Goal: Transaction & Acquisition: Purchase product/service

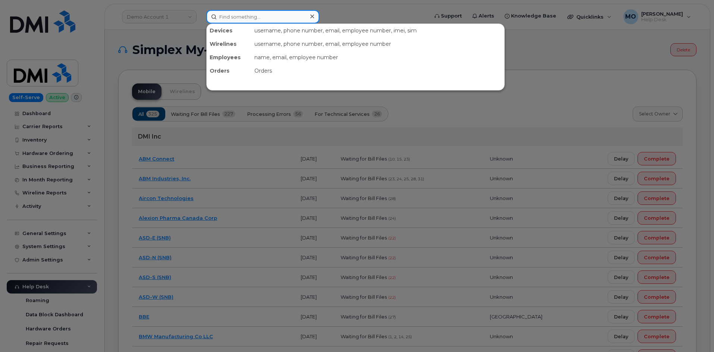
click at [270, 15] on input at bounding box center [262, 16] width 113 height 13
paste input "5715452662"
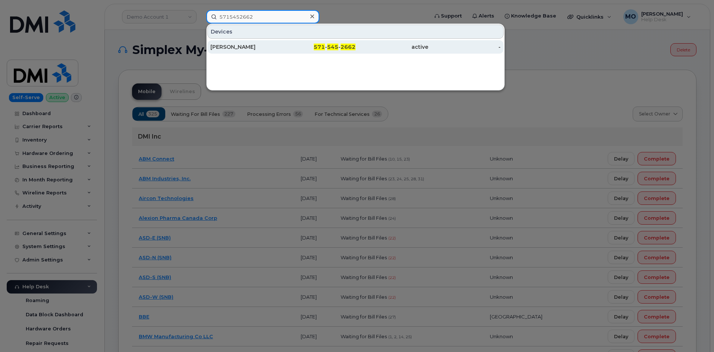
type input "5715452662"
click at [331, 50] on span "545" at bounding box center [332, 47] width 11 height 7
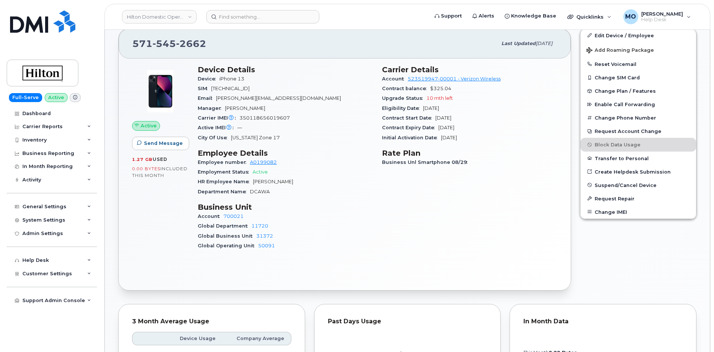
scroll to position [261, 0]
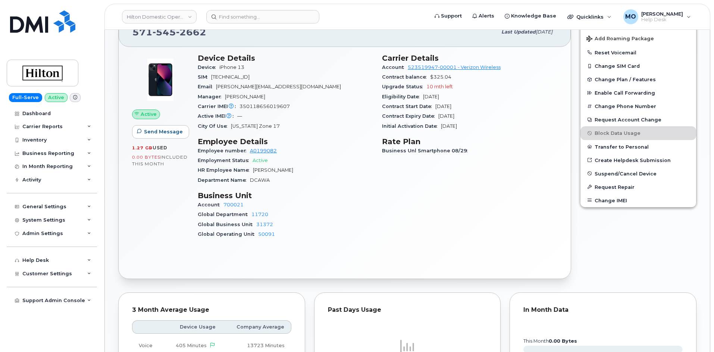
click at [327, 204] on div "Account 700021" at bounding box center [285, 205] width 175 height 10
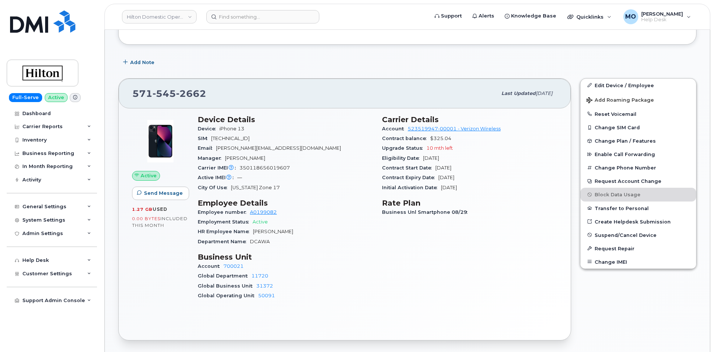
scroll to position [186, 0]
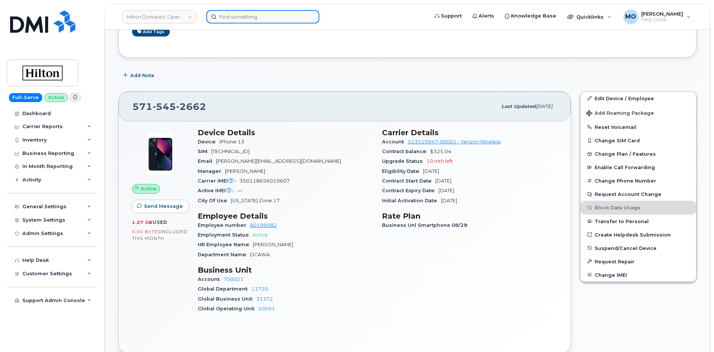
click at [242, 15] on input at bounding box center [262, 16] width 113 height 13
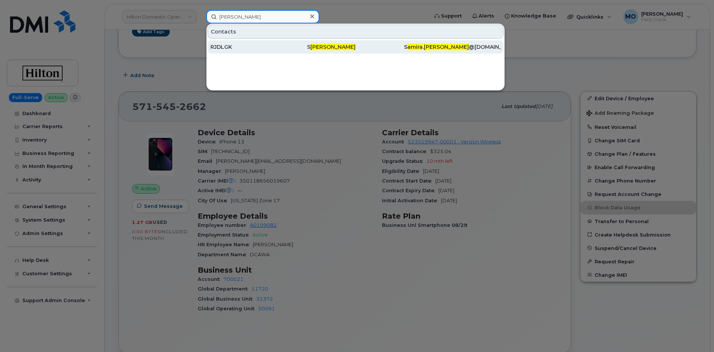
type input "Amira Anwari"
click at [263, 50] on div "RJDLGK" at bounding box center [258, 46] width 97 height 7
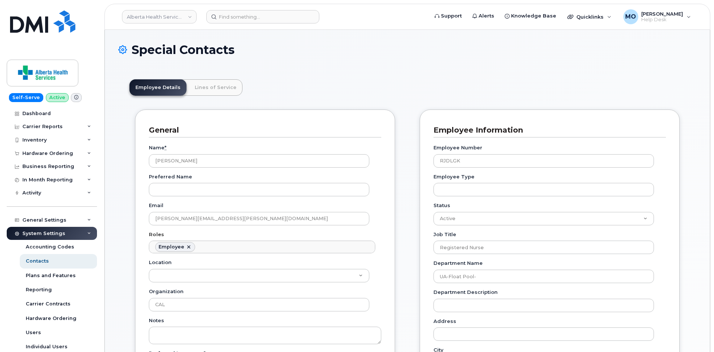
scroll to position [22, 0]
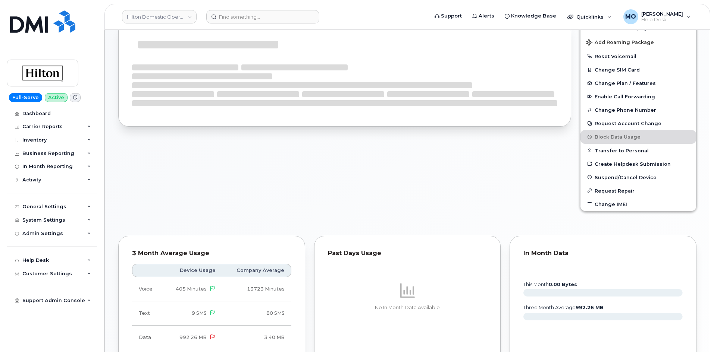
scroll to position [261, 0]
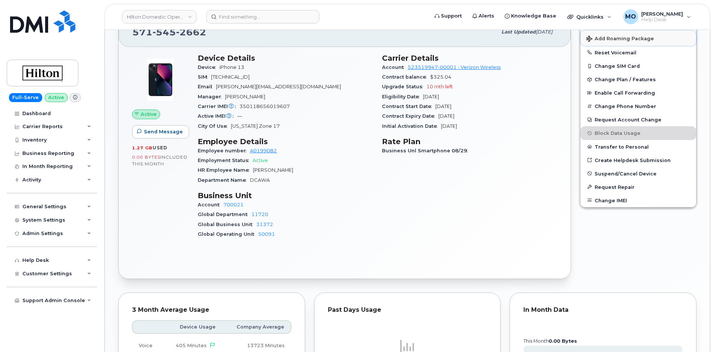
click at [629, 39] on span "Add Roaming Package" at bounding box center [619, 39] width 67 height 7
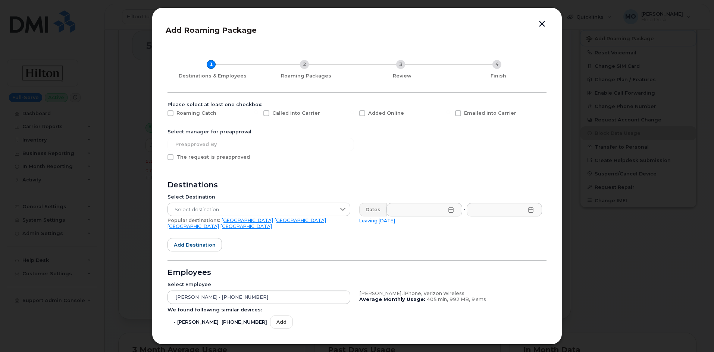
scroll to position [0, 0]
click at [194, 116] on span "Roaming Catch" at bounding box center [196, 114] width 40 height 6
click at [162, 115] on input "Roaming Catch" at bounding box center [160, 113] width 4 height 4
checkbox input "true"
click at [178, 161] on span "The request is preapproved" at bounding box center [212, 158] width 73 height 6
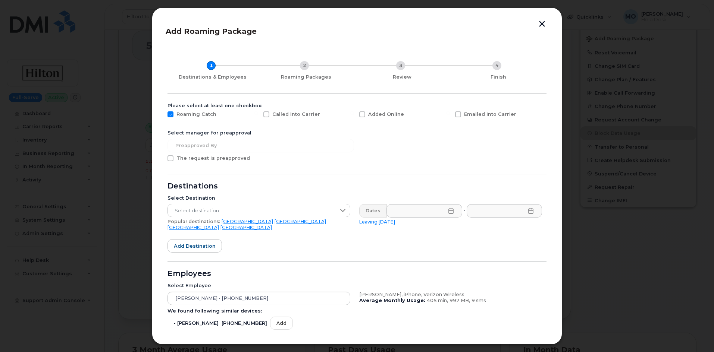
click at [162, 159] on input "The request is preapproved" at bounding box center [160, 157] width 4 height 4
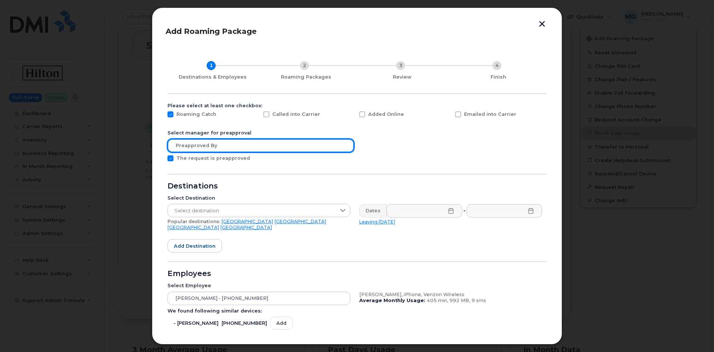
click at [213, 150] on input "text" at bounding box center [260, 145] width 186 height 13
click at [213, 149] on input "text" at bounding box center [260, 145] width 186 height 13
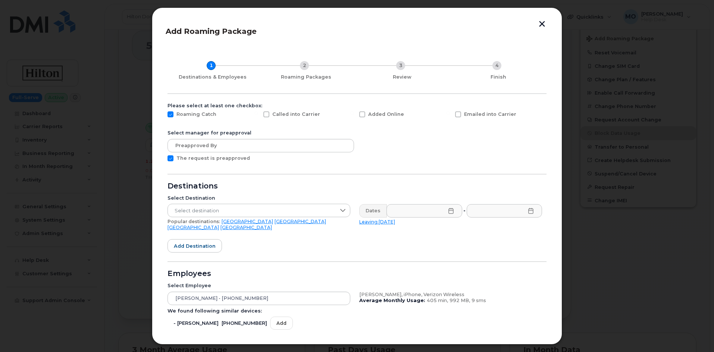
click at [220, 158] on span "The request is preapproved" at bounding box center [212, 158] width 73 height 6
click at [162, 158] on input "The request is preapproved" at bounding box center [160, 157] width 4 height 4
click at [220, 158] on span "The request is preapproved" at bounding box center [212, 158] width 73 height 6
click at [162, 158] on input "The request is preapproved" at bounding box center [160, 157] width 4 height 4
checkbox input "true"
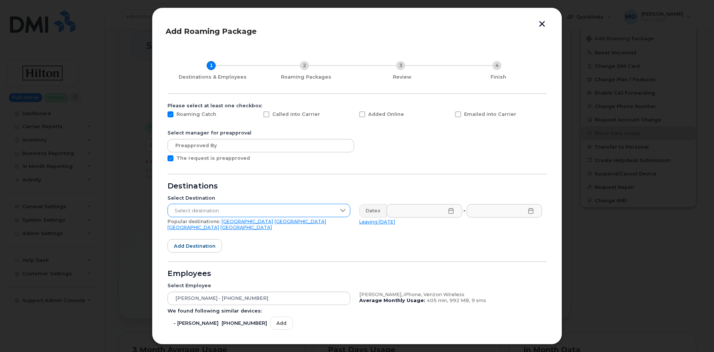
click at [253, 210] on span "Select destination" at bounding box center [252, 210] width 168 height 13
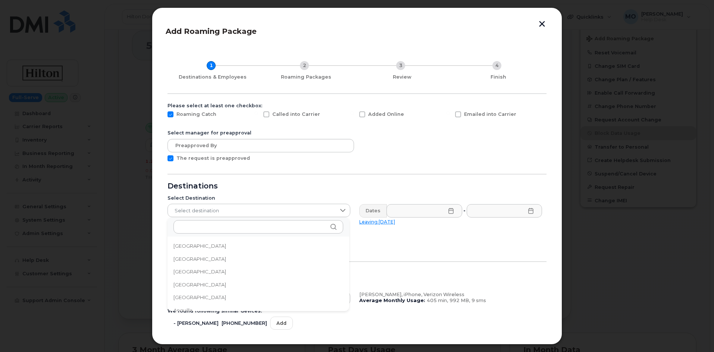
click at [188, 112] on span "Roaming Catch" at bounding box center [196, 114] width 40 height 6
click at [162, 112] on input "Roaming Catch" at bounding box center [160, 113] width 4 height 4
checkbox input "false"
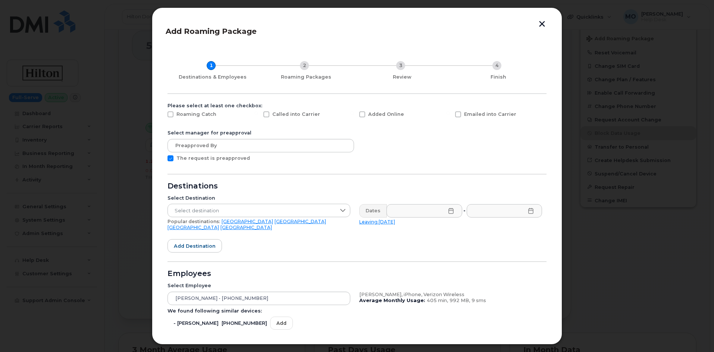
click at [538, 25] on button "button" at bounding box center [541, 25] width 11 height 8
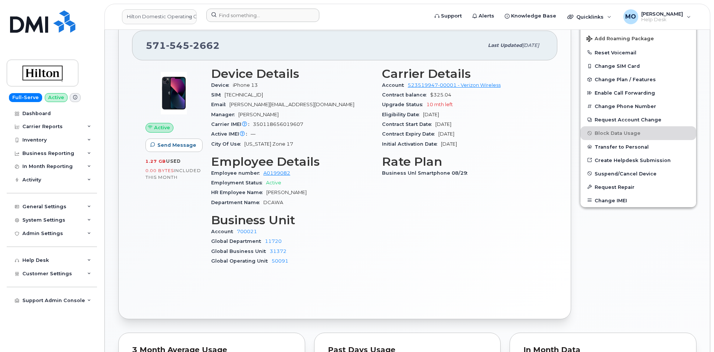
click at [265, 22] on div at bounding box center [314, 17] width 229 height 16
click at [269, 18] on input at bounding box center [262, 15] width 113 height 13
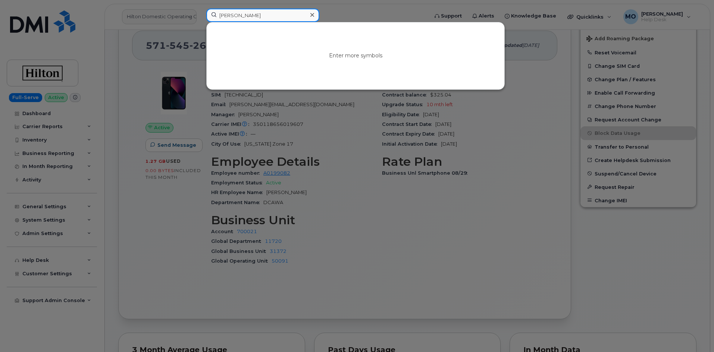
type input "paxton longwell"
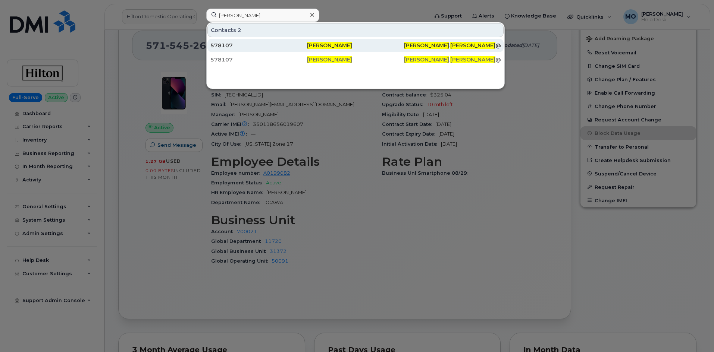
click at [270, 47] on div "578107" at bounding box center [258, 45] width 97 height 7
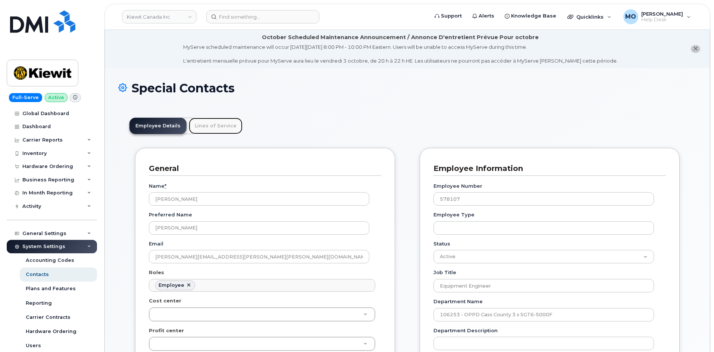
click at [222, 124] on link "Lines of Service" at bounding box center [216, 126] width 54 height 16
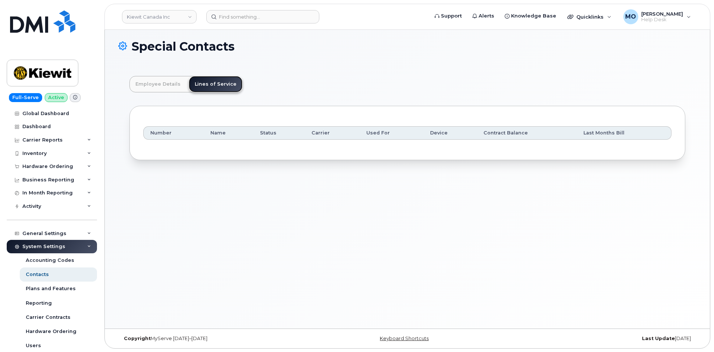
scroll to position [42, 0]
click at [166, 76] on link "Employee Details" at bounding box center [157, 84] width 57 height 16
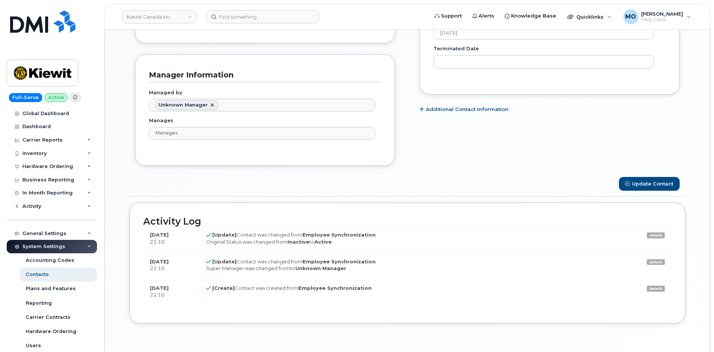
scroll to position [544, 0]
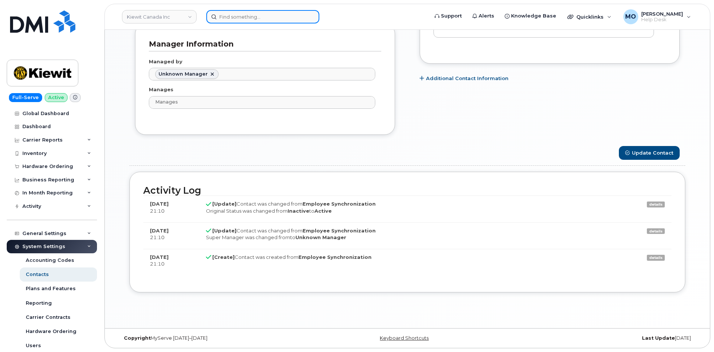
click at [275, 12] on input at bounding box center [262, 16] width 113 height 13
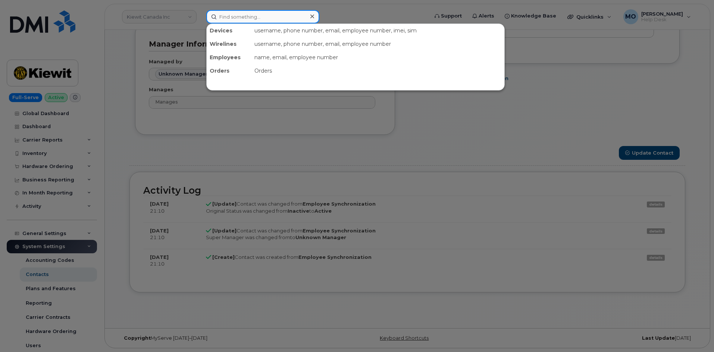
paste input "3015693325"
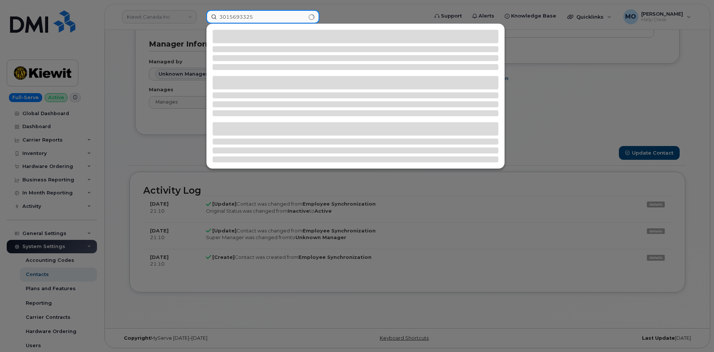
type input "3015693325"
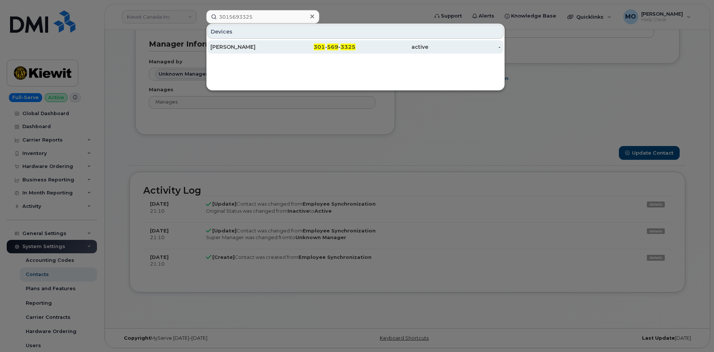
click at [269, 46] on div "KEVIN ANDRADE" at bounding box center [246, 46] width 73 height 7
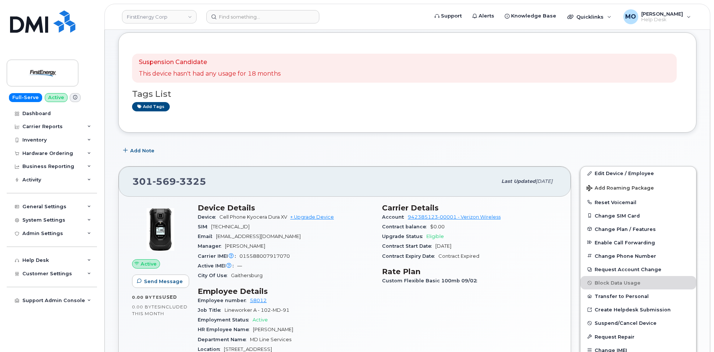
scroll to position [76, 0]
click at [238, 23] on input at bounding box center [262, 16] width 113 height 13
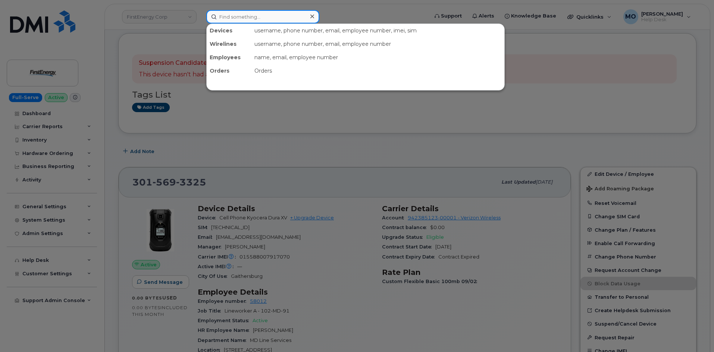
click at [235, 19] on input at bounding box center [262, 16] width 113 height 13
click at [221, 141] on div at bounding box center [357, 176] width 714 height 352
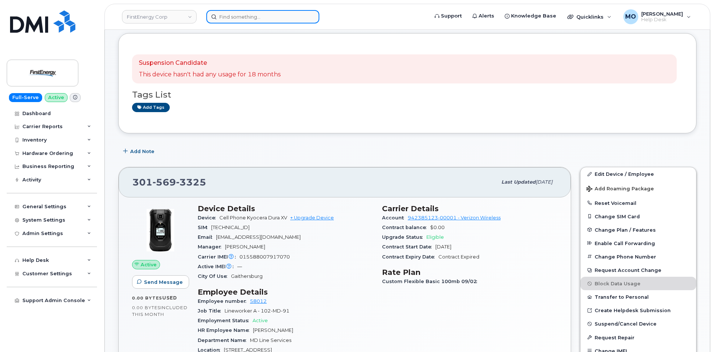
click at [249, 18] on input at bounding box center [262, 16] width 113 height 13
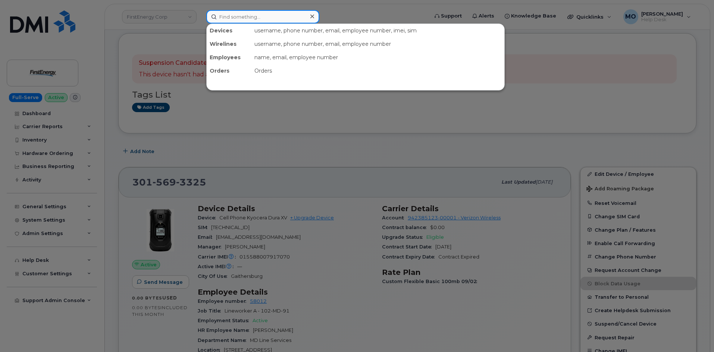
paste input "Cell 3015693216"
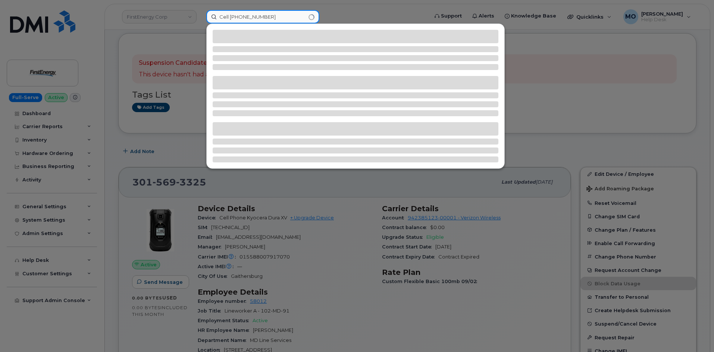
drag, startPoint x: 231, startPoint y: 17, endPoint x: 200, endPoint y: 21, distance: 31.5
click at [200, 21] on div "Cell 3015693216" at bounding box center [314, 16] width 229 height 13
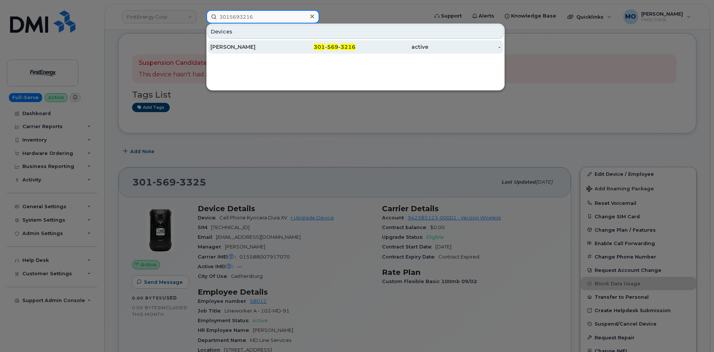
type input "3015693216"
click at [306, 47] on div "301 - 569 - 3216" at bounding box center [319, 46] width 73 height 7
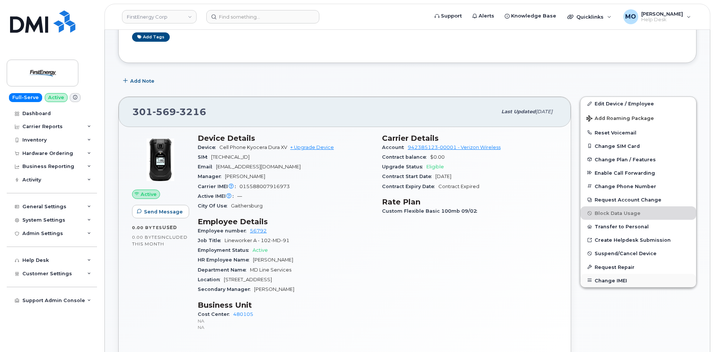
scroll to position [186, 0]
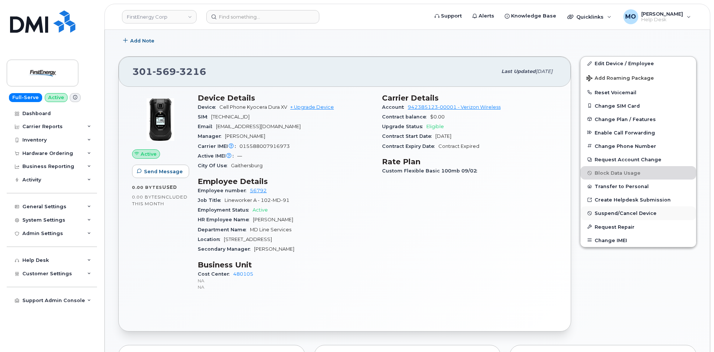
click at [627, 213] on span "Suspend/Cancel Device" at bounding box center [625, 214] width 62 height 6
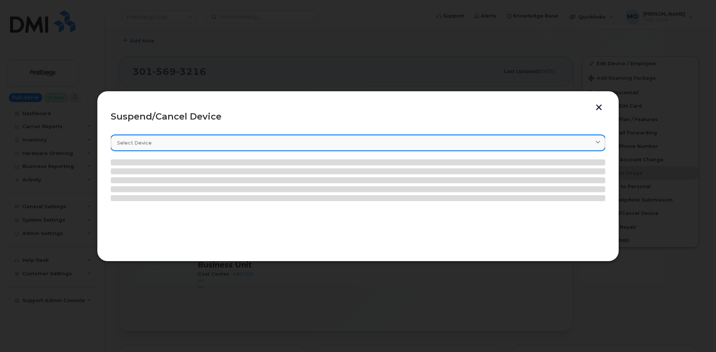
click at [160, 138] on link "Select device" at bounding box center [358, 142] width 494 height 15
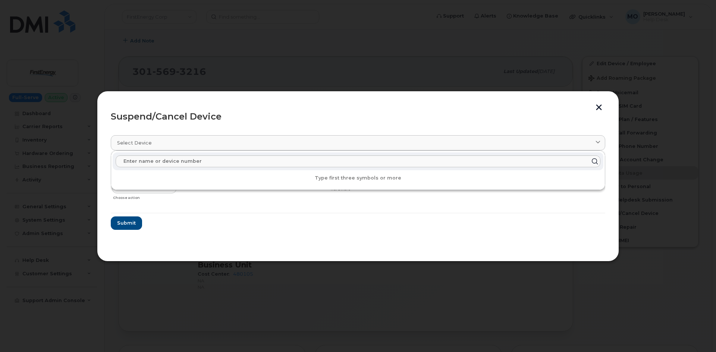
click at [234, 246] on section "Select device Type first three symbols or more [PERSON_NAME] 3015693216 Delete …" at bounding box center [358, 188] width 494 height 119
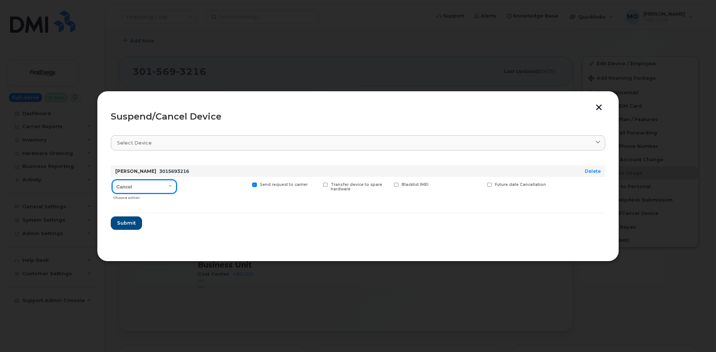
click at [152, 186] on select "Cancel Suspend - Reduced Rate Suspend - Full Rate Suspend - Lost Device/Stolen …" at bounding box center [144, 186] width 64 height 13
click at [213, 230] on form "Curtis Henson 3015693216 Delete Cancel Suspend - Reduced Rate Suspend - Full Ra…" at bounding box center [358, 195] width 494 height 70
click at [336, 190] on span "Transfer device to spare hardware" at bounding box center [356, 187] width 51 height 10
click at [318, 186] on input "Transfer device to spare hardware" at bounding box center [316, 185] width 4 height 4
checkbox input "true"
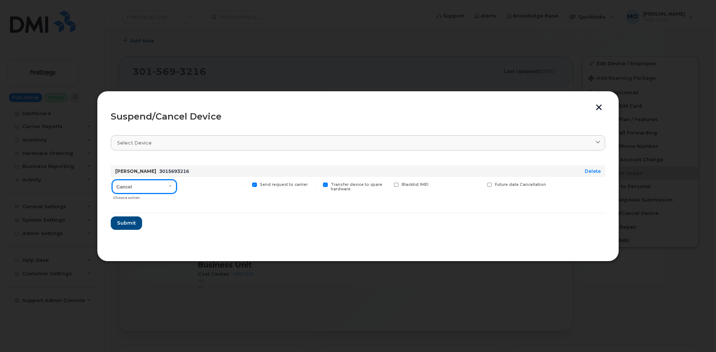
click at [163, 188] on select "Cancel Suspend - Reduced Rate Suspend - Full Rate Suspend - Lost Device/Stolen …" at bounding box center [144, 186] width 64 height 13
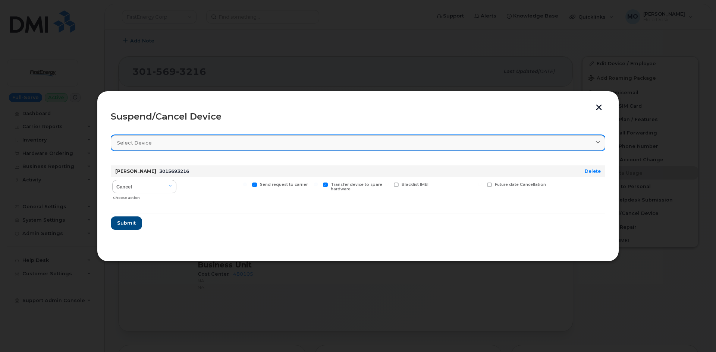
click at [238, 150] on link "Select device" at bounding box center [358, 142] width 494 height 15
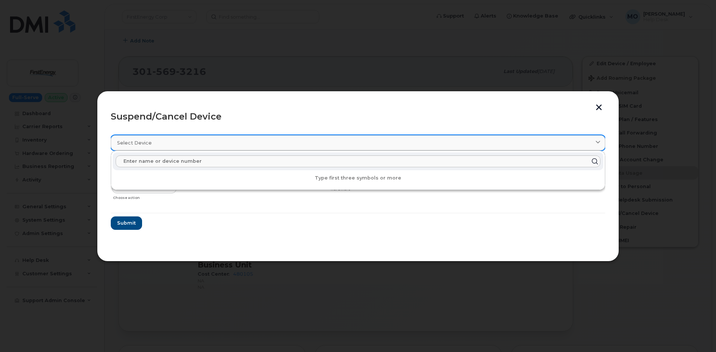
click at [234, 144] on div "Select device" at bounding box center [358, 142] width 482 height 7
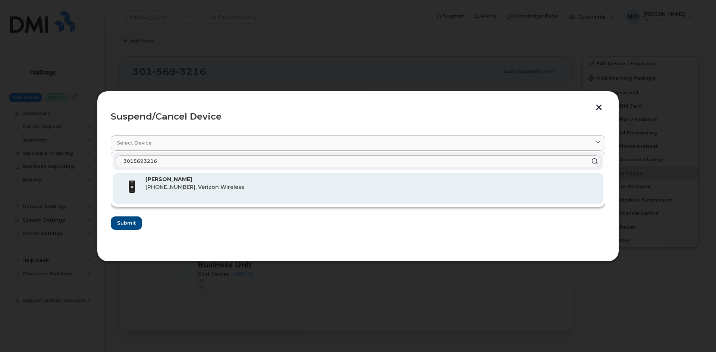
type input "3015693216"
click at [236, 177] on p "[PERSON_NAME]" at bounding box center [371, 180] width 452 height 8
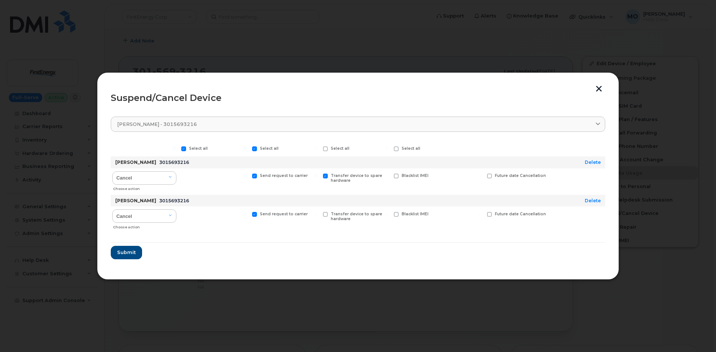
click at [592, 204] on div "Delete" at bounding box center [583, 201] width 37 height 12
click at [592, 203] on link "Delete" at bounding box center [593, 201] width 16 height 6
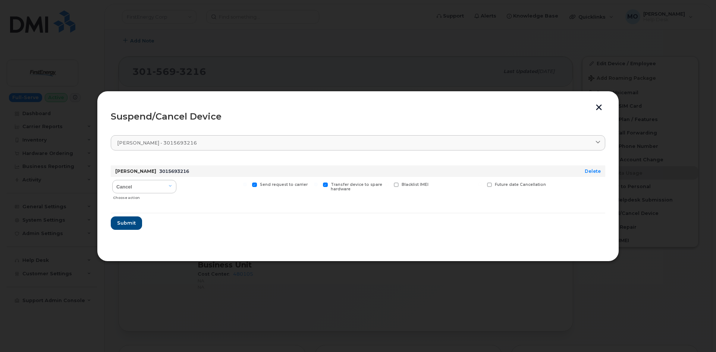
drag, startPoint x: 246, startPoint y: 186, endPoint x: 351, endPoint y: 191, distance: 105.3
click at [351, 191] on div "Cancel Suspend - Reduced Rate Suspend - Full Rate Suspend - Lost Device/Stolen …" at bounding box center [358, 190] width 494 height 26
drag, startPoint x: 350, startPoint y: 188, endPoint x: 261, endPoint y: 174, distance: 91.0
click at [260, 181] on div "Cancel Suspend - Reduced Rate Suspend - Full Rate Suspend - Lost Device/Stolen …" at bounding box center [358, 190] width 494 height 26
copy div "Send request to carrier Transfer device to spare hardware"
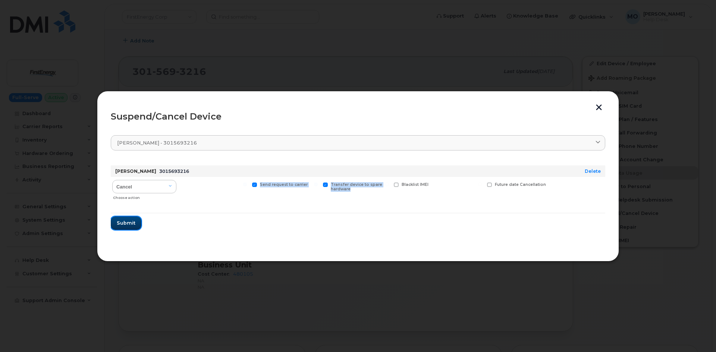
click at [125, 220] on span "Submit" at bounding box center [126, 223] width 19 height 7
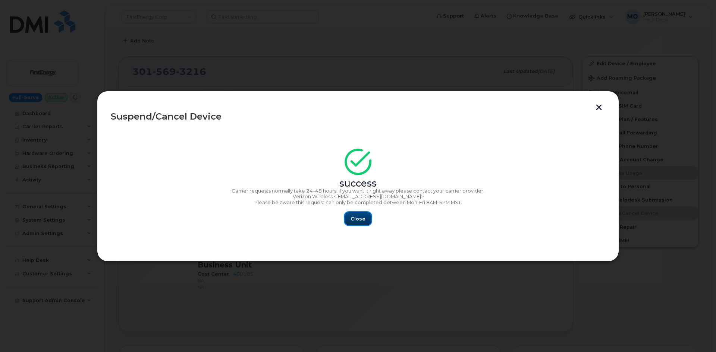
click at [364, 219] on span "Close" at bounding box center [357, 219] width 15 height 7
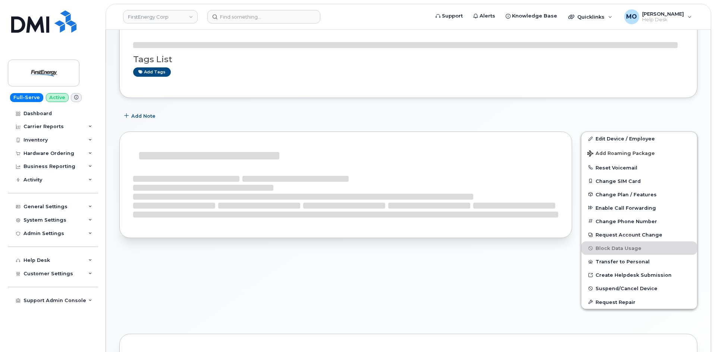
scroll to position [186, 0]
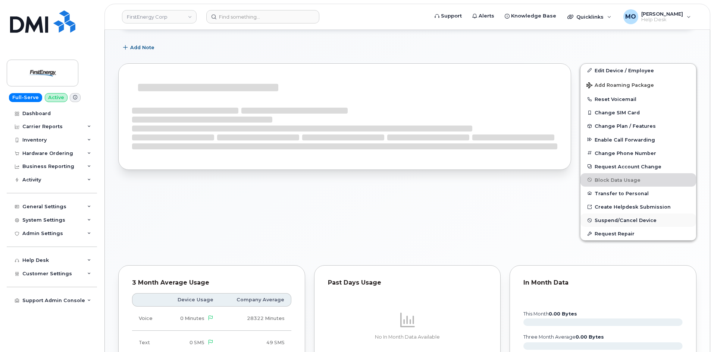
click at [599, 218] on span "Suspend/Cancel Device" at bounding box center [625, 221] width 62 height 6
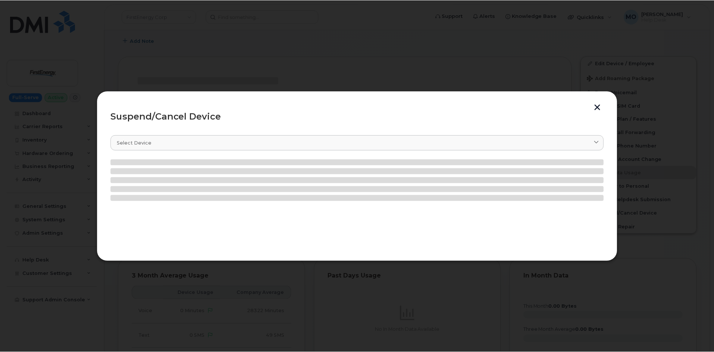
scroll to position [179, 0]
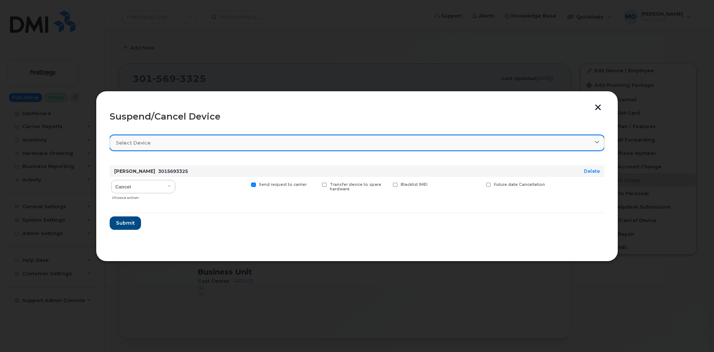
click at [173, 142] on div "Select device" at bounding box center [357, 142] width 482 height 7
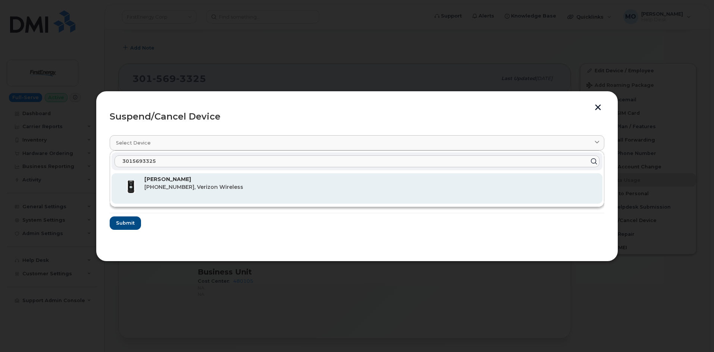
type input "3015693325"
click at [179, 194] on div "[PERSON_NAME] [PHONE_NUMBER], Verizon Wireless" at bounding box center [370, 189] width 452 height 26
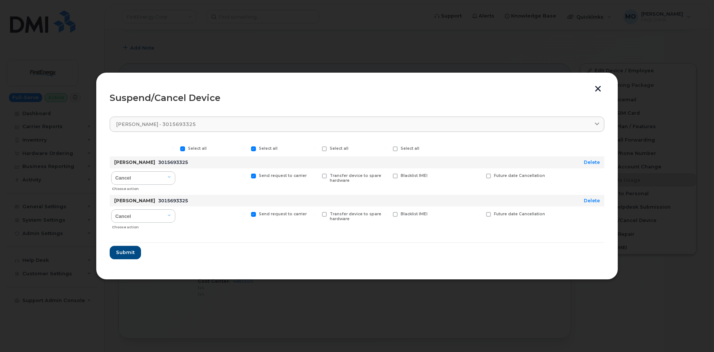
click at [324, 174] on span at bounding box center [324, 176] width 5 height 5
click at [317, 174] on input "Transfer device to spare hardware" at bounding box center [315, 176] width 4 height 4
checkbox input "true"
drag, startPoint x: 172, startPoint y: 216, endPoint x: 183, endPoint y: 217, distance: 11.6
click at [172, 216] on select "Cancel Suspend - Reduced Rate Suspend - Full Rate Suspend - Lost Device/Stolen …" at bounding box center [143, 216] width 64 height 13
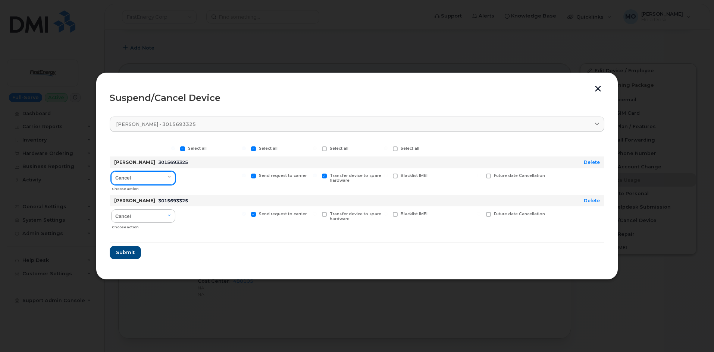
click at [148, 176] on select "Cancel Suspend - Reduced Rate Suspend - Full Rate Suspend - Lost Device/Stolen …" at bounding box center [143, 178] width 64 height 13
click at [161, 213] on select "Cancel Suspend - Reduced Rate Suspend - Full Rate Suspend - Lost Device/Stolen …" at bounding box center [143, 216] width 64 height 13
click at [153, 191] on div "Choose action" at bounding box center [143, 187] width 63 height 9
click at [153, 185] on div "Choose action" at bounding box center [143, 187] width 63 height 9
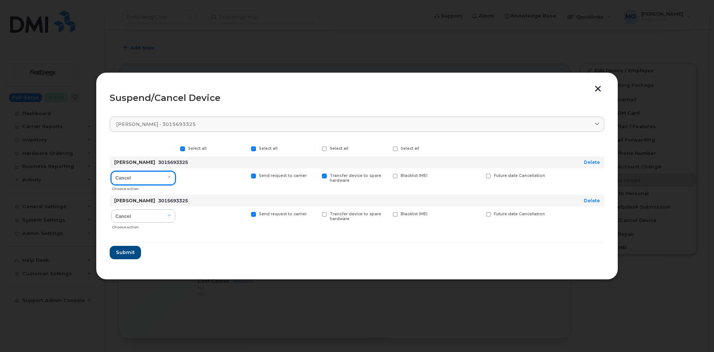
click at [167, 179] on select "Cancel Suspend - Reduced Rate Suspend - Full Rate Suspend - Lost Device/Stolen …" at bounding box center [143, 178] width 64 height 13
click at [162, 178] on select "Cancel Suspend - Reduced Rate Suspend - Full Rate Suspend - Lost Device/Stolen …" at bounding box center [143, 178] width 64 height 13
select select "[object Object]"
click at [111, 172] on select "Cancel Suspend - Reduced Rate Suspend - Full Rate Suspend - Lost Device/Stolen …" at bounding box center [143, 178] width 64 height 13
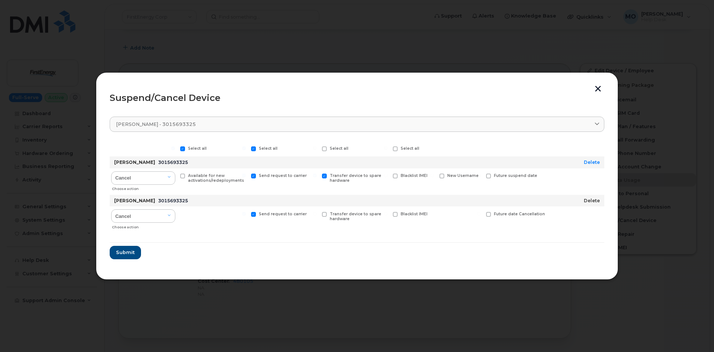
click at [592, 202] on link "Delete" at bounding box center [592, 201] width 16 height 6
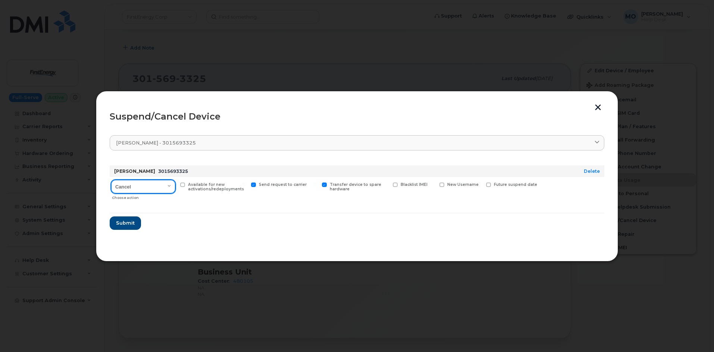
click at [167, 186] on select "Cancel Suspend - Reduced Rate Suspend - Full Rate Suspend - Lost Device/Stolen …" at bounding box center [143, 186] width 64 height 13
click at [166, 187] on select "Cancel Suspend - Reduced Rate Suspend - Full Rate Suspend - Lost Device/Stolen …" at bounding box center [143, 186] width 64 height 13
click at [130, 224] on span "Submit" at bounding box center [125, 223] width 19 height 7
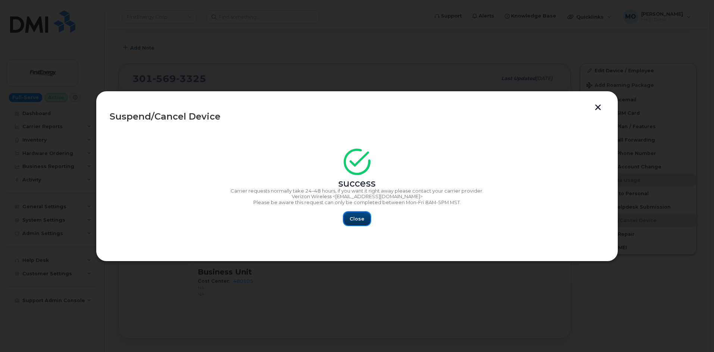
click at [353, 219] on span "Close" at bounding box center [356, 219] width 15 height 7
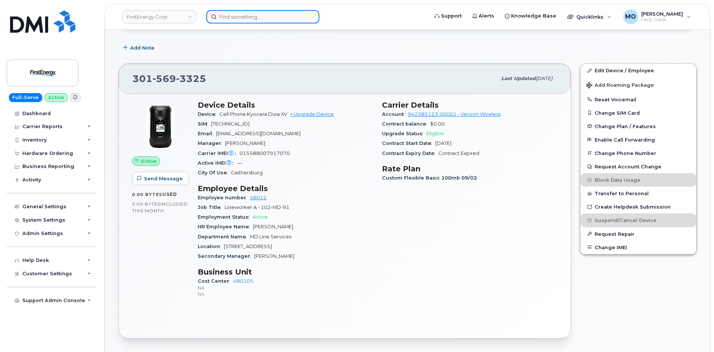
click at [267, 18] on input at bounding box center [262, 16] width 113 height 13
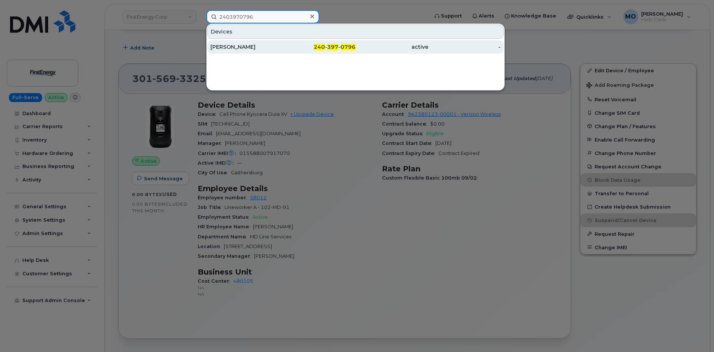
type input "2403970796"
click at [273, 45] on div "[PERSON_NAME]" at bounding box center [246, 46] width 73 height 7
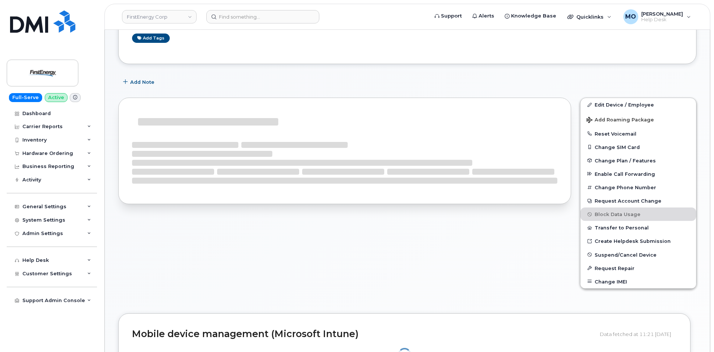
scroll to position [149, 0]
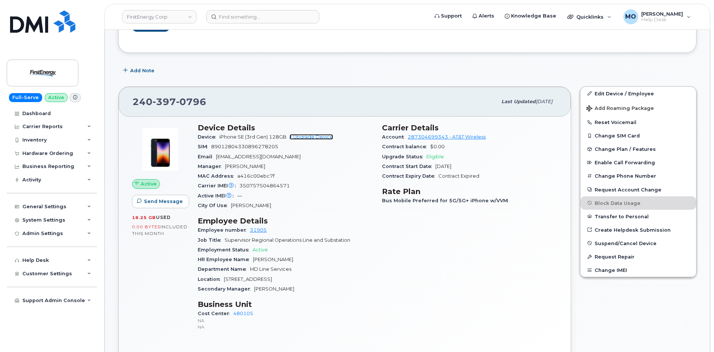
click at [305, 135] on link "+ Upgrade Device" at bounding box center [311, 137] width 44 height 6
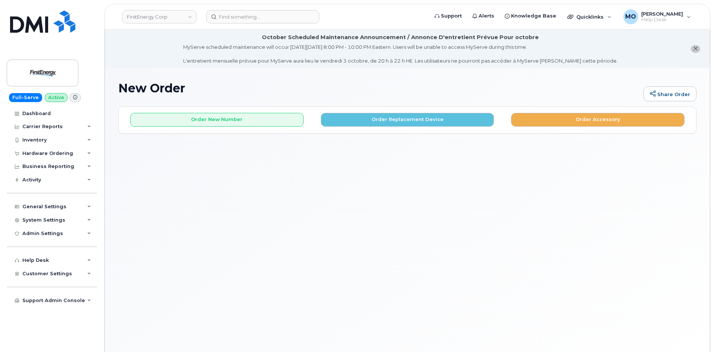
click at [226, 112] on div "Order New Number Order Replacement Device Order Accessory" at bounding box center [407, 117] width 577 height 20
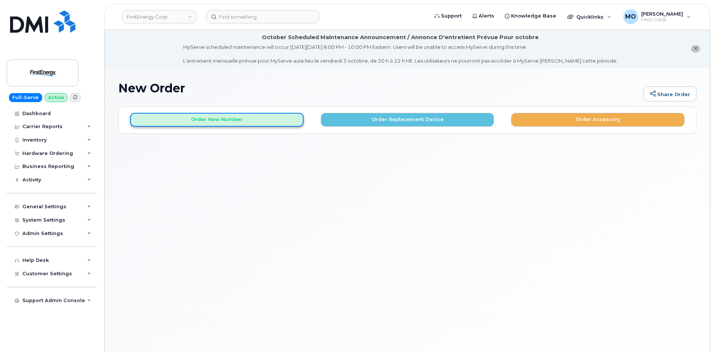
click at [226, 114] on button "Order New Number" at bounding box center [216, 120] width 173 height 14
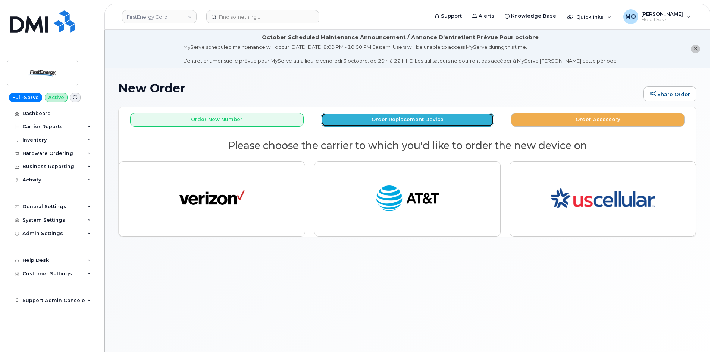
click at [413, 119] on button "Order Replacement Device" at bounding box center [407, 120] width 173 height 14
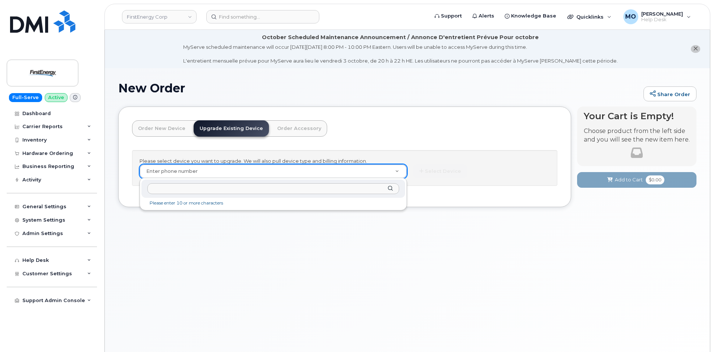
paste input "2403970996"
click at [368, 186] on input "text" at bounding box center [273, 188] width 252 height 11
click at [365, 189] on input "text" at bounding box center [273, 188] width 252 height 11
paste input "2403970996"
type input "2403970996"
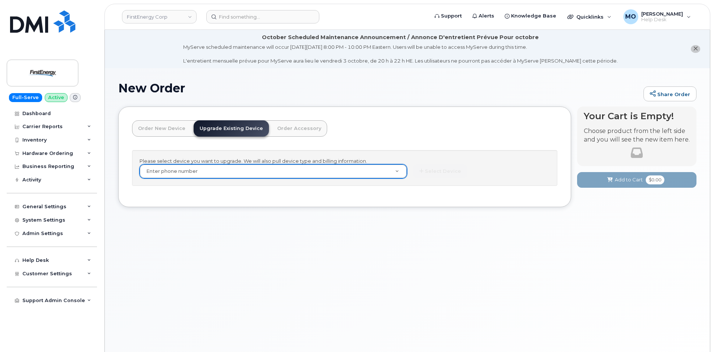
click at [170, 132] on link "Order New Device" at bounding box center [161, 128] width 59 height 16
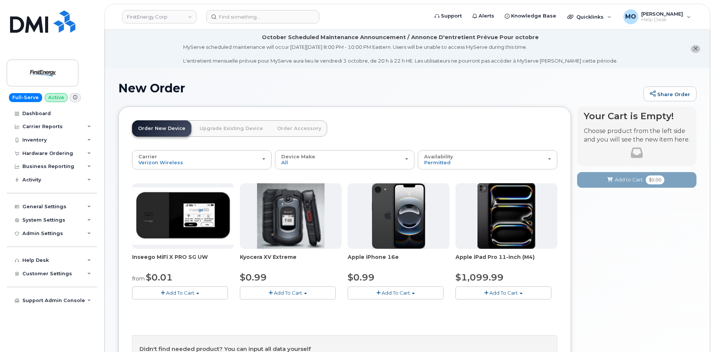
click at [206, 128] on link "Upgrade Existing Device" at bounding box center [231, 128] width 75 height 16
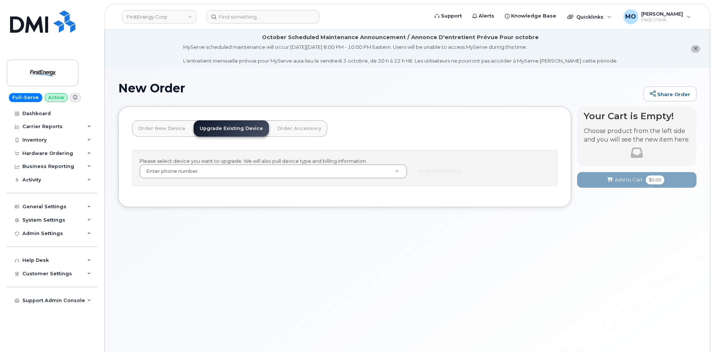
click at [172, 127] on link "Order New Device" at bounding box center [161, 128] width 59 height 16
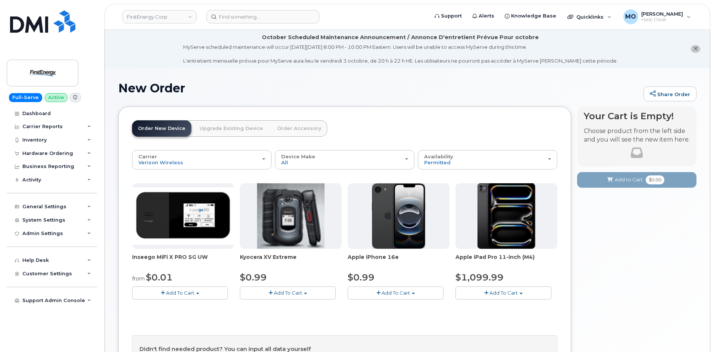
click at [208, 129] on link "Upgrade Existing Device" at bounding box center [231, 128] width 75 height 16
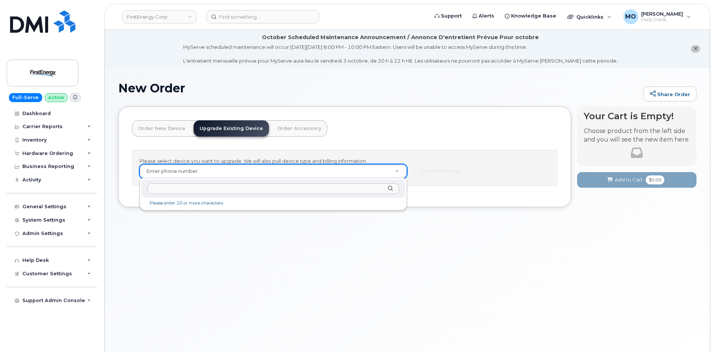
click at [204, 190] on input "text" at bounding box center [273, 188] width 252 height 11
click at [171, 189] on input "2403970996" at bounding box center [273, 188] width 252 height 11
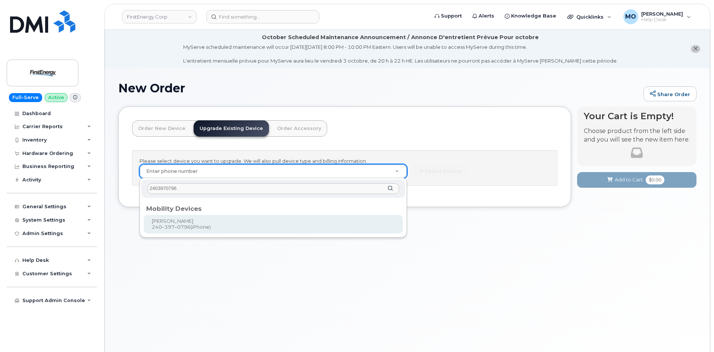
type input "2403970796"
type input "831210"
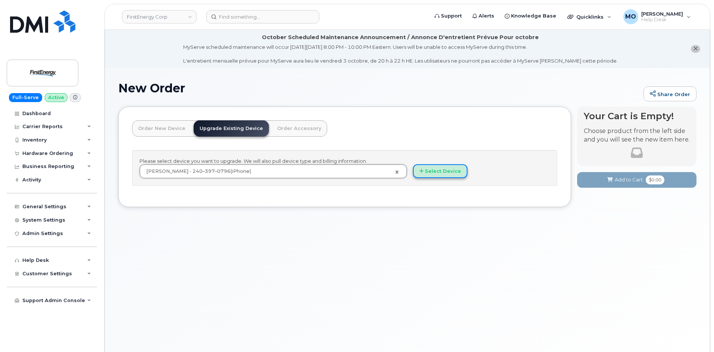
click at [428, 170] on button "Select Device" at bounding box center [440, 171] width 54 height 14
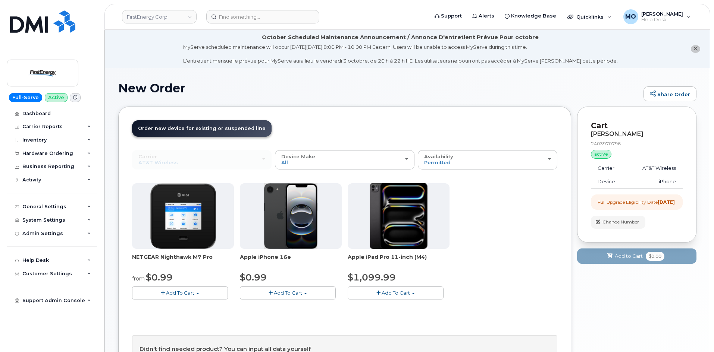
click at [246, 89] on h1 "New Order" at bounding box center [378, 88] width 521 height 13
click at [322, 154] on div "Device Make All iPhone Modem Tablet" at bounding box center [344, 160] width 127 height 12
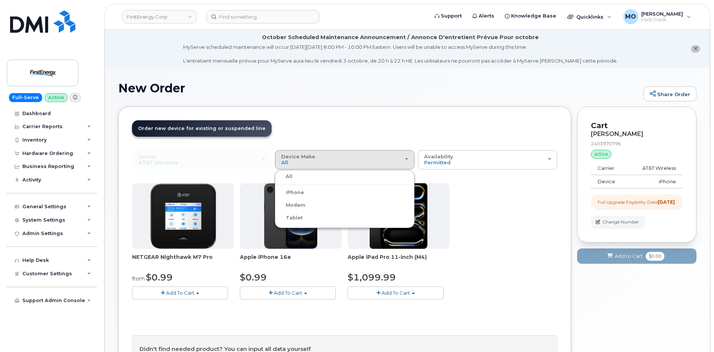
click at [296, 191] on label "iPhone" at bounding box center [290, 192] width 27 height 9
click at [0, 0] on input "iPhone" at bounding box center [0, 0] width 0 height 0
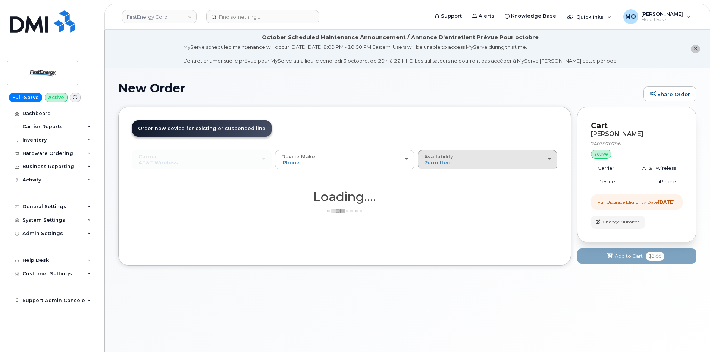
click at [453, 164] on div "Availability Permitted All" at bounding box center [487, 160] width 127 height 12
click at [441, 182] on ul "Permitted All" at bounding box center [487, 184] width 139 height 29
click at [444, 154] on span "Availability" at bounding box center [438, 157] width 29 height 6
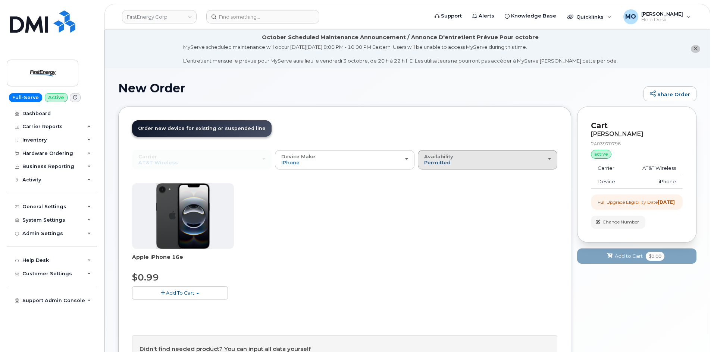
click at [432, 165] on span "Permitted" at bounding box center [437, 163] width 26 height 6
click at [432, 191] on label "All" at bounding box center [427, 189] width 16 height 9
click at [0, 0] on input "All" at bounding box center [0, 0] width 0 height 0
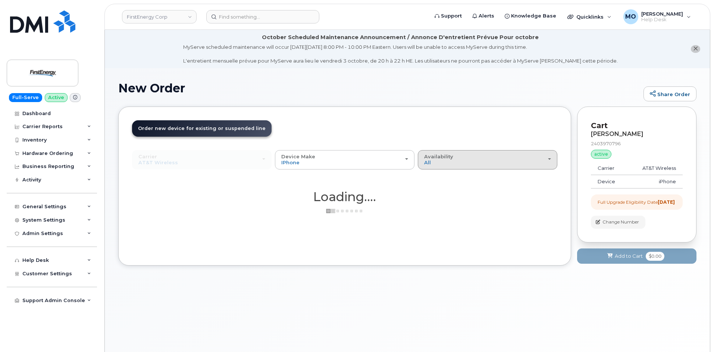
click at [444, 163] on div "Availability Permitted All" at bounding box center [487, 160] width 127 height 12
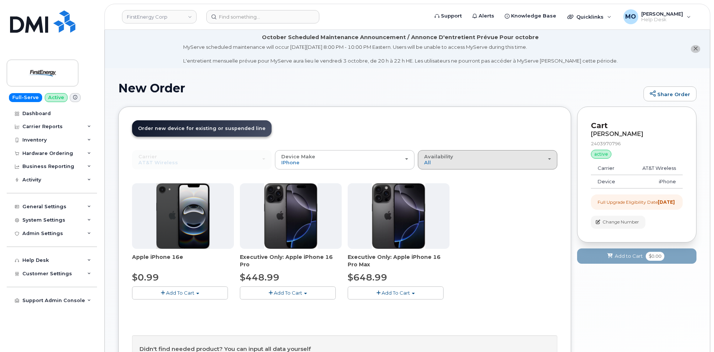
click at [444, 166] on button "Availability Permitted All" at bounding box center [487, 159] width 139 height 19
click at [444, 174] on label "Permitted" at bounding box center [436, 176] width 35 height 9
click at [0, 0] on input "Permitted" at bounding box center [0, 0] width 0 height 0
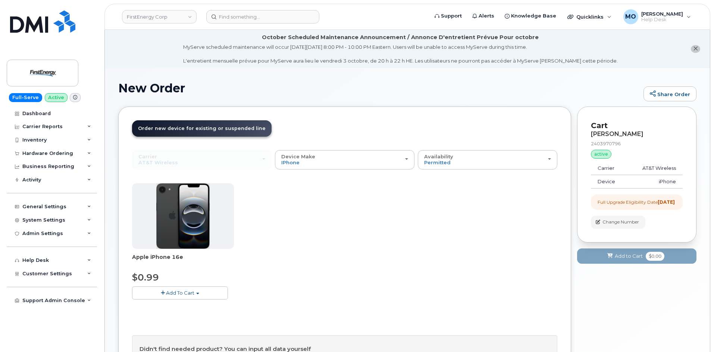
click at [167, 296] on span "Add To Cart" at bounding box center [180, 293] width 28 height 6
click at [167, 308] on link "$0.99 - 2 Year Upgrade" at bounding box center [170, 306] width 72 height 9
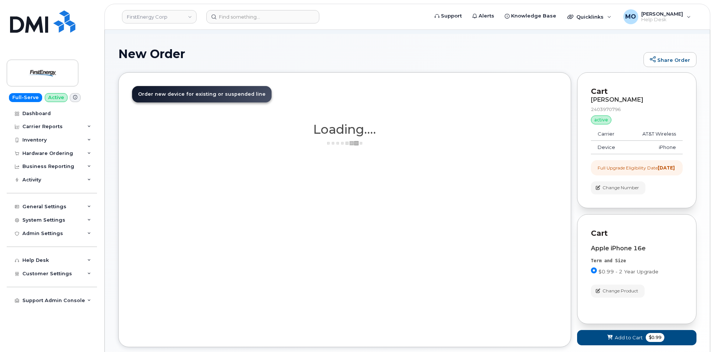
scroll to position [75, 0]
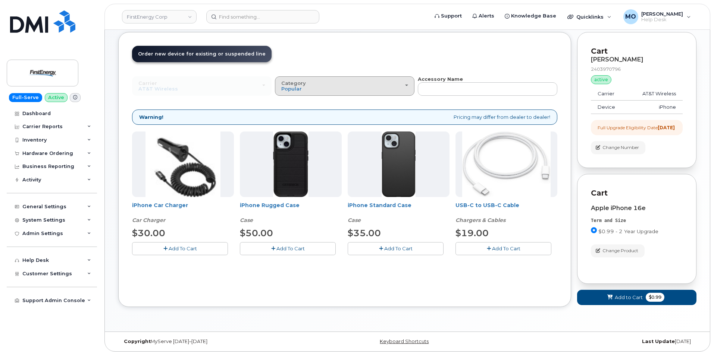
click at [382, 90] on div "Category Popular" at bounding box center [344, 87] width 127 height 12
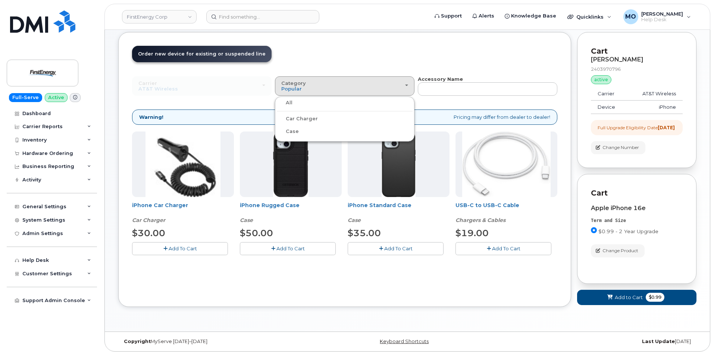
click at [291, 104] on label "All" at bounding box center [285, 102] width 16 height 9
click at [0, 0] on input "All" at bounding box center [0, 0] width 0 height 0
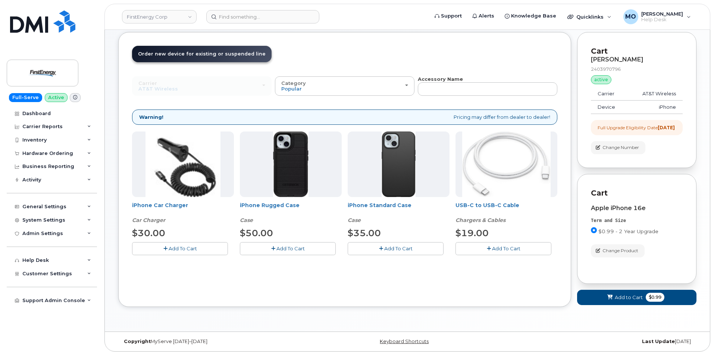
click at [388, 253] on button "Add To Cart" at bounding box center [396, 248] width 96 height 13
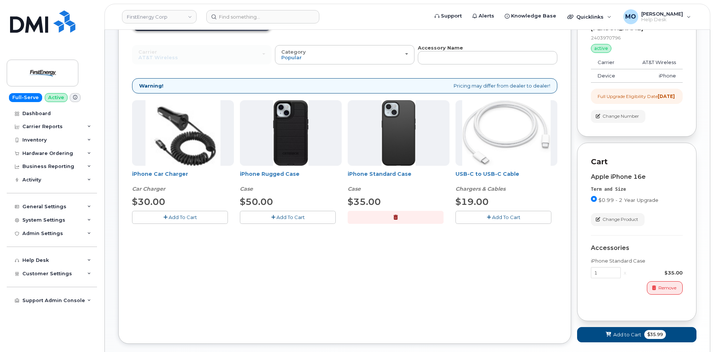
scroll to position [149, 0]
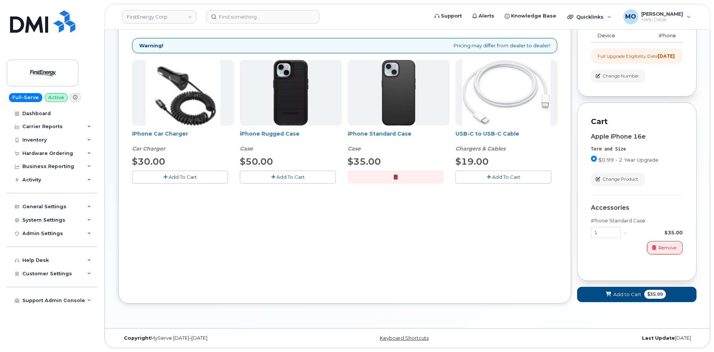
click at [502, 176] on span "Add To Cart" at bounding box center [506, 177] width 28 height 6
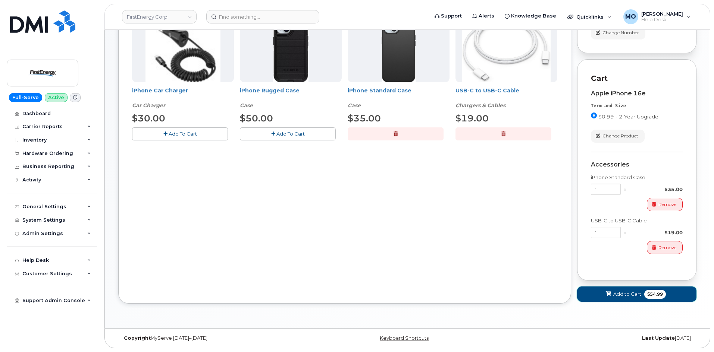
click at [621, 293] on span "Add to Cart" at bounding box center [627, 294] width 28 height 7
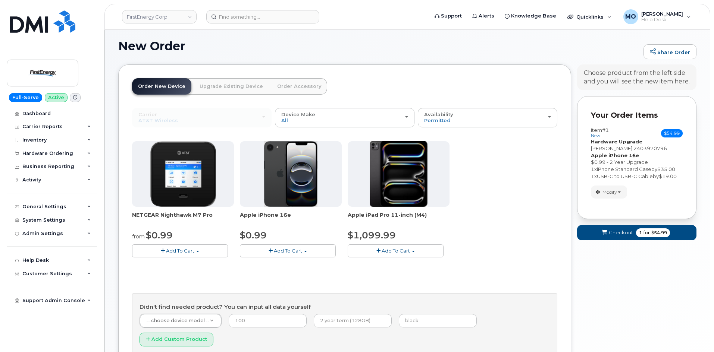
scroll to position [100, 0]
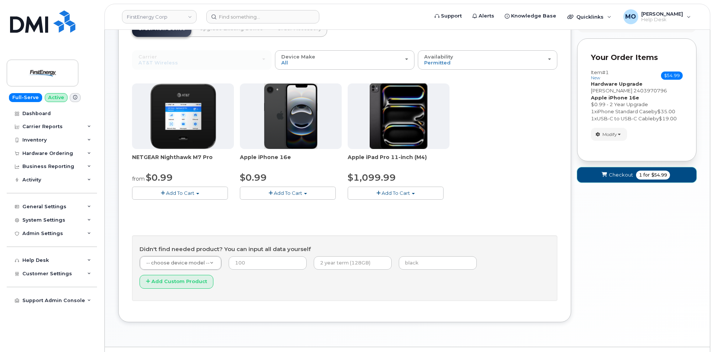
click at [625, 177] on span "Checkout" at bounding box center [621, 175] width 24 height 7
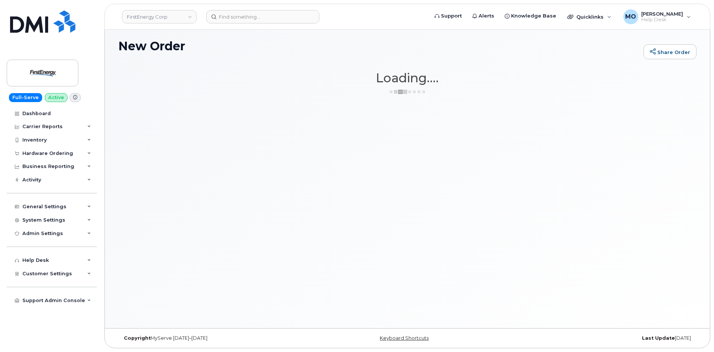
scroll to position [42, 0]
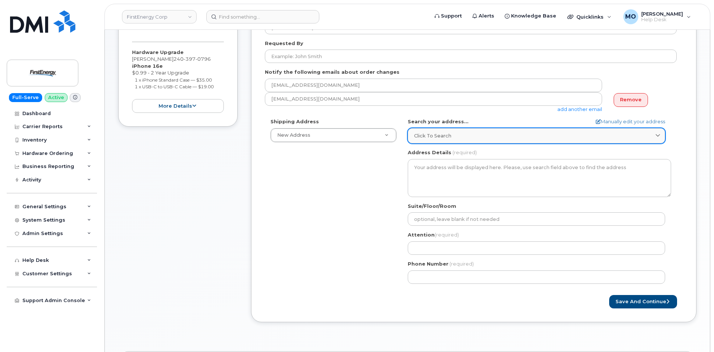
scroll to position [188, 0]
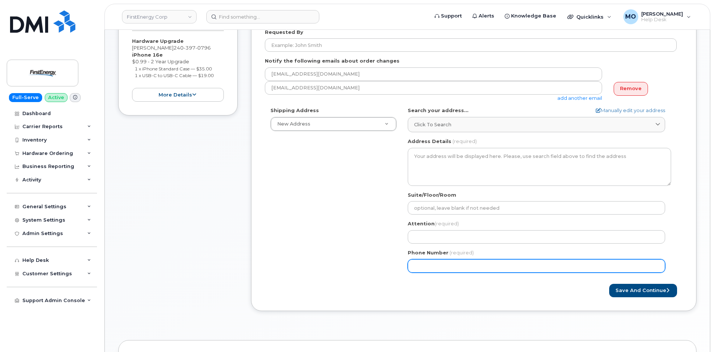
click at [441, 262] on input "Phone Number" at bounding box center [536, 266] width 257 height 13
paste input "2403970996"
select select
type input "2403970996"
click at [441, 266] on input "2403970996" at bounding box center [536, 266] width 257 height 13
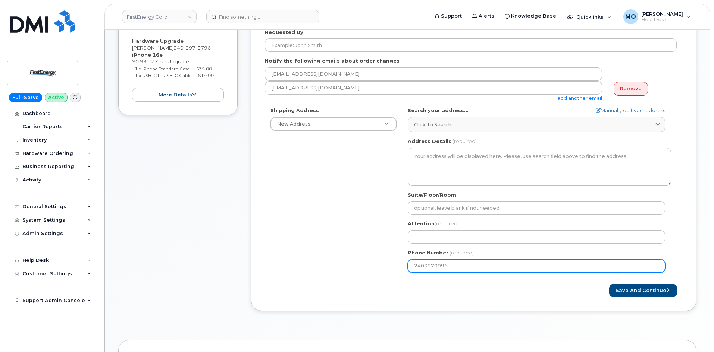
select select
type input "240397096"
select select
drag, startPoint x: 482, startPoint y: 269, endPoint x: 399, endPoint y: 267, distance: 83.2
click at [399, 267] on div "Shipping Address New Address New Address AB Search your address... Manually edi…" at bounding box center [471, 192] width 412 height 171
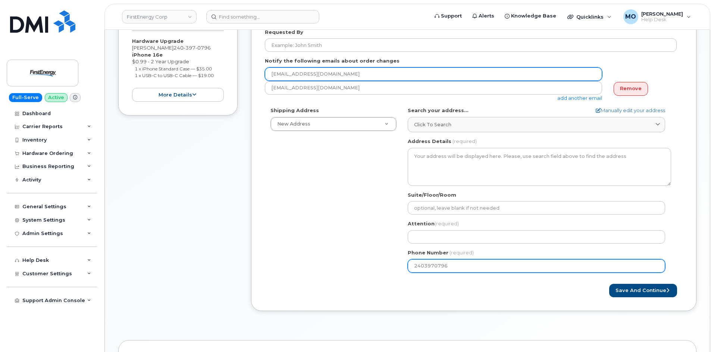
type input "2403970796"
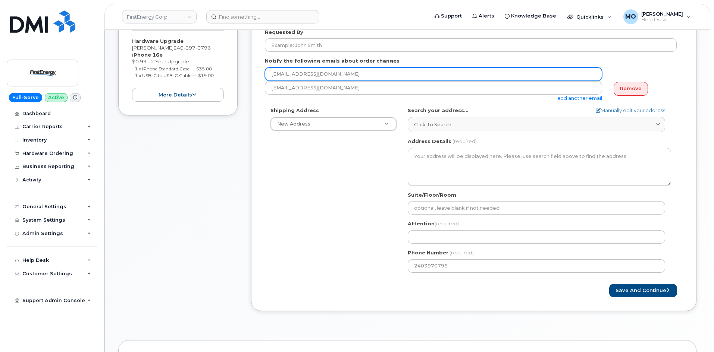
drag, startPoint x: 352, startPoint y: 74, endPoint x: 240, endPoint y: 77, distance: 111.5
click at [240, 77] on div "Item #1 in process $54.99 Hardware Upgrade ERIC S UMBEL 240 397 0796 iPhone 16e…" at bounding box center [407, 154] width 578 height 337
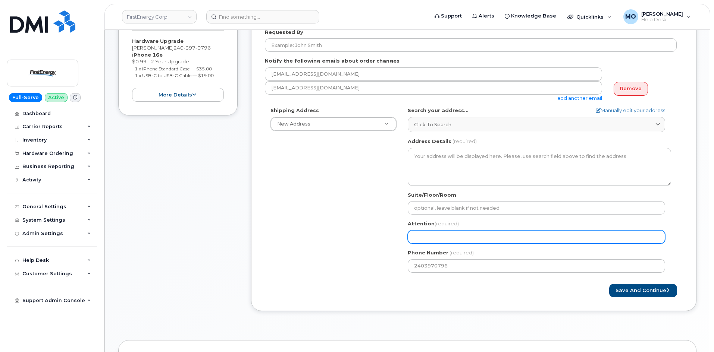
click at [465, 235] on input "Attention (required)" at bounding box center [536, 236] width 257 height 13
paste input "eumbel@firstenergycorp.com"
select select
type input "eumbel@firstenergycorp.com"
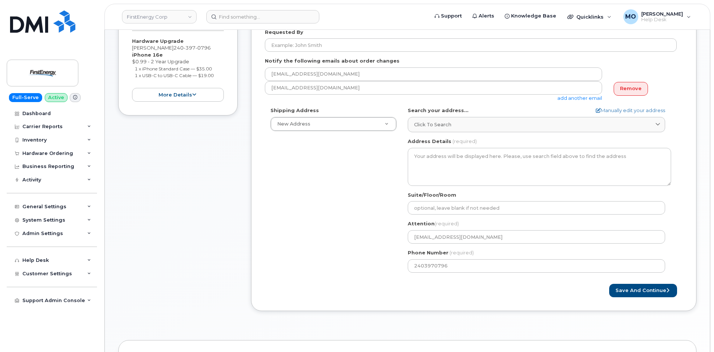
click at [380, 201] on div "Shipping Address New Address New Address AB Search your address... Manually edi…" at bounding box center [471, 192] width 412 height 171
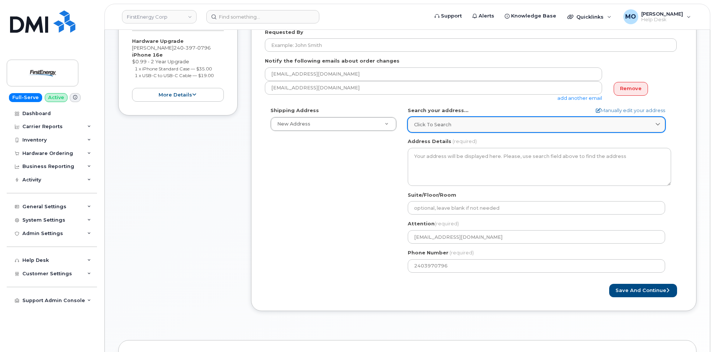
click at [430, 123] on span "Click to search" at bounding box center [432, 124] width 37 height 7
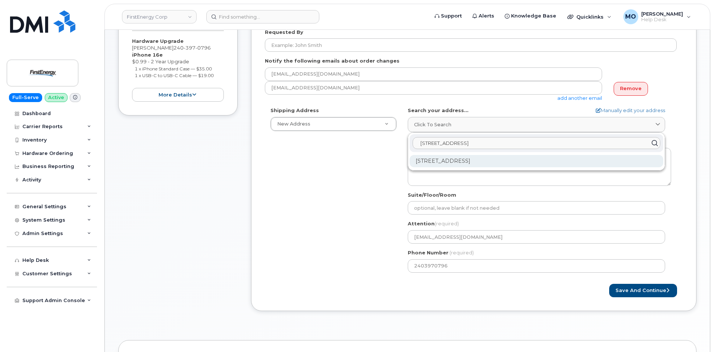
type input "[STREET_ADDRESS]"
click at [545, 161] on div "2901 Back Acre Cir Mount Airy MD 21771-7751" at bounding box center [536, 161] width 254 height 12
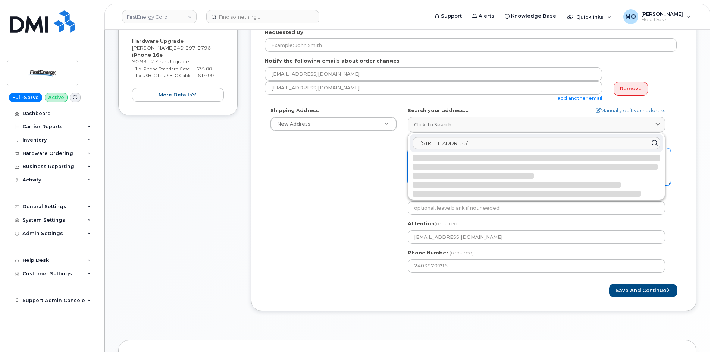
select select
type textarea "2901 Back Acre Cir MOUNT AIRY MD 21771-7751 UNITED STATES"
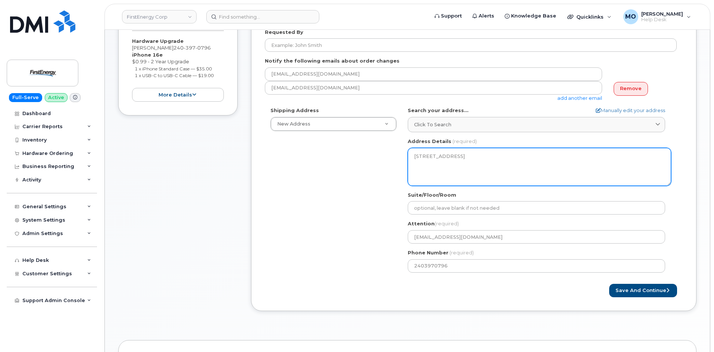
click at [486, 176] on textarea "2901 Back Acre Cir MOUNT AIRY MD 21771-7751 UNITED STATES" at bounding box center [539, 167] width 263 height 38
click at [474, 173] on textarea "2901 Back Acre Cir MOUNT AIRY MD 21771-7751 UNITED STATES" at bounding box center [539, 167] width 263 height 38
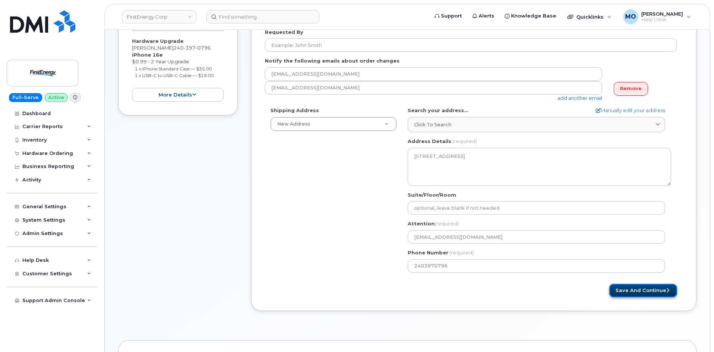
click at [644, 289] on button "Save and Continue" at bounding box center [643, 291] width 68 height 14
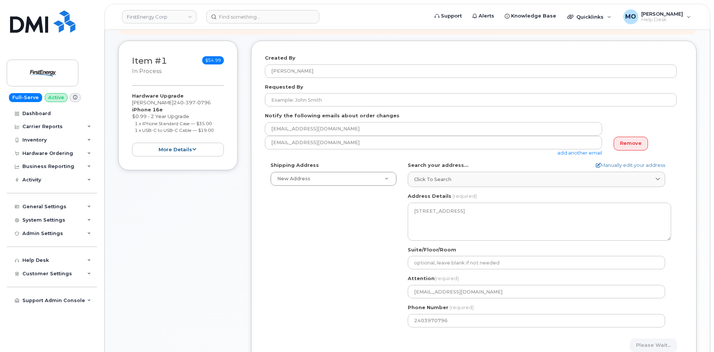
scroll to position [76, 0]
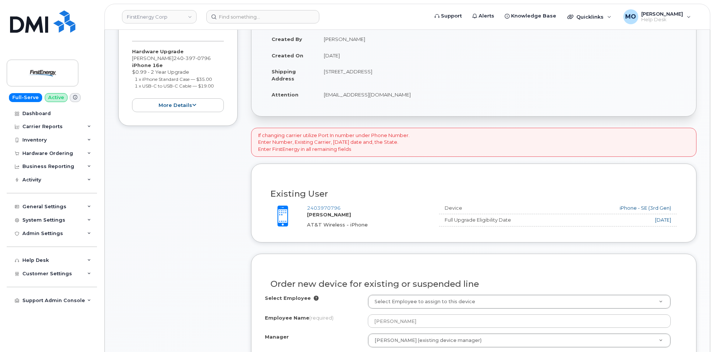
scroll to position [224, 0]
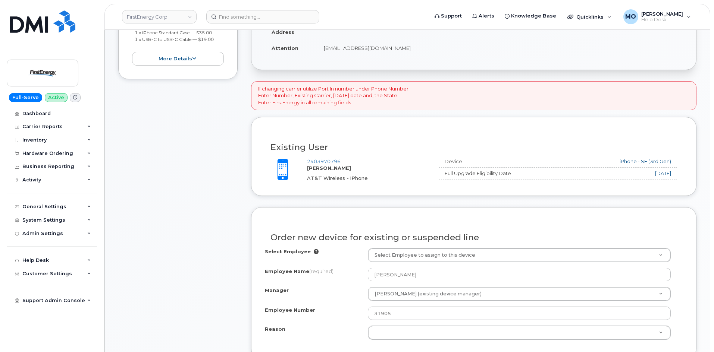
click at [499, 173] on div "Full Upgrade Eligibility Date" at bounding box center [488, 173] width 99 height 7
click at [312, 173] on div "2403970796 [PERSON_NAME] AT&T Wireless - iPhone" at bounding box center [370, 169] width 126 height 23
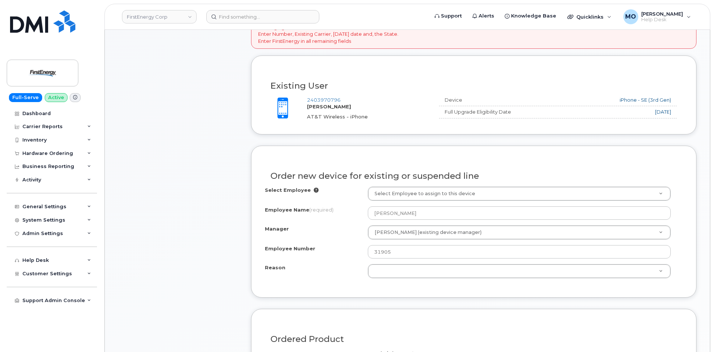
scroll to position [298, 0]
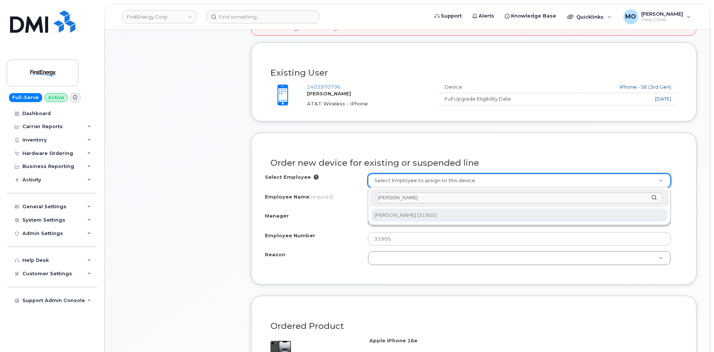
type input "[PERSON_NAME]"
type input "2067925"
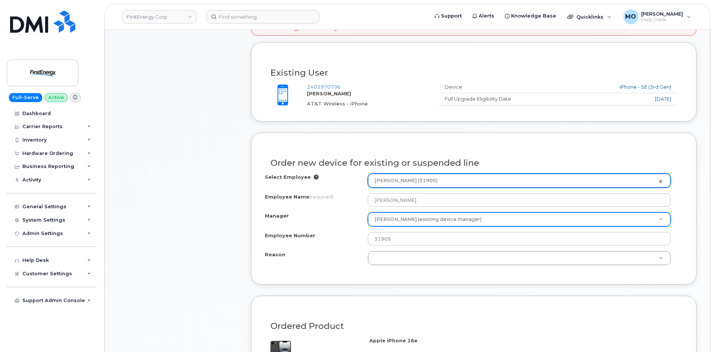
type input "[PERSON_NAME]"
select select "2081045"
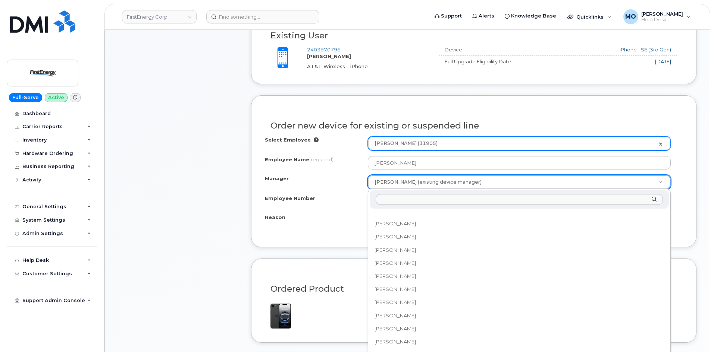
scroll to position [3648, 0]
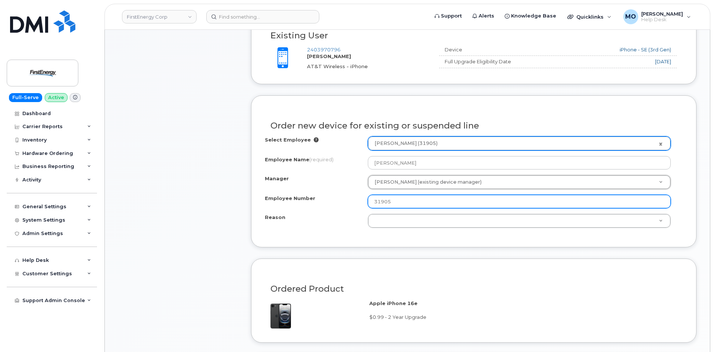
click at [411, 202] on input "31905" at bounding box center [519, 201] width 303 height 13
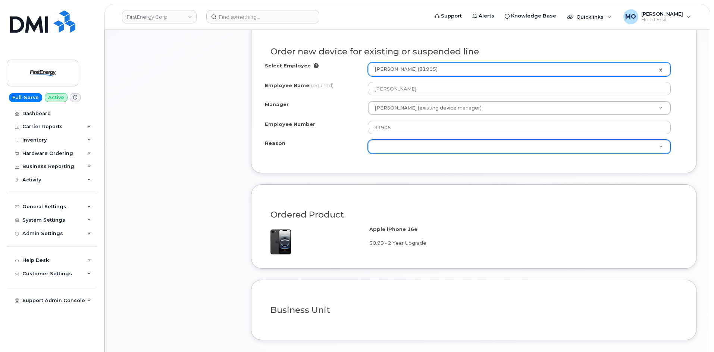
scroll to position [410, 0]
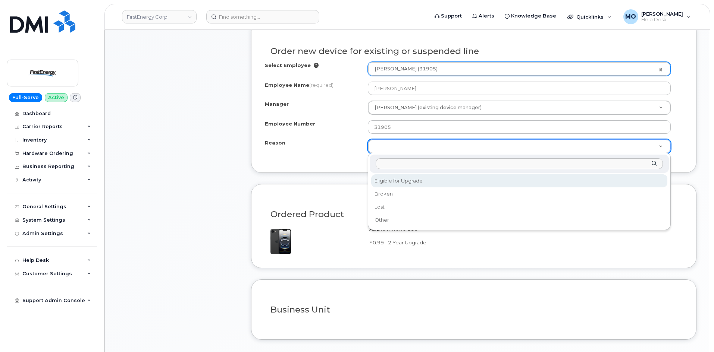
select select "eligible_for_upgrade"
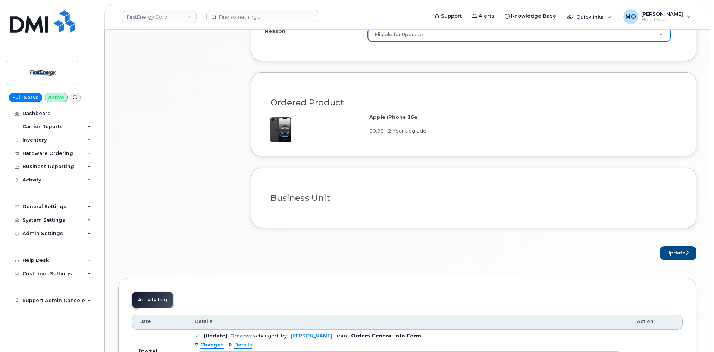
scroll to position [597, 0]
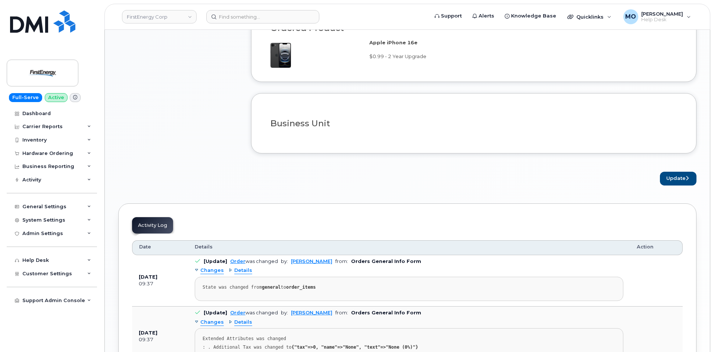
click at [309, 125] on h3 "Business Unit" at bounding box center [473, 123] width 406 height 9
click at [671, 175] on button "Update" at bounding box center [678, 179] width 37 height 14
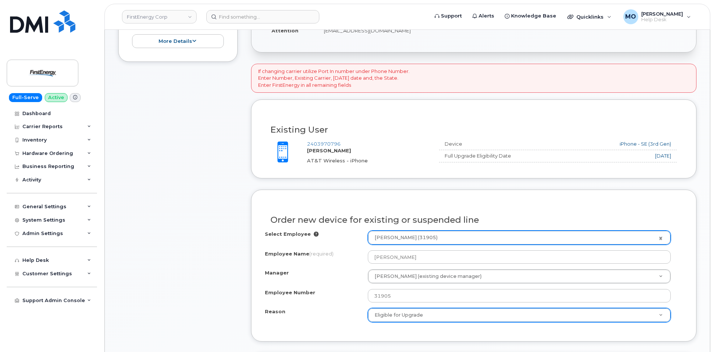
scroll to position [149, 0]
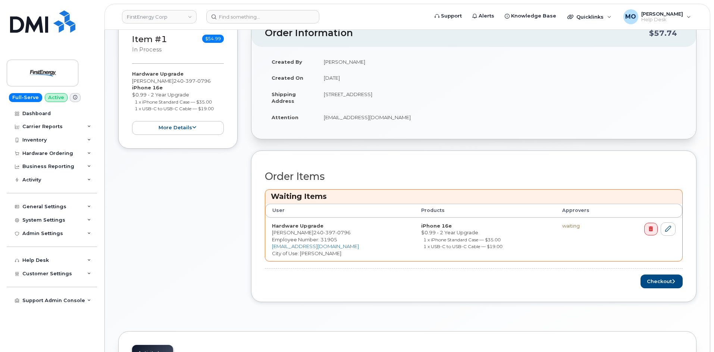
scroll to position [225, 0]
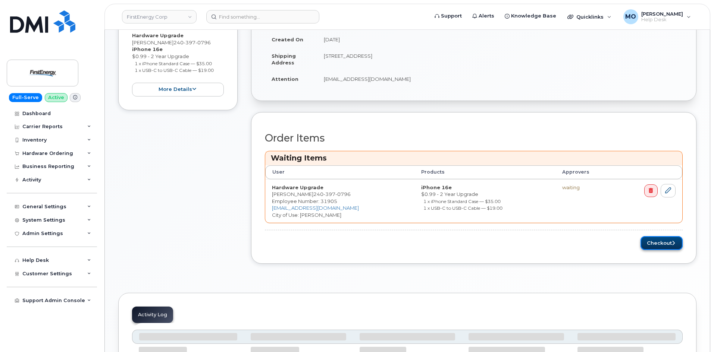
click at [659, 244] on button "Checkout" at bounding box center [661, 243] width 42 height 14
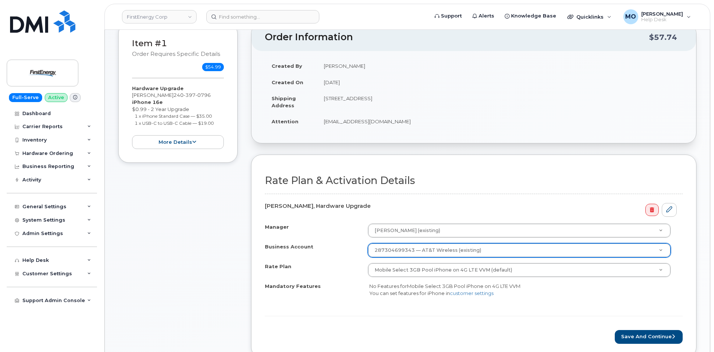
scroll to position [225, 0]
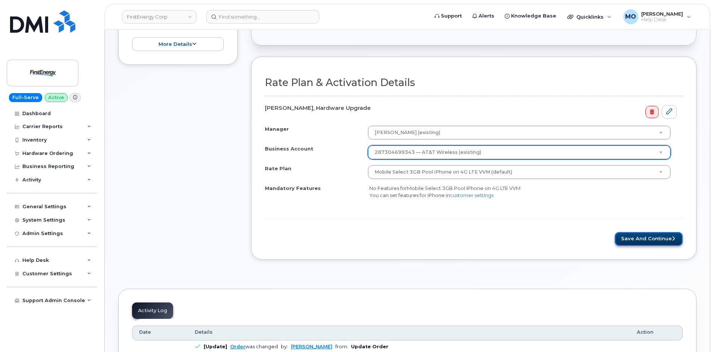
click at [646, 239] on button "Save and Continue" at bounding box center [648, 239] width 68 height 14
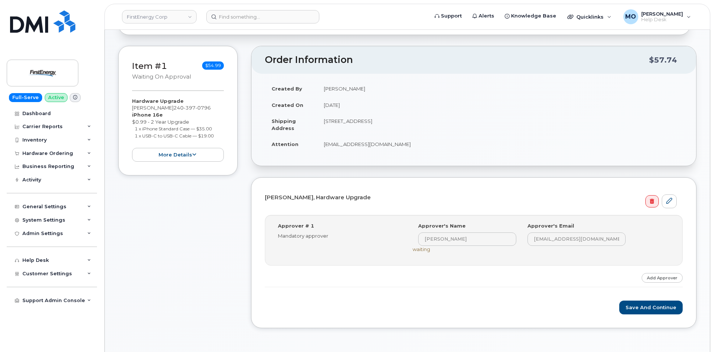
scroll to position [149, 0]
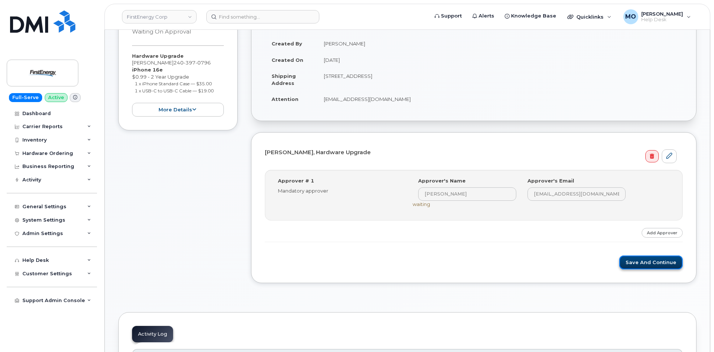
click at [636, 261] on button "Save and Continue" at bounding box center [650, 263] width 63 height 14
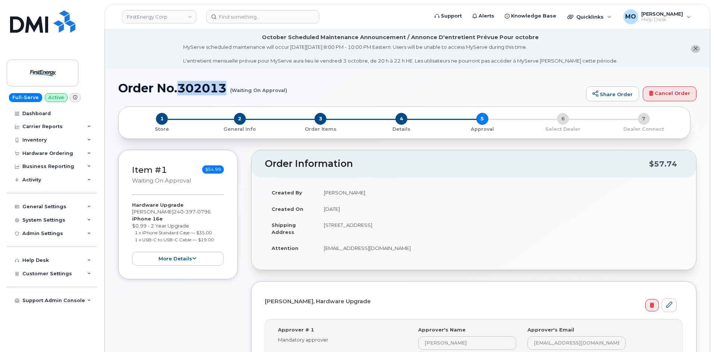
drag, startPoint x: 226, startPoint y: 87, endPoint x: 181, endPoint y: 88, distance: 45.1
click at [181, 88] on h1 "Order No.302013 (Waiting On Approval)" at bounding box center [350, 88] width 464 height 13
copy h1 "302013"
click at [242, 18] on input at bounding box center [262, 16] width 113 height 13
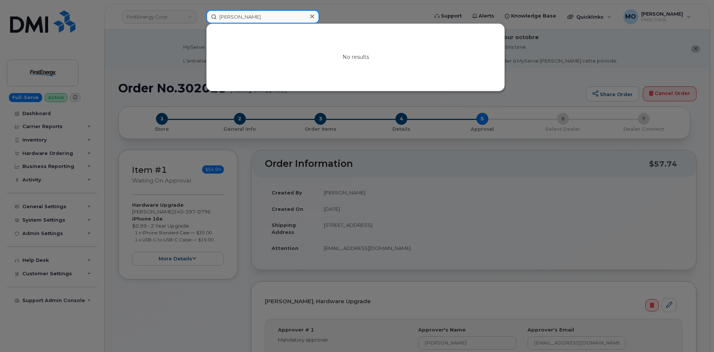
click at [243, 16] on input "landon AsIdley" at bounding box center [262, 16] width 113 height 13
click at [245, 16] on input "landon AsIdley" at bounding box center [262, 16] width 113 height 13
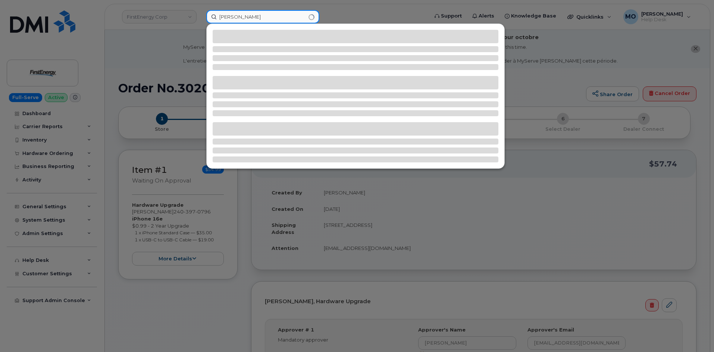
click at [220, 16] on input "landon Asidley" at bounding box center [262, 16] width 113 height 13
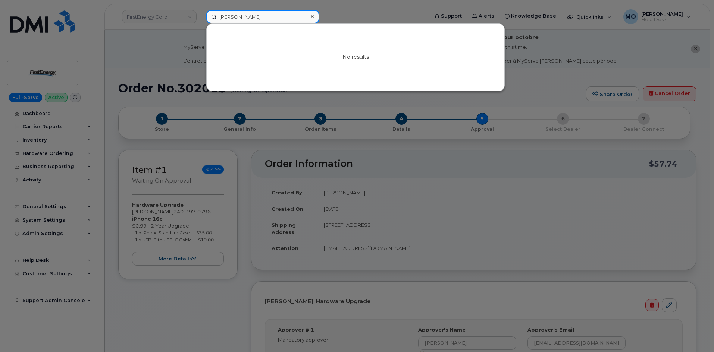
click at [267, 16] on input "Landon Asidley" at bounding box center [262, 16] width 113 height 13
click at [244, 18] on input "Landon Asidley" at bounding box center [262, 16] width 113 height 13
click at [286, 18] on input "Landon faidley" at bounding box center [262, 16] width 113 height 13
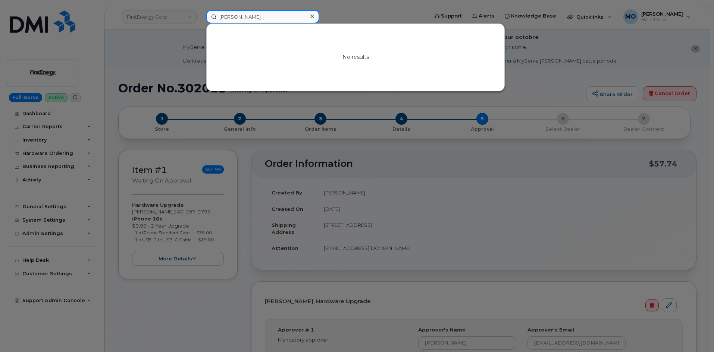
click at [286, 18] on input "Landon faidley" at bounding box center [262, 16] width 113 height 13
click at [287, 17] on input "Landon faidley" at bounding box center [262, 16] width 113 height 13
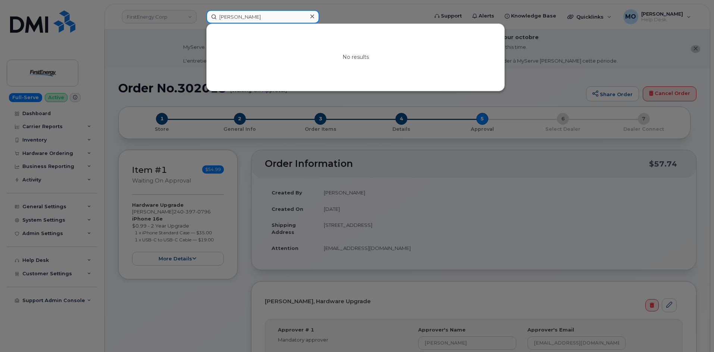
click at [288, 16] on input "Landon faidley" at bounding box center [262, 16] width 113 height 13
click at [289, 15] on input "Landon faidley" at bounding box center [262, 16] width 113 height 13
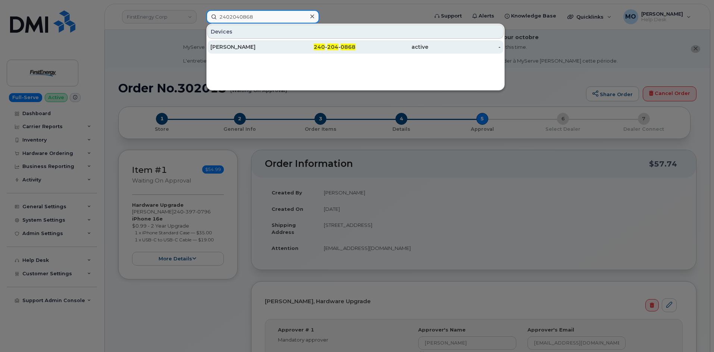
type input "2402040868"
click at [286, 48] on div "240 - 204 - 0868" at bounding box center [319, 46] width 73 height 7
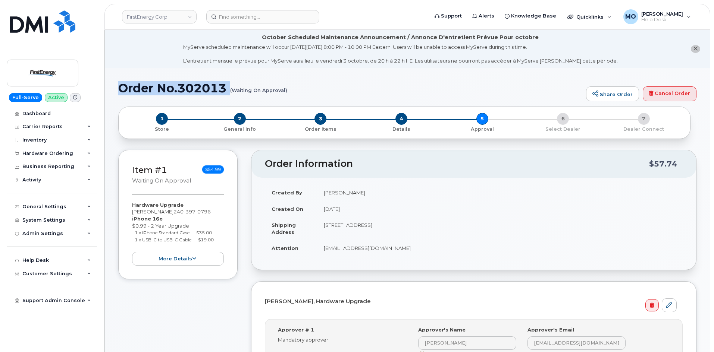
drag, startPoint x: 114, startPoint y: 94, endPoint x: 109, endPoint y: 82, distance: 13.0
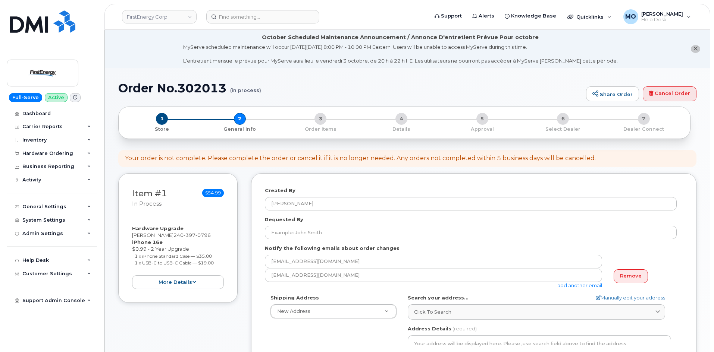
select select
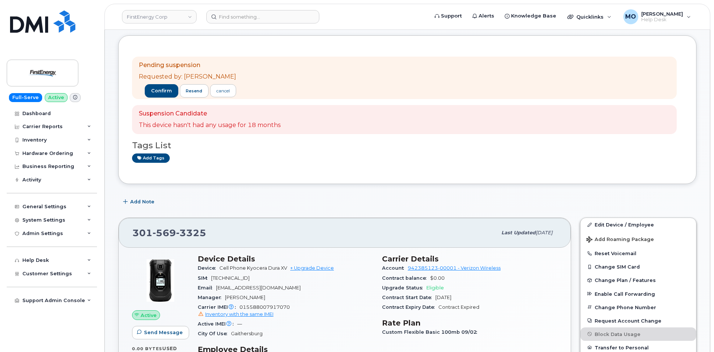
scroll to position [75, 0]
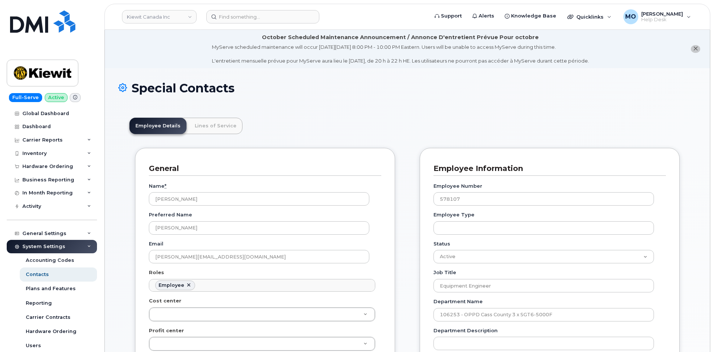
scroll to position [41, 0]
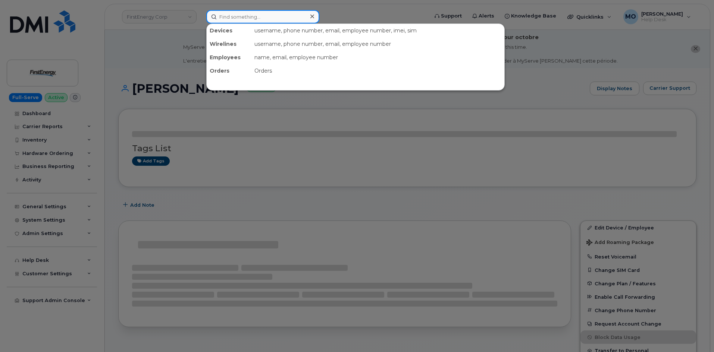
click at [251, 18] on input at bounding box center [262, 16] width 113 height 13
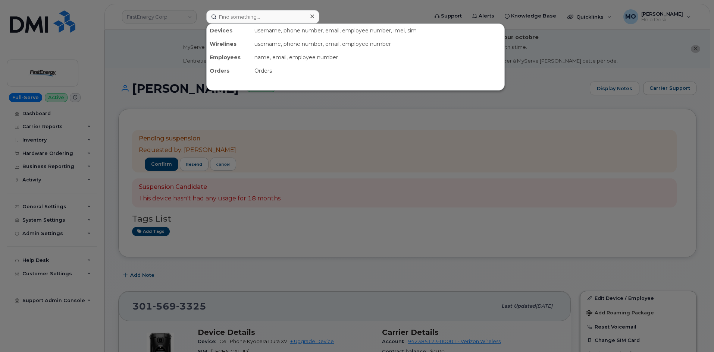
click at [197, 55] on div at bounding box center [357, 176] width 714 height 352
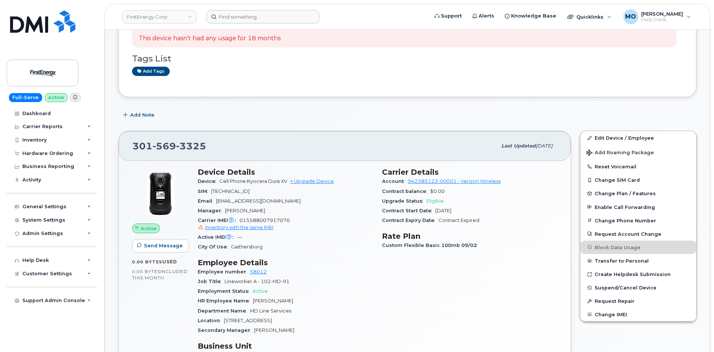
scroll to position [224, 0]
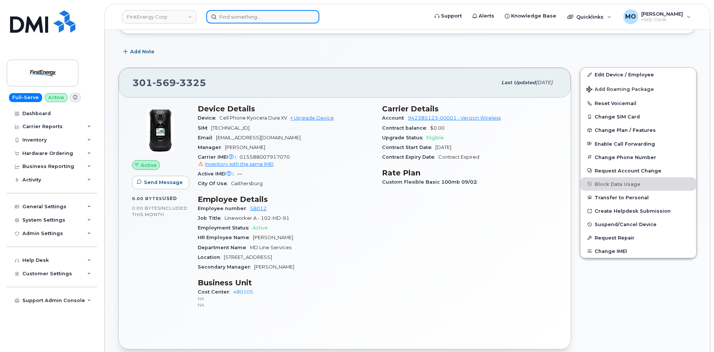
click at [225, 18] on input at bounding box center [262, 16] width 113 height 13
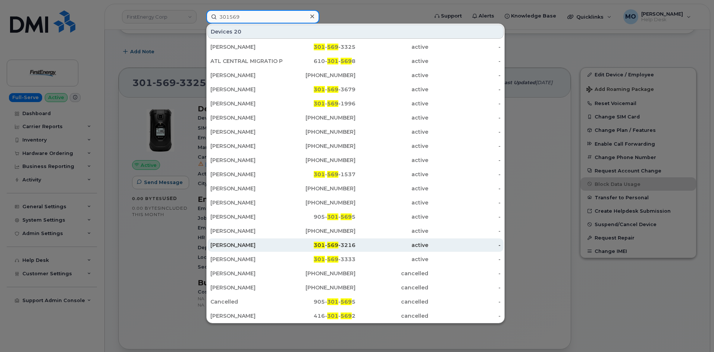
type input "301569"
click at [311, 247] on div "301 - 569 -3216" at bounding box center [319, 245] width 73 height 7
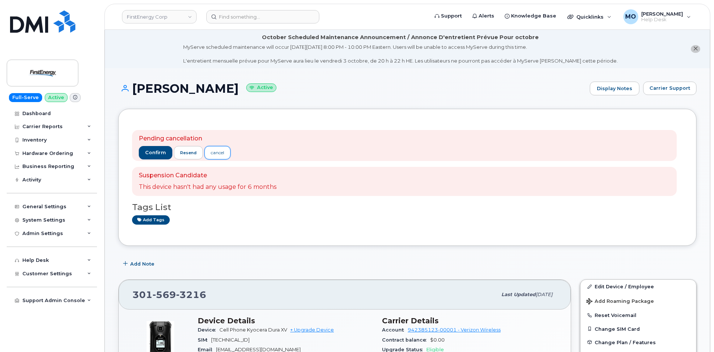
click at [217, 152] on div "cancel" at bounding box center [217, 153] width 13 height 7
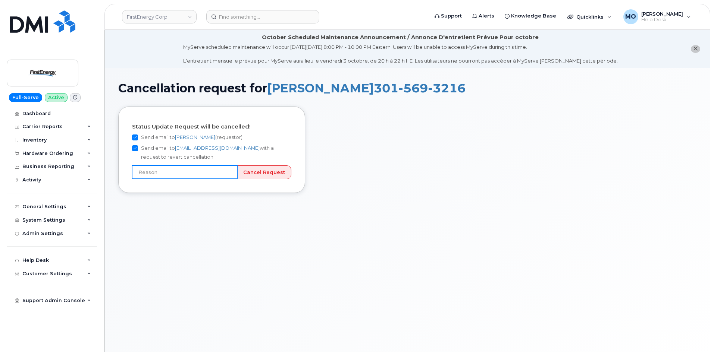
click at [205, 171] on input "text" at bounding box center [184, 172] width 105 height 13
type input "User still using device"
click at [258, 175] on input "Cancel Request" at bounding box center [264, 173] width 54 height 14
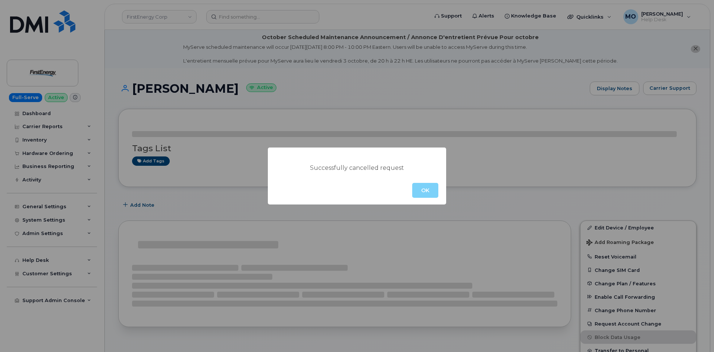
click at [423, 187] on button "OK" at bounding box center [425, 190] width 26 height 15
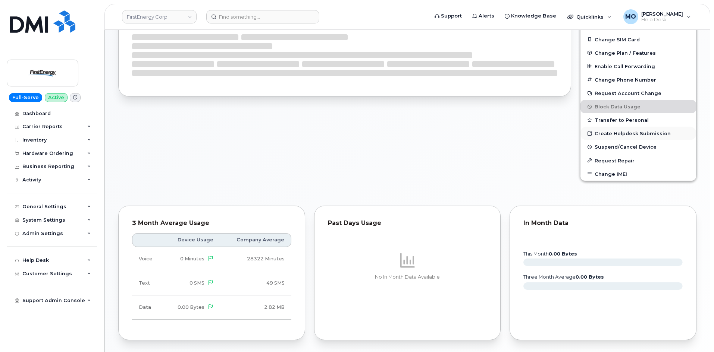
scroll to position [246, 0]
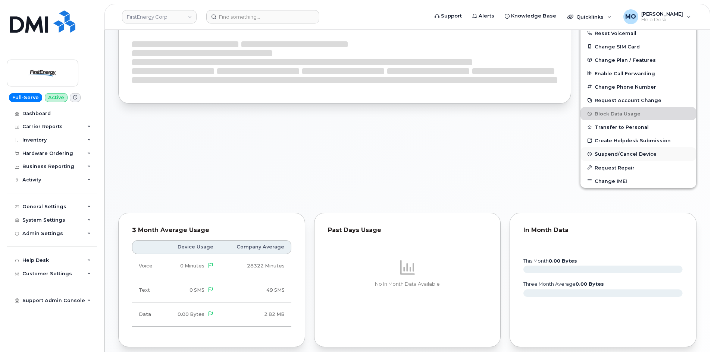
click at [620, 160] on button "Suspend/Cancel Device" at bounding box center [638, 153] width 116 height 13
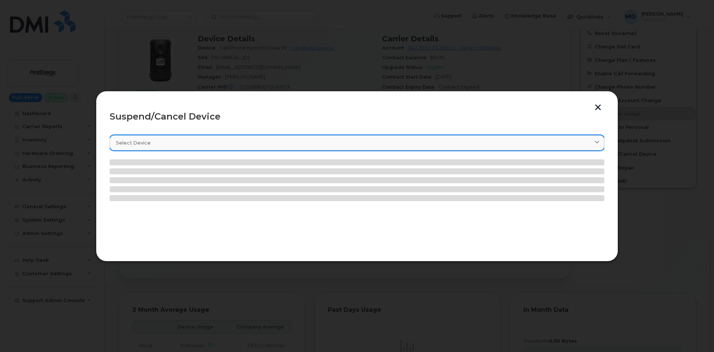
click at [236, 144] on div "Select device" at bounding box center [357, 142] width 482 height 7
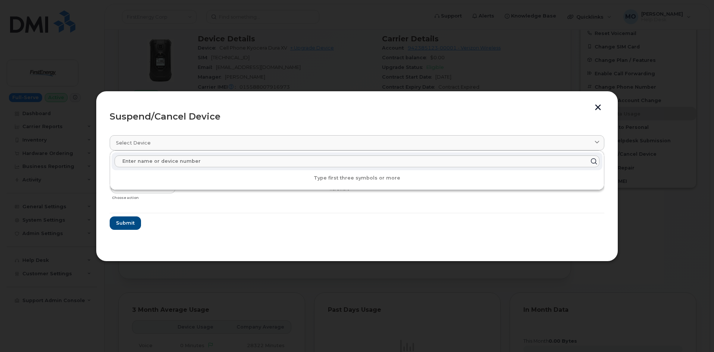
click at [192, 201] on div at bounding box center [213, 190] width 69 height 26
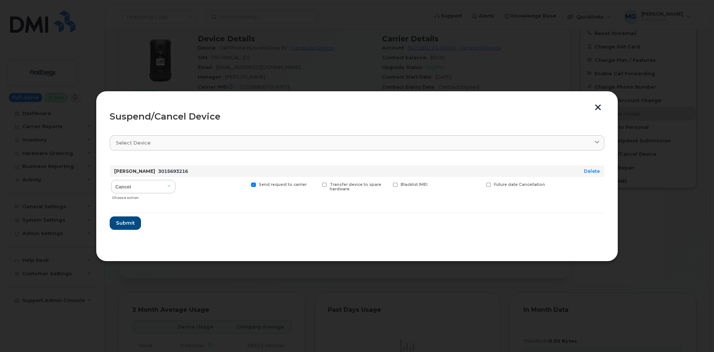
click at [323, 186] on span at bounding box center [324, 185] width 5 height 5
click at [317, 186] on input "Transfer device to spare hardware" at bounding box center [315, 185] width 4 height 4
checkbox input "true"
click at [116, 223] on form "Curtis Henson 3015693216 Delete Cancel Suspend - Reduced Rate Suspend - Full Ra…" at bounding box center [357, 195] width 494 height 70
click at [159, 190] on select "Cancel Suspend - Reduced Rate Suspend - Full Rate Suspend - Lost Device/Stolen …" at bounding box center [143, 186] width 64 height 13
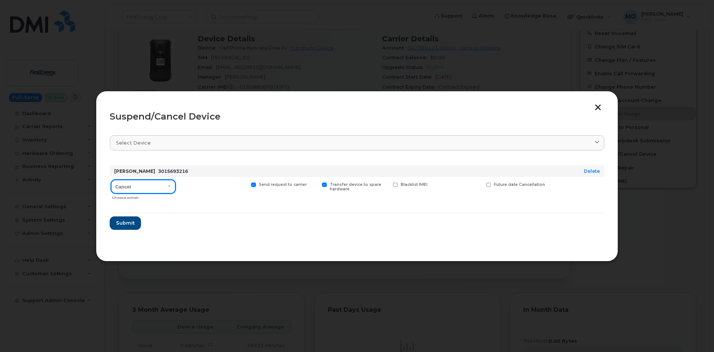
select select "[object Object]"
click at [111, 180] on select "Cancel Suspend - Reduced Rate Suspend - Full Rate Suspend - Lost Device/Stolen …" at bounding box center [143, 186] width 64 height 13
click at [122, 230] on section "Select device Type first three symbols or more Curtis Henson 3015693216 Delete …" at bounding box center [357, 188] width 494 height 119
click at [126, 226] on span "Submit" at bounding box center [125, 223] width 19 height 7
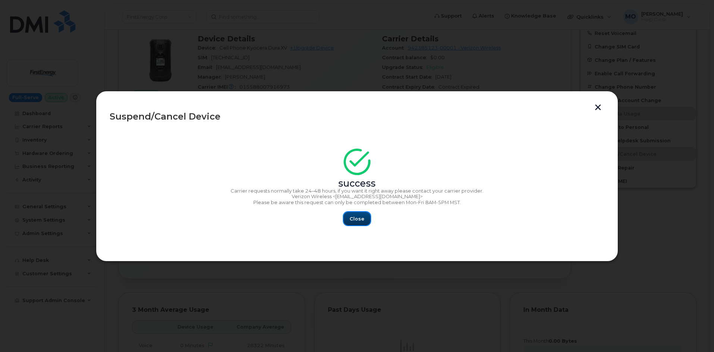
click at [352, 218] on span "Close" at bounding box center [356, 219] width 15 height 7
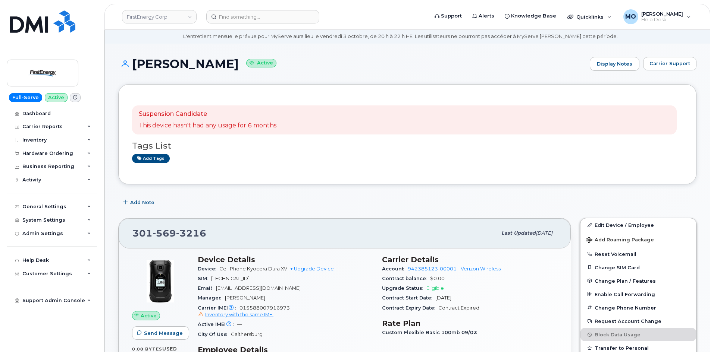
scroll to position [0, 0]
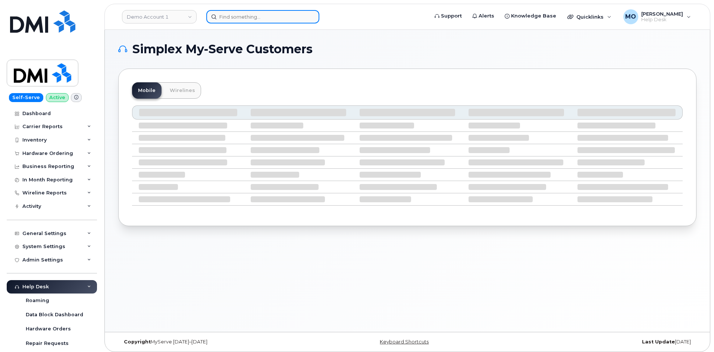
click at [236, 18] on input at bounding box center [262, 16] width 113 height 13
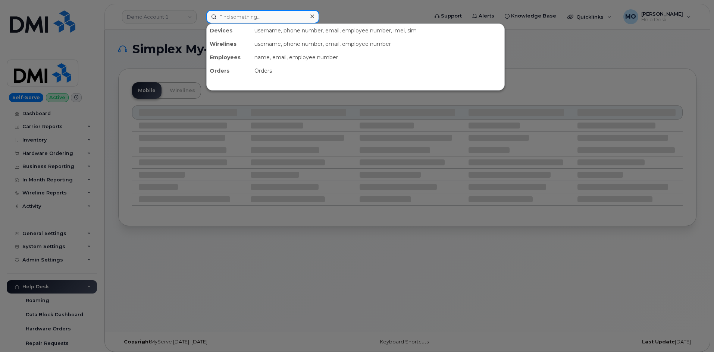
paste input "301-569-3216"
type input "301-569-3216"
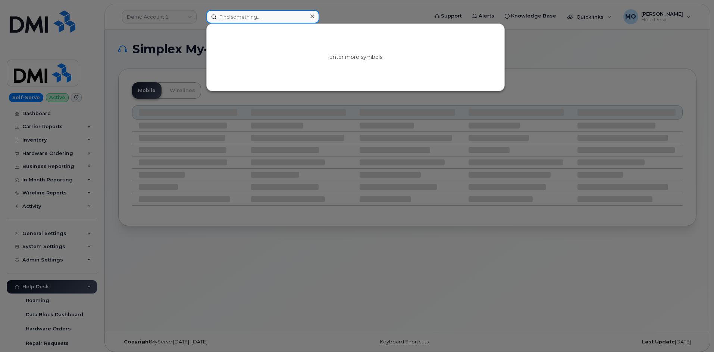
paste input "8156158887"
type input "8156158887"
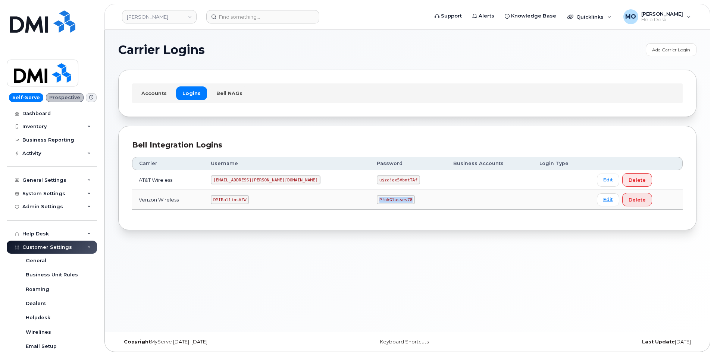
drag, startPoint x: 371, startPoint y: 200, endPoint x: 323, endPoint y: 199, distance: 48.5
click at [370, 201] on td "P!nkGlasses78" at bounding box center [408, 200] width 76 height 20
copy code "P!nkGlasses78"
drag, startPoint x: 352, startPoint y: 205, endPoint x: 340, endPoint y: 198, distance: 14.2
copy code "P!nkGlasses78"
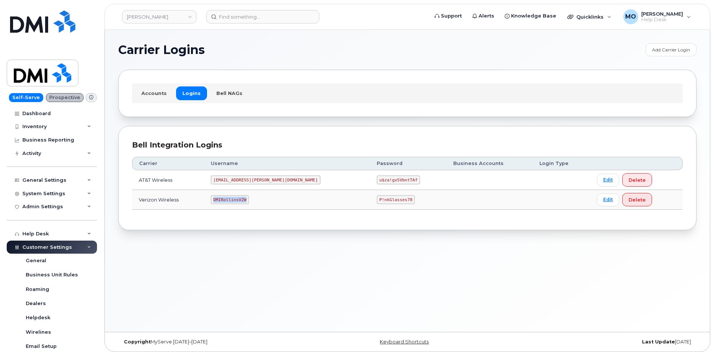
drag, startPoint x: 263, startPoint y: 195, endPoint x: 214, endPoint y: 206, distance: 50.4
click at [214, 206] on tr "Verizon Wireless DMIRollinsVZW P!nkGlasses78 Edit Delete" at bounding box center [407, 200] width 550 height 20
copy tr "DMIRollinsVZW"
drag, startPoint x: 328, startPoint y: 201, endPoint x: 367, endPoint y: 203, distance: 39.2
click at [370, 203] on td "P!nkGlasses78" at bounding box center [408, 200] width 76 height 20
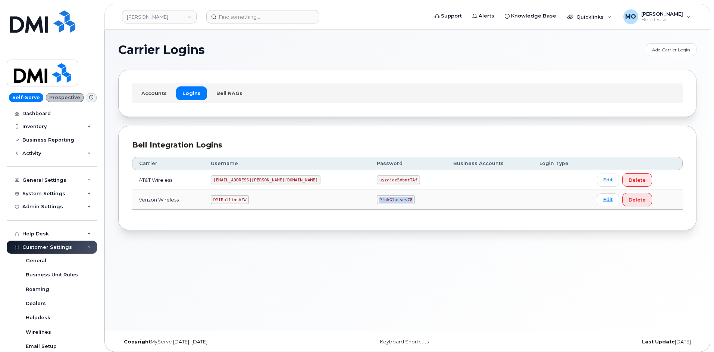
copy code "P!nkGlasses78"
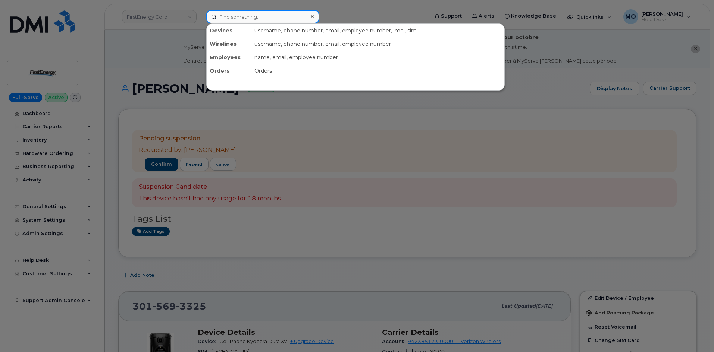
click at [233, 19] on input at bounding box center [262, 16] width 113 height 13
paste input "[PERSON_NAME]"
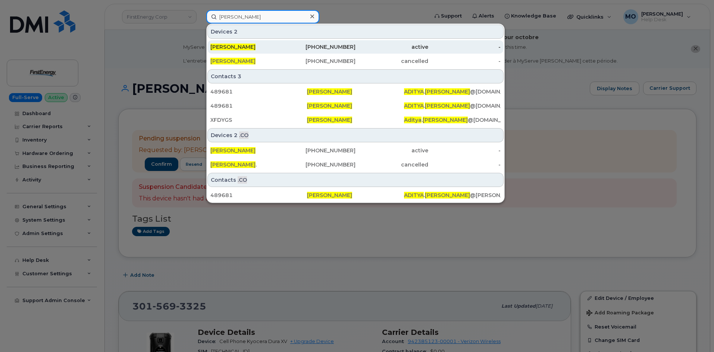
type input "[PERSON_NAME]"
click at [268, 48] on div "[PERSON_NAME]" at bounding box center [246, 46] width 73 height 7
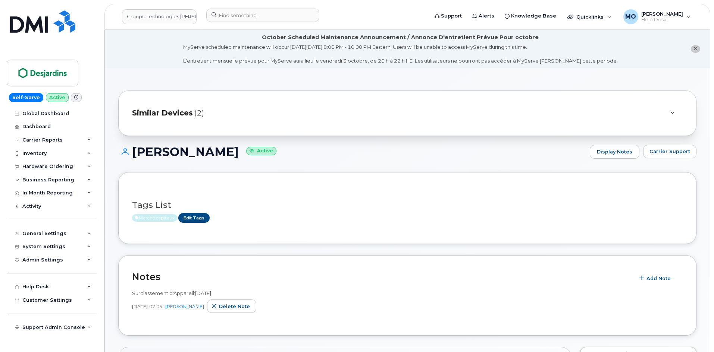
click at [304, 116] on div "Similar Devices (2)" at bounding box center [396, 113] width 529 height 18
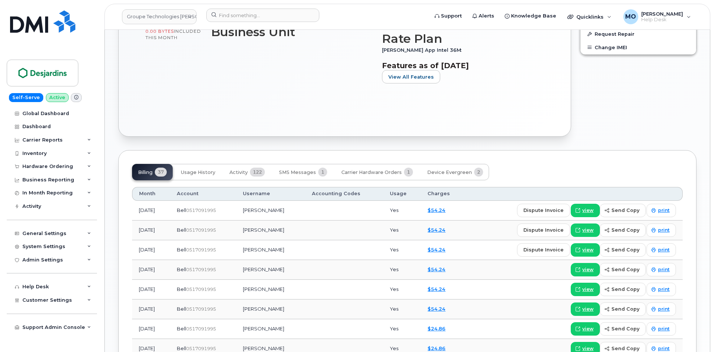
scroll to position [597, 0]
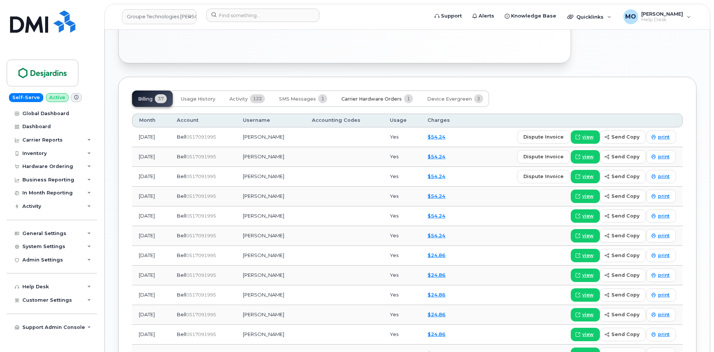
click at [374, 100] on span "Carrier Hardware Orders" at bounding box center [371, 99] width 60 height 6
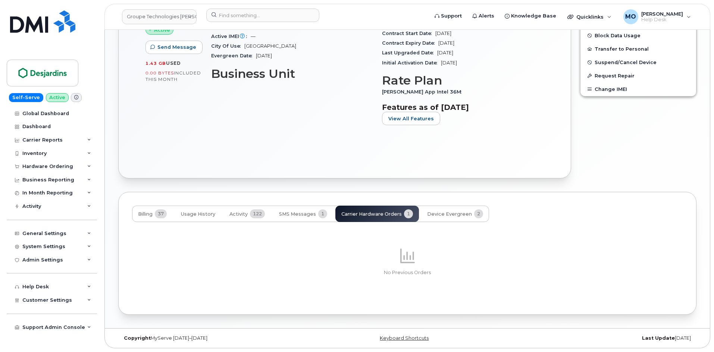
scroll to position [481, 0]
click at [372, 217] on div "Billing 37 Usage History Activity 122 SMS Messages 1 Carrier Hardware Orders 1 …" at bounding box center [310, 214] width 357 height 16
click at [372, 216] on div "Billing 37 Usage History Activity 122 SMS Messages 1 Carrier Hardware Orders 1 …" at bounding box center [310, 214] width 357 height 16
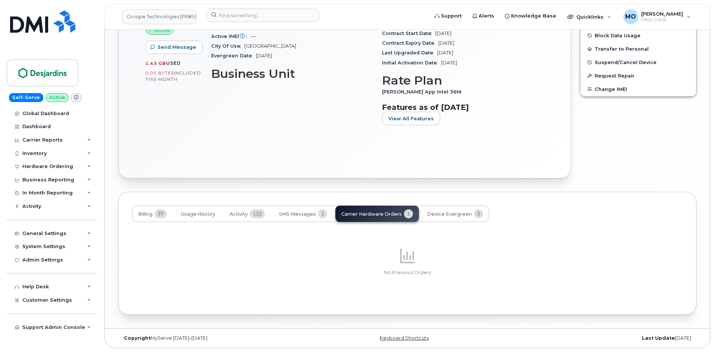
click at [372, 216] on div "Billing 37 Usage History Activity 122 SMS Messages 1 Carrier Hardware Orders 1 …" at bounding box center [310, 214] width 357 height 16
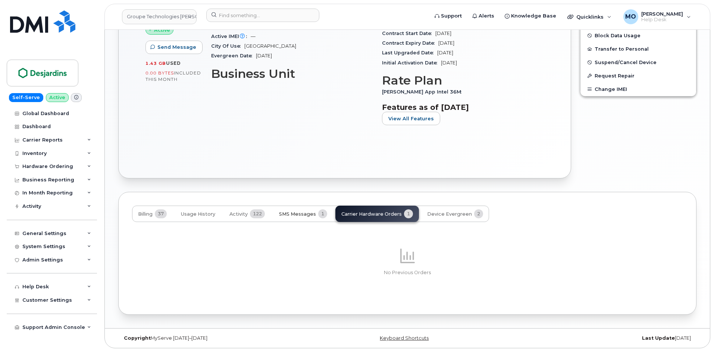
click at [317, 213] on button "SMS Messages 1" at bounding box center [303, 214] width 60 height 16
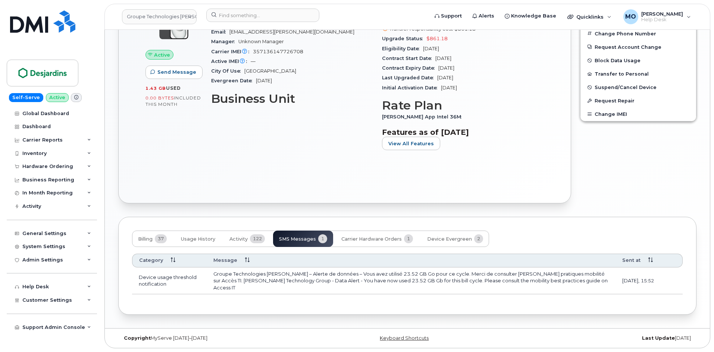
scroll to position [450, 0]
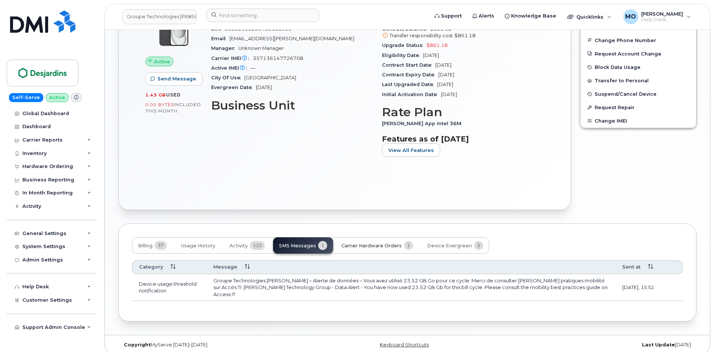
click at [391, 249] on button "Carrier Hardware Orders 1" at bounding box center [377, 246] width 84 height 16
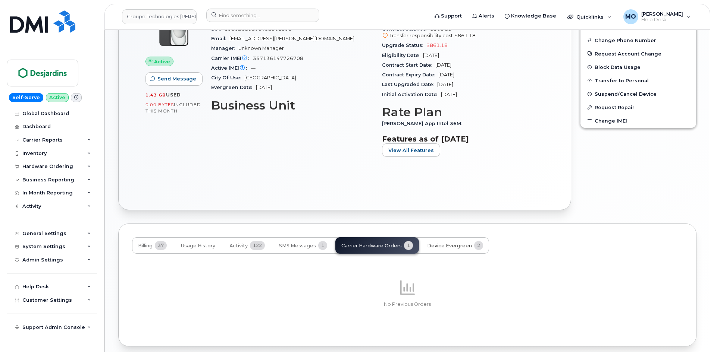
click at [447, 245] on span "Device Evergreen" at bounding box center [449, 246] width 45 height 6
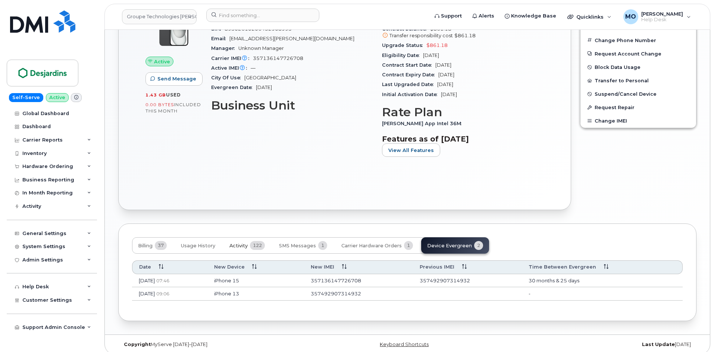
click at [257, 247] on span "122" at bounding box center [257, 245] width 15 height 9
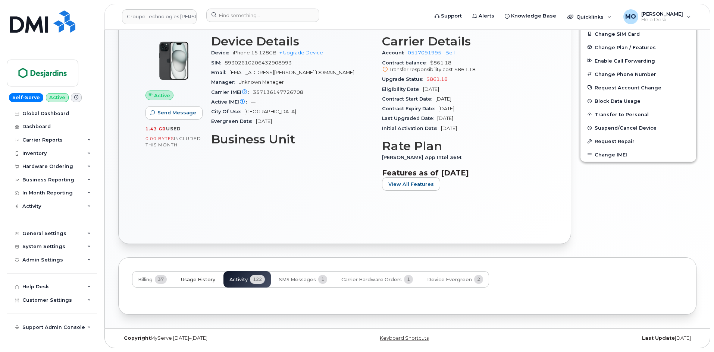
scroll to position [416, 0]
click at [161, 279] on span "37" at bounding box center [161, 279] width 12 height 9
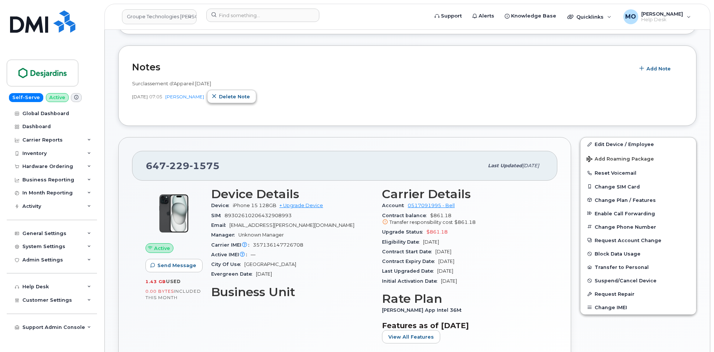
scroll to position [192, 0]
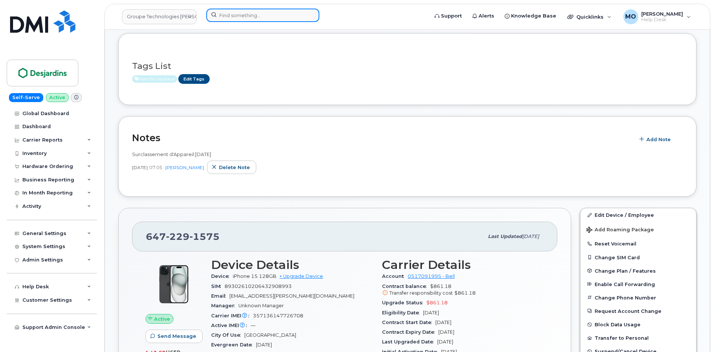
click at [231, 15] on input at bounding box center [262, 15] width 113 height 13
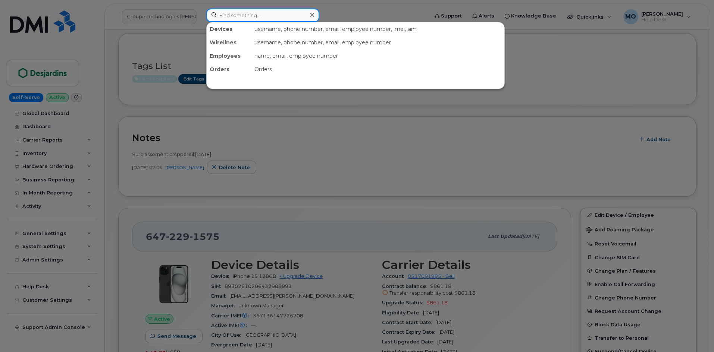
click at [281, 18] on input at bounding box center [262, 15] width 113 height 13
paste input "416-559-6315"
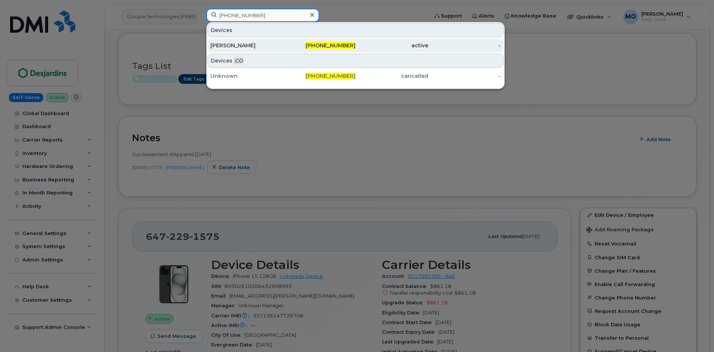
type input "416-559-6315"
click at [255, 44] on div "Eddie Gupta" at bounding box center [246, 45] width 73 height 7
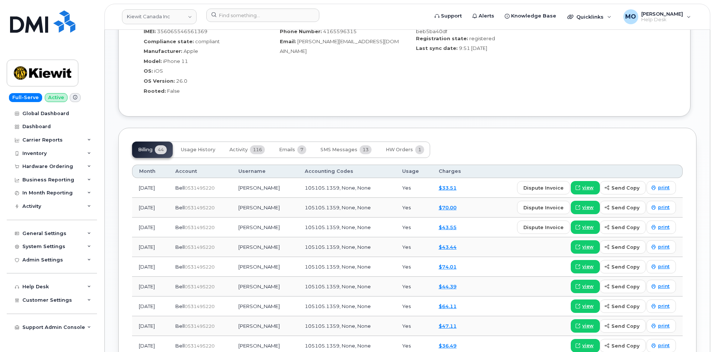
scroll to position [559, 0]
click at [389, 152] on button "HW Orders 1" at bounding box center [405, 149] width 50 height 16
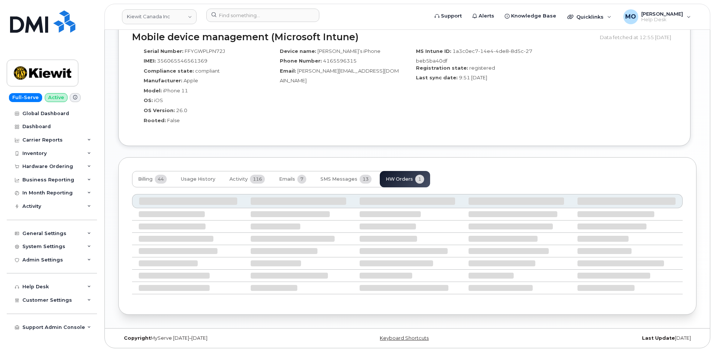
scroll to position [475, 0]
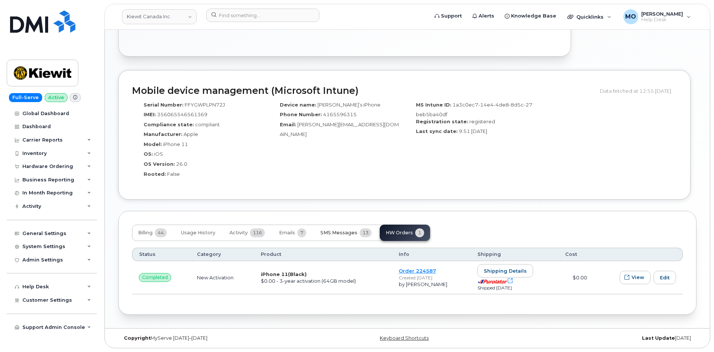
click at [348, 233] on span "SMS Messages" at bounding box center [338, 233] width 37 height 6
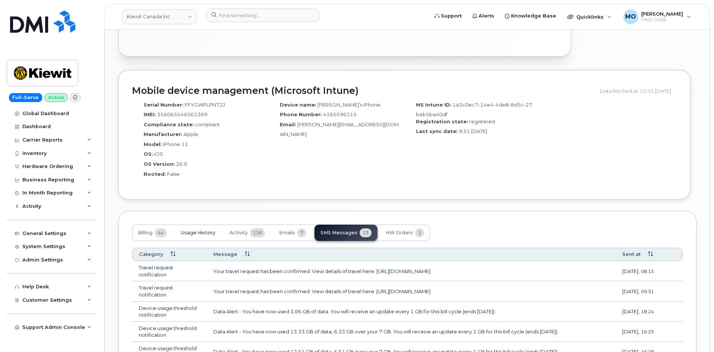
click at [201, 237] on button "Usage History" at bounding box center [198, 233] width 46 height 16
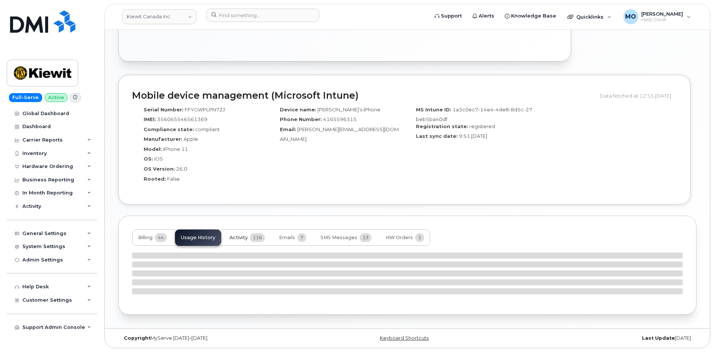
click at [251, 239] on span "116" at bounding box center [257, 237] width 15 height 9
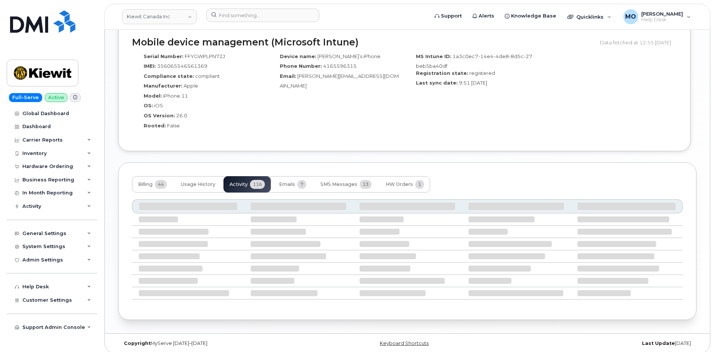
scroll to position [529, 0]
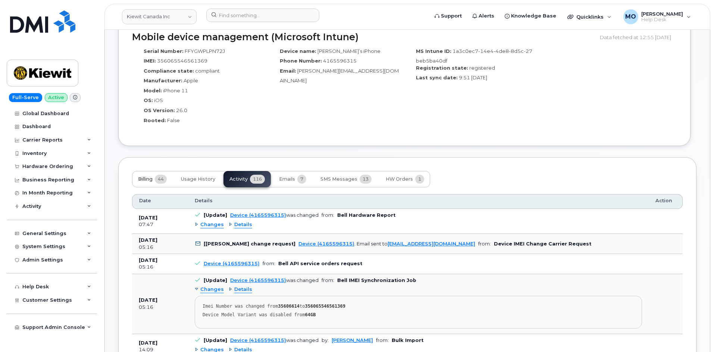
click at [152, 180] on span "Billing" at bounding box center [145, 179] width 15 height 6
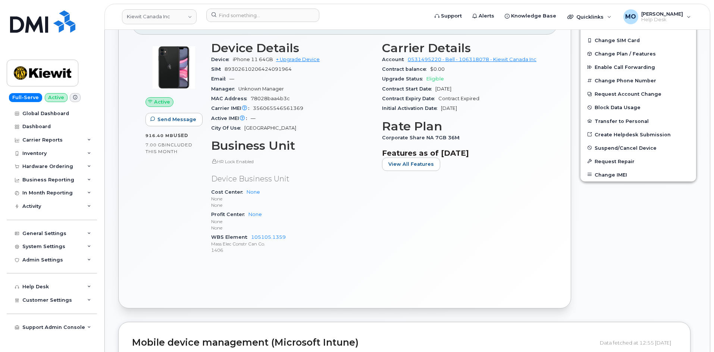
scroll to position [156, 0]
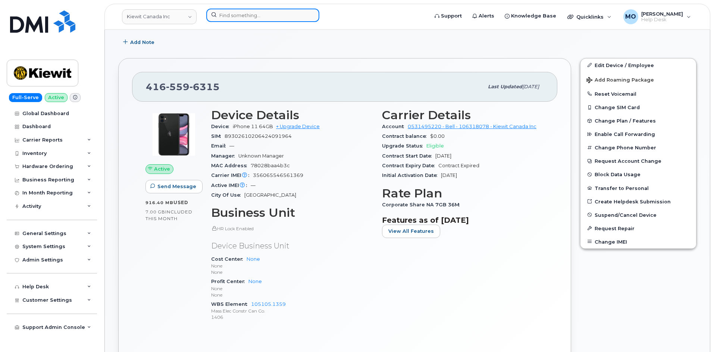
click at [235, 13] on input at bounding box center [262, 15] width 113 height 13
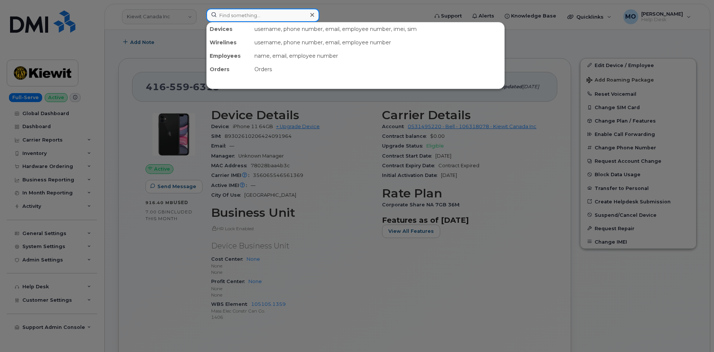
paste input "301969"
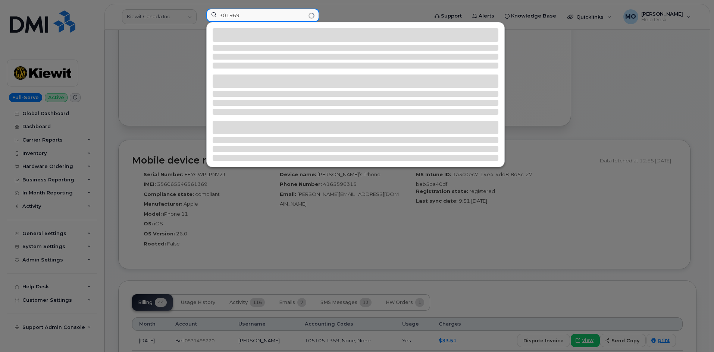
scroll to position [455, 0]
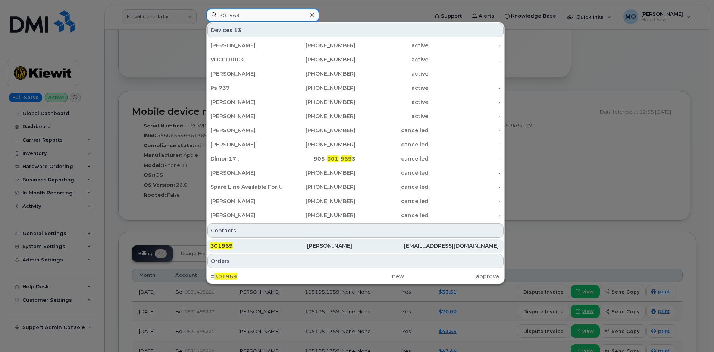
type input "301969"
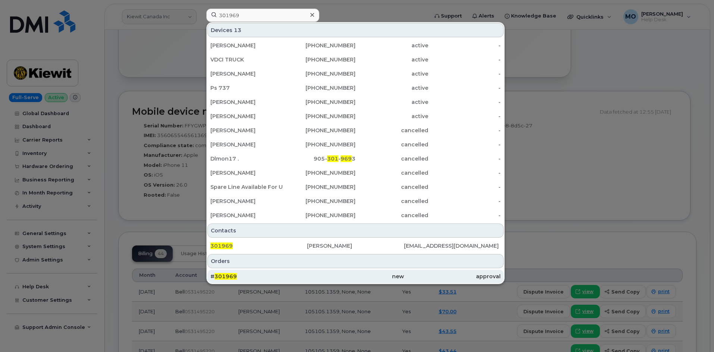
click at [274, 277] on div "# 301969" at bounding box center [258, 276] width 97 height 7
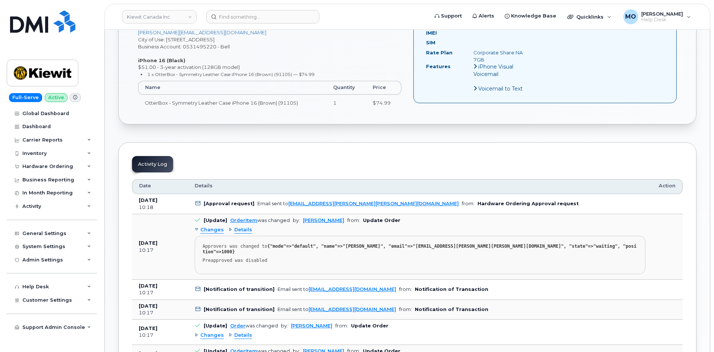
scroll to position [373, 0]
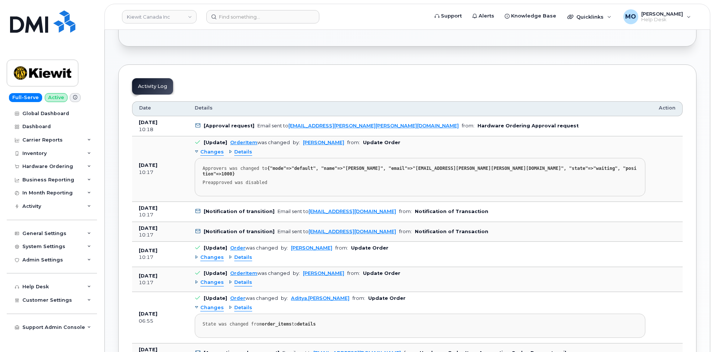
click at [215, 151] on span "Changes" at bounding box center [211, 152] width 23 height 7
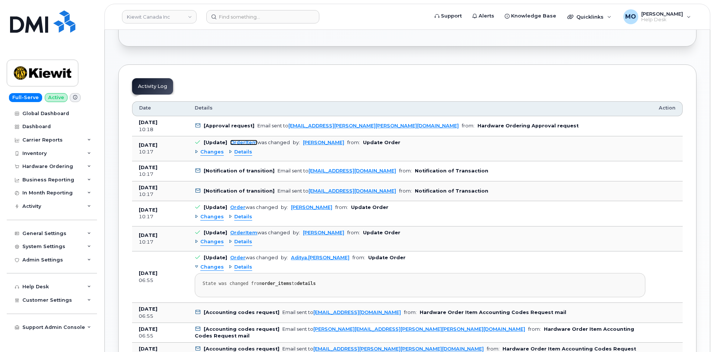
click at [240, 143] on link "OrderItem" at bounding box center [243, 143] width 27 height 6
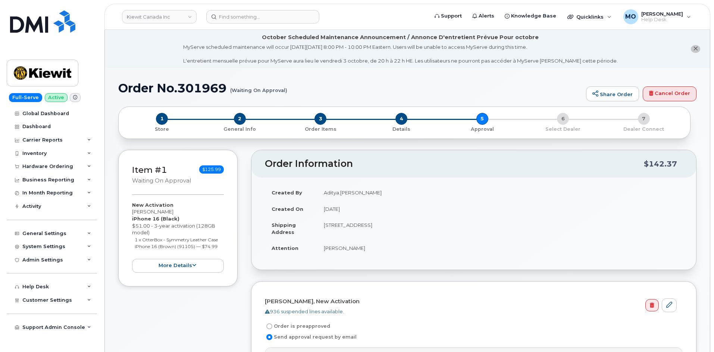
click at [176, 257] on div "New Activation Aditya Gupta iPhone 16 (Black) $51.00 - 3-year activation (128GB…" at bounding box center [178, 237] width 92 height 71
click at [176, 262] on button "more details" at bounding box center [178, 266] width 92 height 14
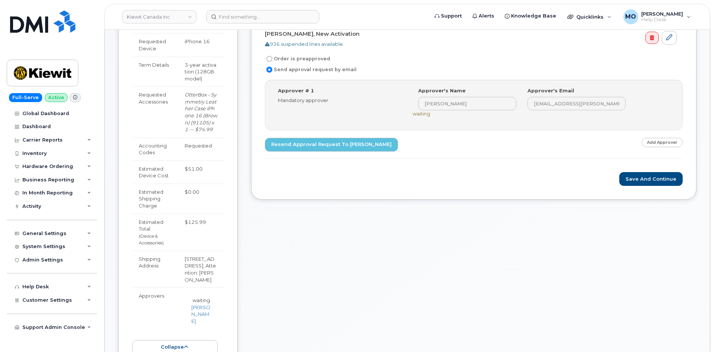
scroll to position [298, 0]
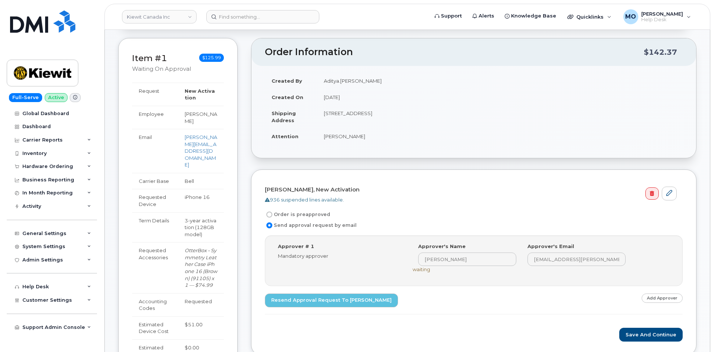
click at [179, 189] on td "iPhone 16" at bounding box center [201, 200] width 46 height 23
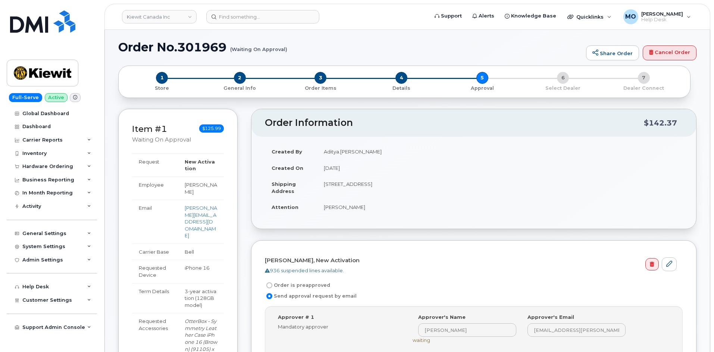
scroll to position [0, 0]
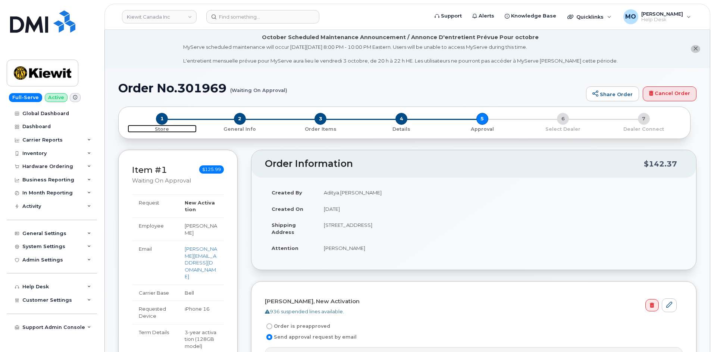
click at [162, 118] on span "1" at bounding box center [162, 119] width 12 height 12
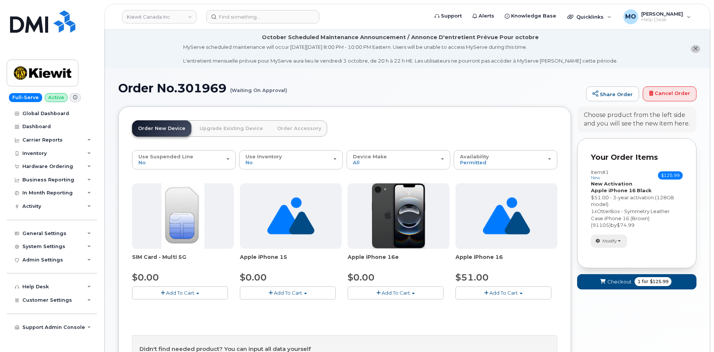
click at [613, 245] on button "Modify" at bounding box center [609, 241] width 36 height 13
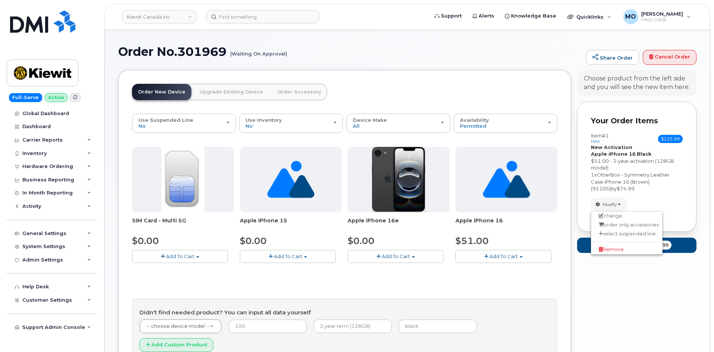
scroll to position [100, 0]
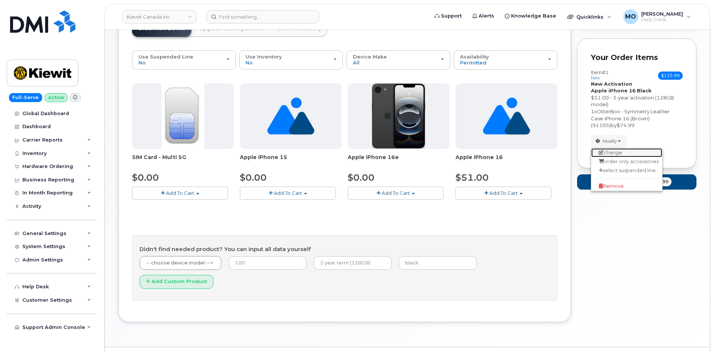
click at [638, 154] on link "change" at bounding box center [626, 152] width 71 height 9
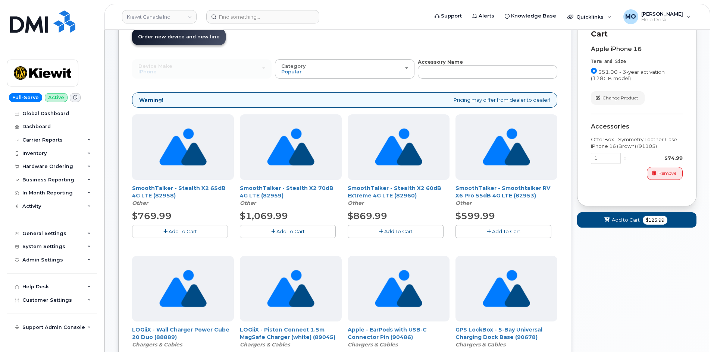
scroll to position [75, 0]
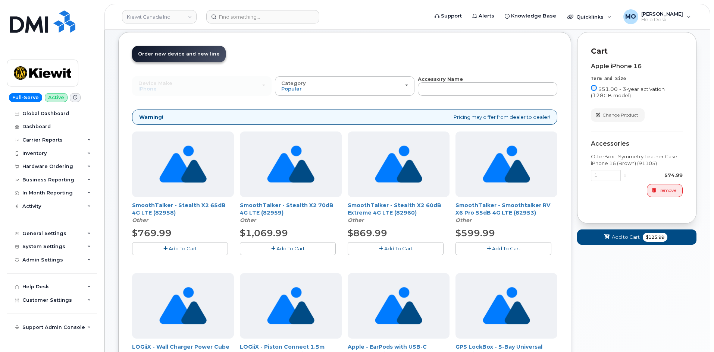
click at [594, 88] on input "$51.00 - 3-year activation (128GB model)" at bounding box center [594, 88] width 6 height 6
click at [599, 87] on span "$51.00 - 3-year activation (128GB model)" at bounding box center [628, 92] width 74 height 12
click at [597, 87] on input "$51.00 - 3-year activation (128GB model)" at bounding box center [594, 88] width 6 height 6
click at [606, 113] on span "Change Product" at bounding box center [620, 115] width 36 height 7
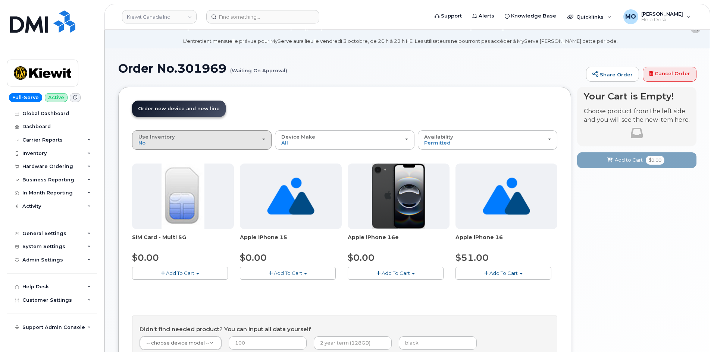
scroll to position [0, 0]
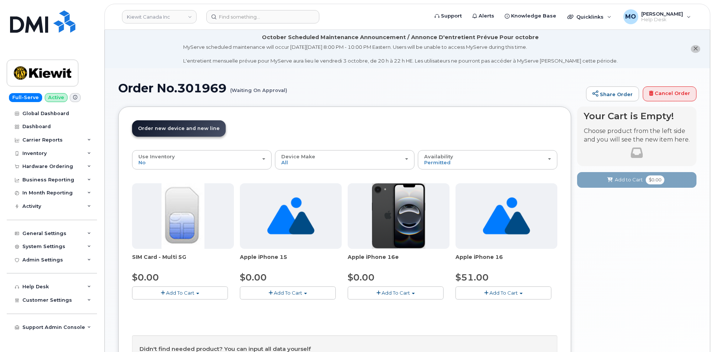
click at [184, 130] on span "Order new device and new line" at bounding box center [179, 129] width 82 height 6
click at [185, 130] on span "Order new device and new line" at bounding box center [179, 129] width 82 height 6
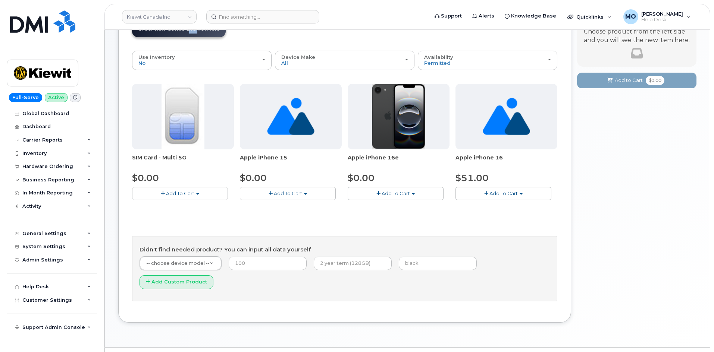
scroll to position [100, 0]
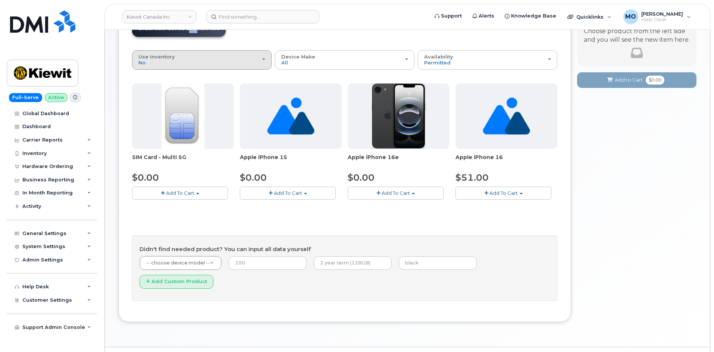
click at [205, 64] on div "Use Inventory No" at bounding box center [201, 60] width 127 height 12
click at [150, 87] on label "Yes" at bounding box center [143, 89] width 18 height 9
click at [0, 0] on input "Yes" at bounding box center [0, 0] width 0 height 0
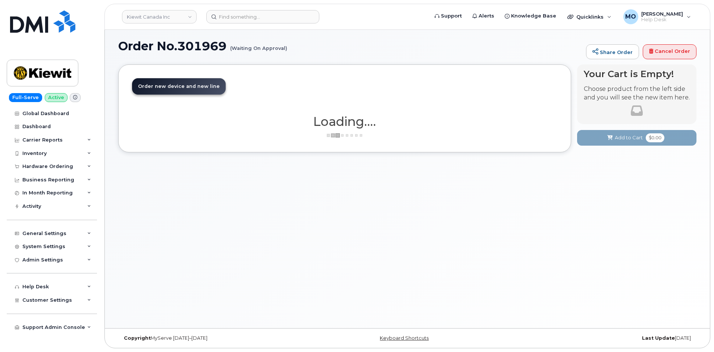
click at [187, 89] on div "Order New Device Upgrade Existing Device Order Accessory Order new device and n…" at bounding box center [344, 109] width 453 height 88
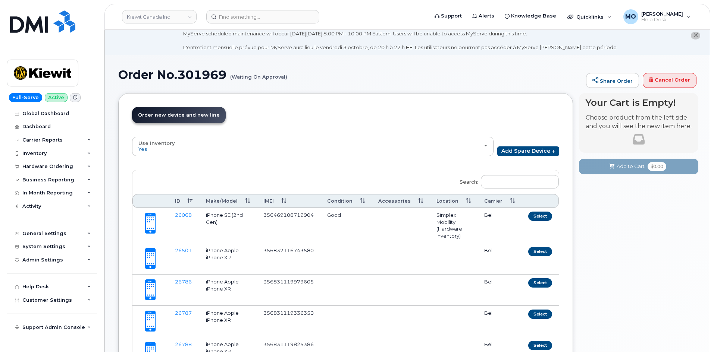
scroll to position [0, 0]
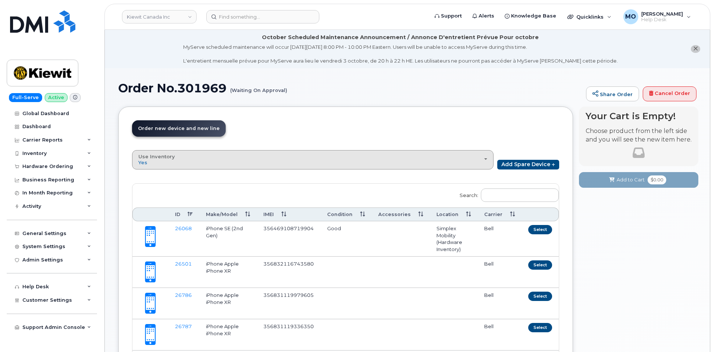
click at [210, 164] on div "Use Inventory Yes" at bounding box center [312, 160] width 349 height 12
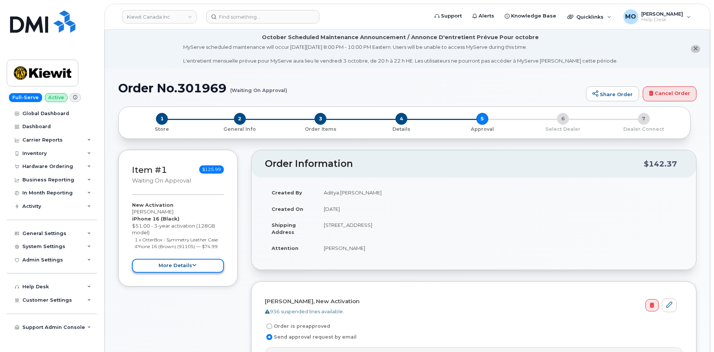
click at [210, 263] on button "more details" at bounding box center [178, 266] width 92 height 14
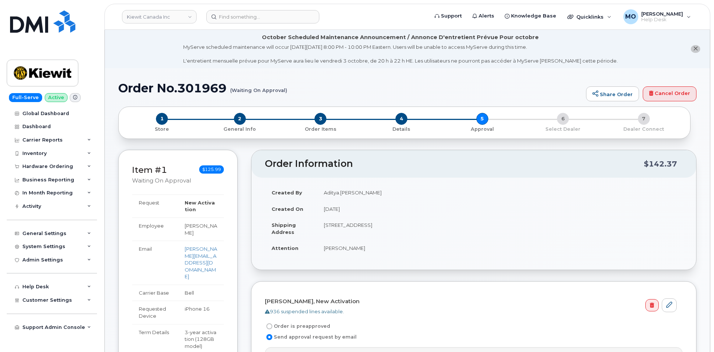
click at [157, 204] on td "Request" at bounding box center [155, 206] width 46 height 23
click at [156, 204] on td "Request" at bounding box center [155, 206] width 46 height 23
click at [222, 200] on td "New Activation" at bounding box center [201, 206] width 46 height 23
click at [220, 201] on td "New Activation" at bounding box center [201, 206] width 46 height 23
click at [166, 123] on span "1" at bounding box center [162, 119] width 12 height 12
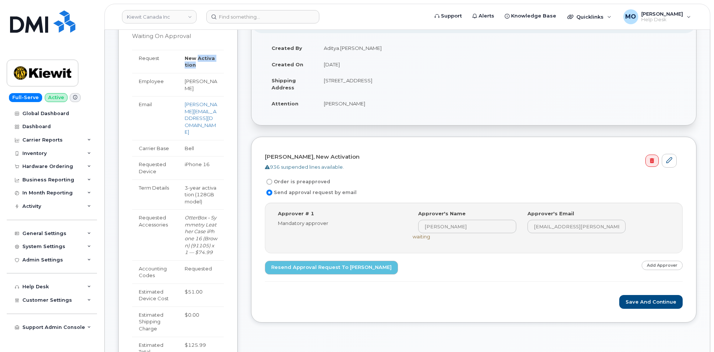
scroll to position [149, 0]
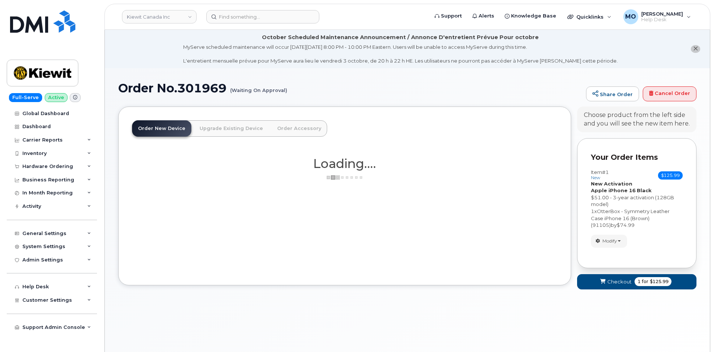
click at [248, 130] on link "Upgrade Existing Device" at bounding box center [231, 128] width 75 height 16
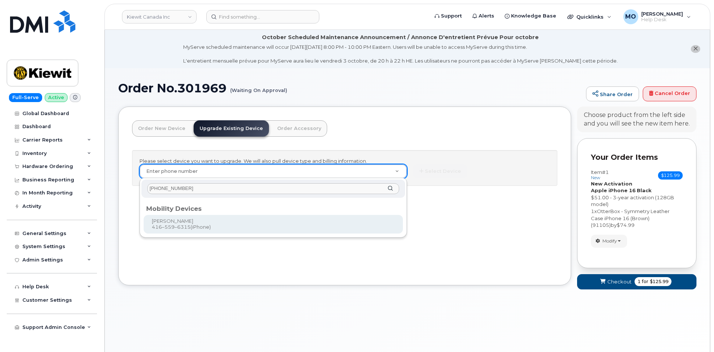
type input "[PHONE_NUMBER]"
type input "681632"
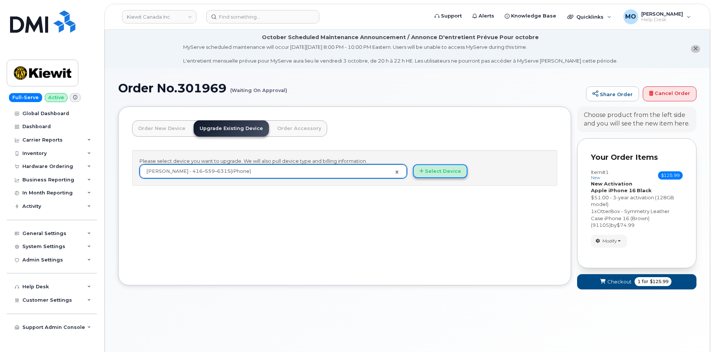
click at [454, 170] on button "Select Device" at bounding box center [440, 171] width 54 height 14
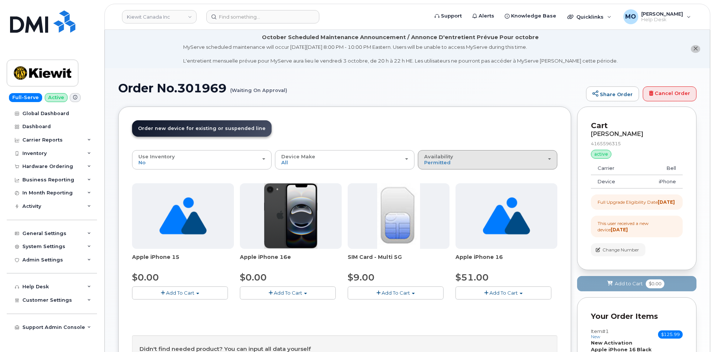
click at [453, 166] on button "Availability Permitted All" at bounding box center [487, 159] width 139 height 19
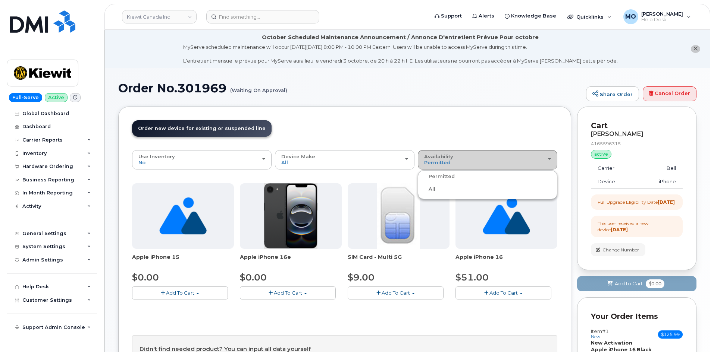
click at [454, 166] on button "Availability Permitted All" at bounding box center [487, 159] width 139 height 19
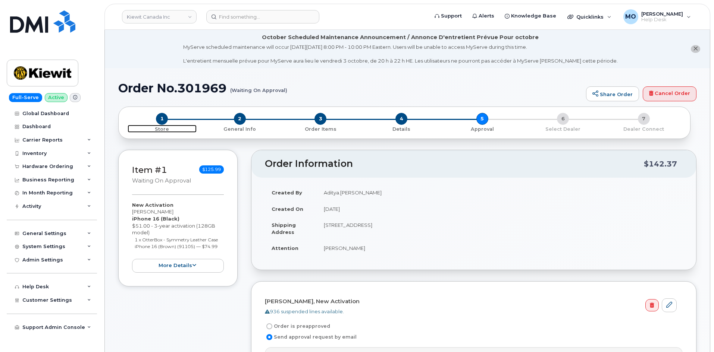
click at [164, 119] on span "1" at bounding box center [162, 119] width 12 height 12
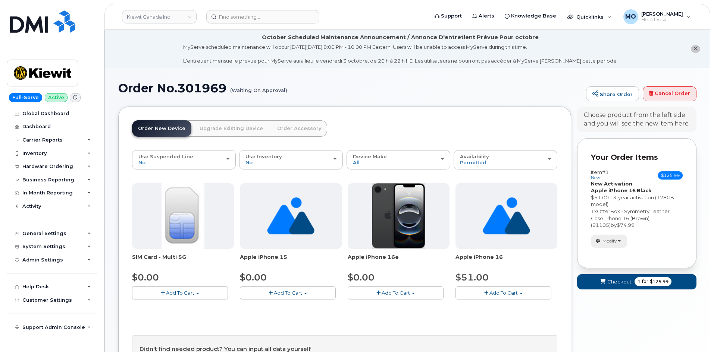
click at [604, 239] on span "Modify" at bounding box center [609, 241] width 15 height 7
click at [616, 255] on link "change" at bounding box center [626, 252] width 71 height 9
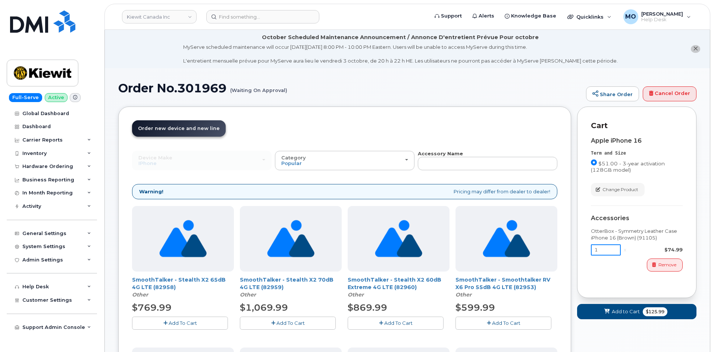
click at [600, 251] on input "1" at bounding box center [606, 250] width 30 height 11
drag, startPoint x: 661, startPoint y: 240, endPoint x: 579, endPoint y: 207, distance: 88.7
click at [580, 229] on div "Cart Apple iPhone 16 Term and Size $51.00 - 3-year activation (128GB model) Col…" at bounding box center [636, 203] width 119 height 192
copy div "OtterBox - Symmetry Leather Case iPhone 16 (Brown) (91105)"
drag, startPoint x: 226, startPoint y: 86, endPoint x: 181, endPoint y: 88, distance: 45.5
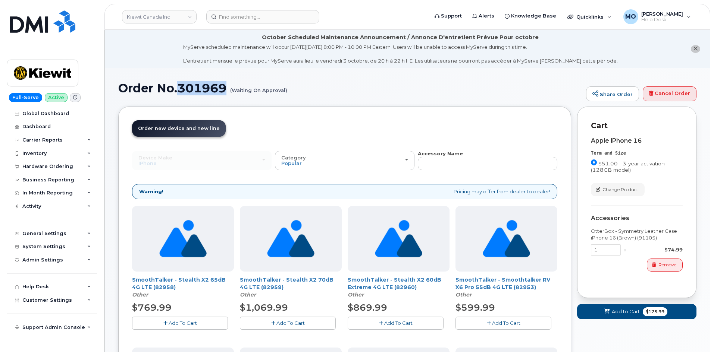
click at [181, 88] on h1 "Order No.301969 (Waiting On Approval)" at bounding box center [350, 88] width 464 height 13
copy h1 "301969"
click at [622, 188] on span "Change Product" at bounding box center [620, 189] width 36 height 7
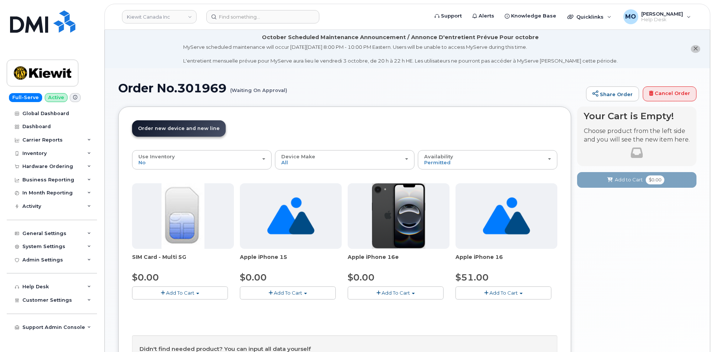
click at [206, 129] on span "Order new device and new line" at bounding box center [179, 129] width 82 height 6
click at [202, 130] on span "Order new device and new line" at bounding box center [179, 129] width 82 height 6
click at [203, 130] on span "Order new device and new line" at bounding box center [179, 129] width 82 height 6
click at [204, 131] on link "Order new device and new line Order new device for existing or suspended line O…" at bounding box center [179, 128] width 94 height 16
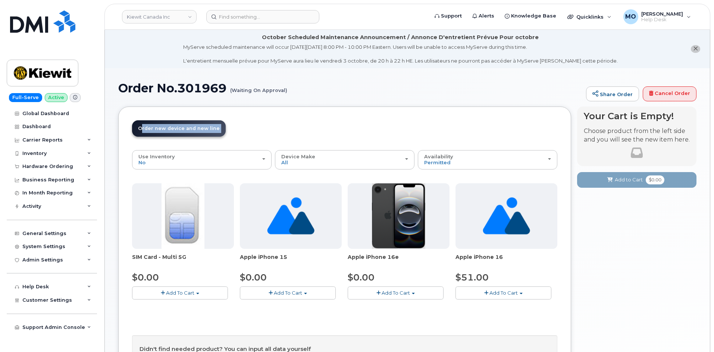
drag, startPoint x: 204, startPoint y: 129, endPoint x: 218, endPoint y: 125, distance: 15.5
click at [204, 130] on span "Order new device and new line" at bounding box center [179, 129] width 82 height 6
click at [655, 100] on link "Cancel Order" at bounding box center [669, 94] width 54 height 15
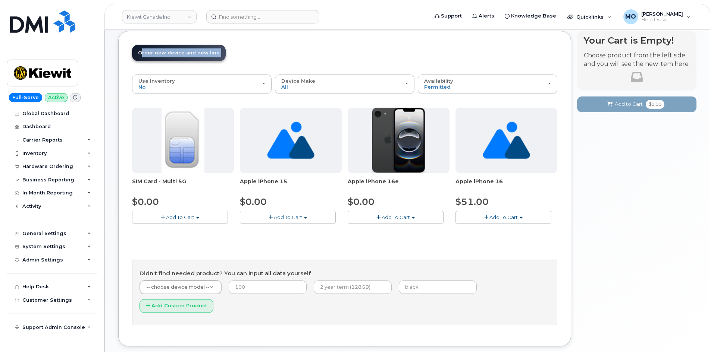
scroll to position [63, 0]
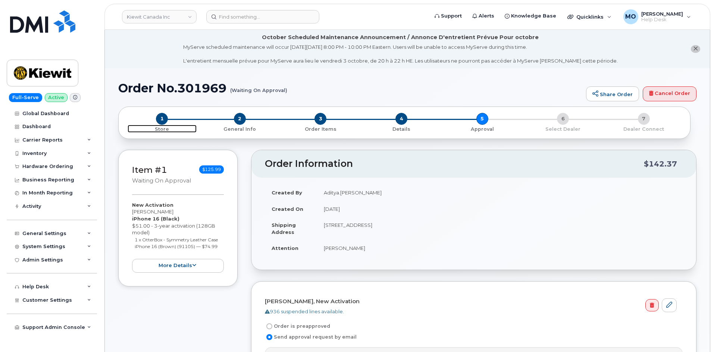
click at [162, 118] on span "1" at bounding box center [162, 119] width 12 height 12
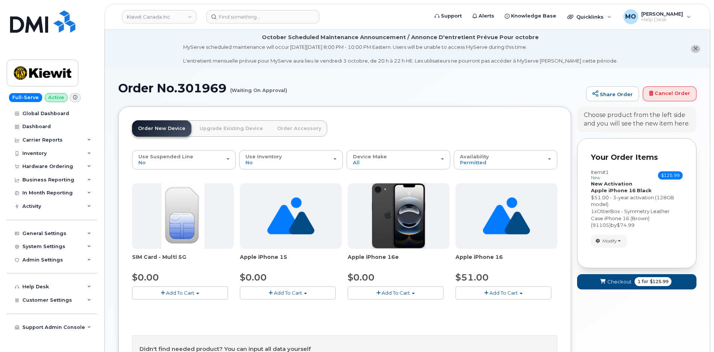
click at [228, 132] on link "Upgrade Existing Device" at bounding box center [231, 128] width 75 height 16
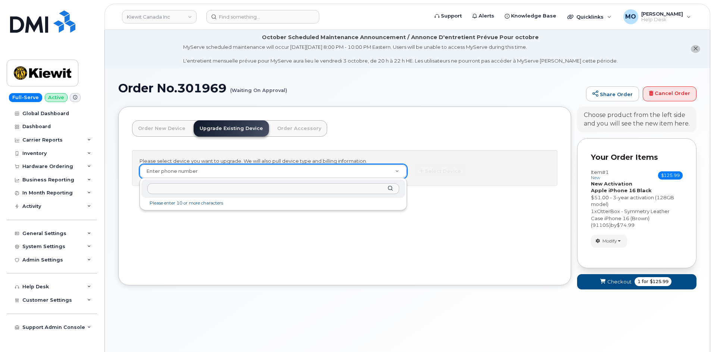
type input "301969"
paste input "416-559-6315?"
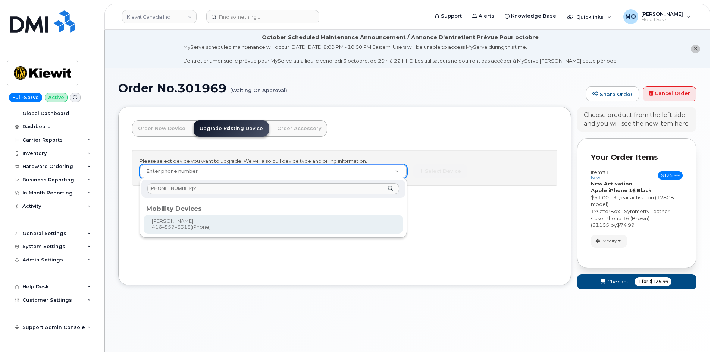
type input "416-559-6315?"
type input "681632"
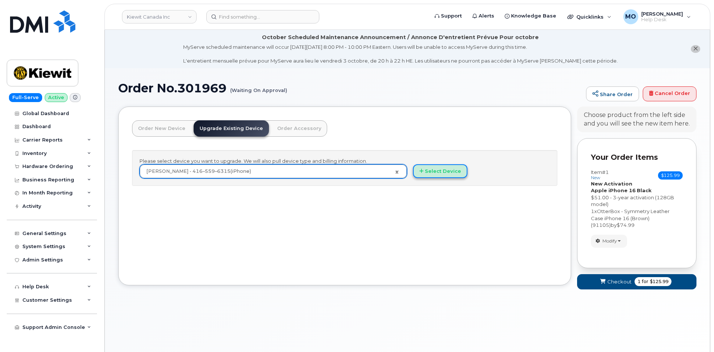
click at [427, 167] on button "Select Device" at bounding box center [440, 171] width 54 height 14
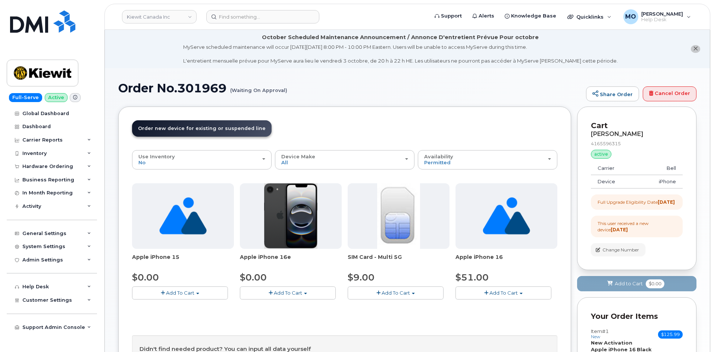
click at [612, 254] on span "Change Number" at bounding box center [620, 250] width 37 height 7
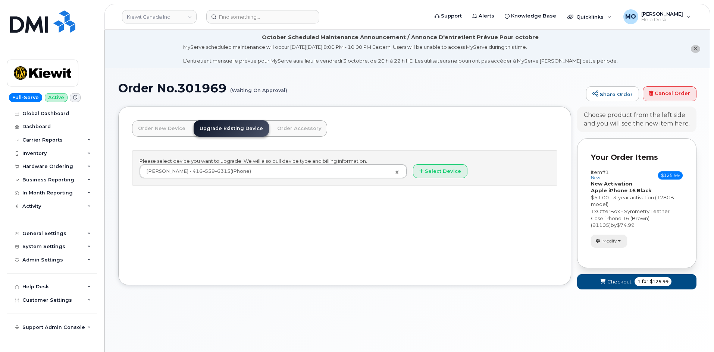
click at [609, 239] on span "Modify" at bounding box center [609, 241] width 15 height 7
click at [610, 288] on span "Remove" at bounding box center [610, 286] width 25 height 6
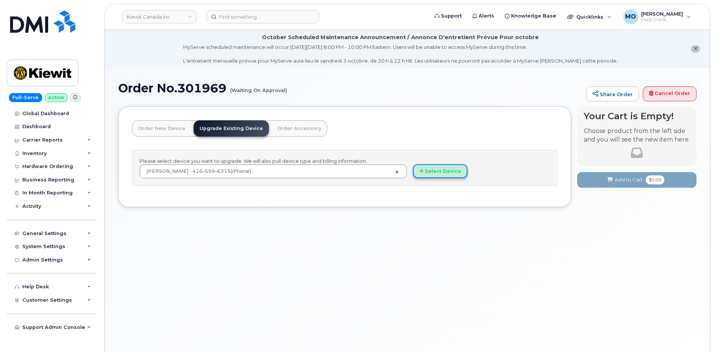
click at [425, 174] on button "Select Device" at bounding box center [440, 171] width 54 height 14
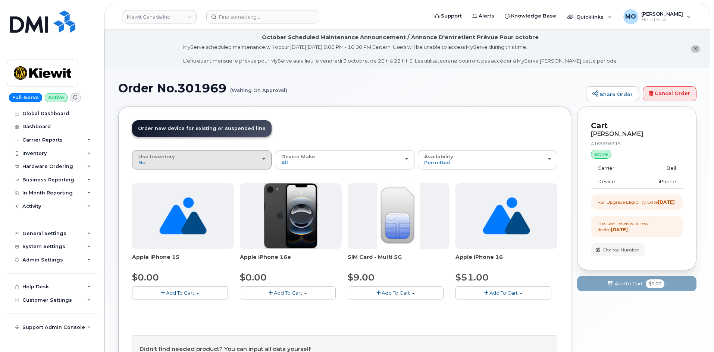
click at [259, 158] on div "Use Inventory No" at bounding box center [201, 160] width 127 height 12
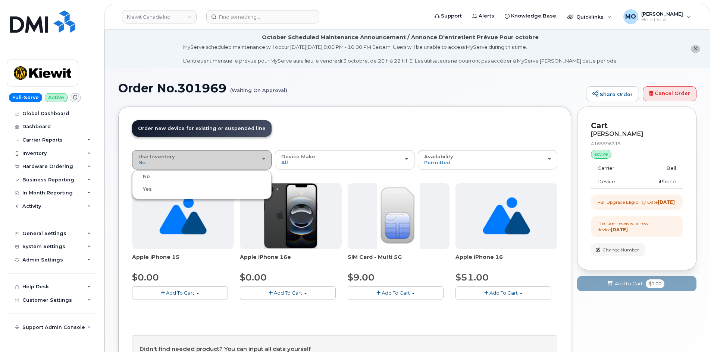
click at [259, 158] on div "Use Inventory No" at bounding box center [201, 160] width 127 height 12
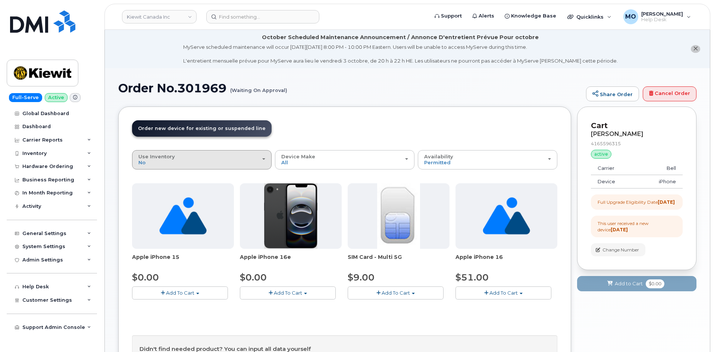
click at [259, 158] on div "Use Inventory No" at bounding box center [201, 160] width 127 height 12
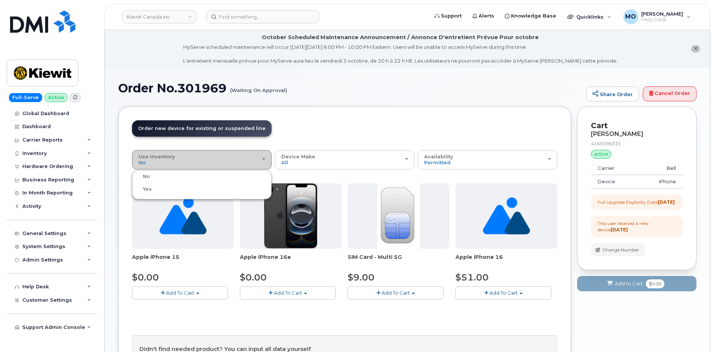
click at [259, 158] on div "Use Inventory No" at bounding box center [201, 160] width 127 height 12
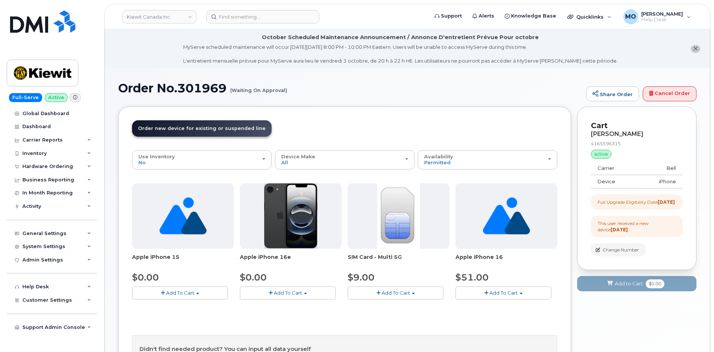
click at [507, 294] on span "Add To Cart" at bounding box center [503, 293] width 28 height 6
click at [488, 308] on span "Model Black 128 GB is available" at bounding box center [509, 307] width 78 height 6
click at [486, 297] on button "Add To Cart" at bounding box center [503, 293] width 96 height 13
click at [493, 317] on link "$51.00 - 3-year upgrade (128GB model)" at bounding box center [514, 316] width 114 height 9
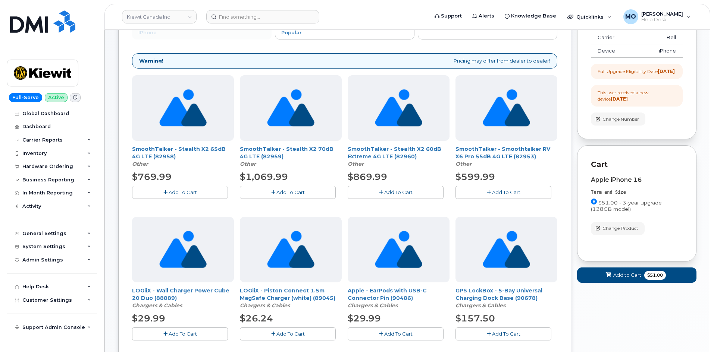
scroll to position [6, 0]
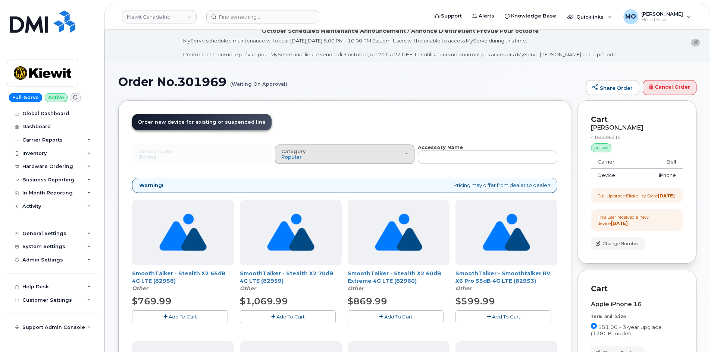
click at [308, 153] on div "Category Popular" at bounding box center [344, 155] width 127 height 12
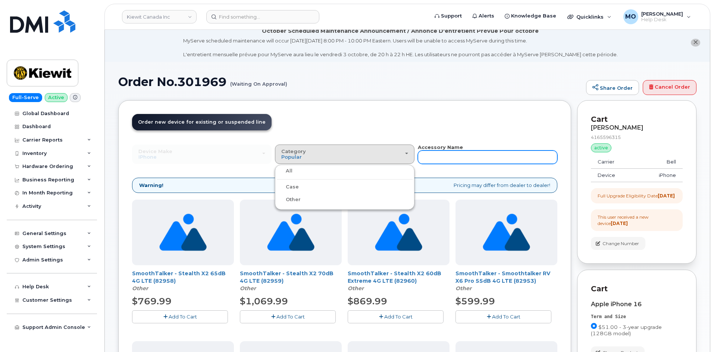
click at [434, 154] on input "text" at bounding box center [487, 157] width 139 height 13
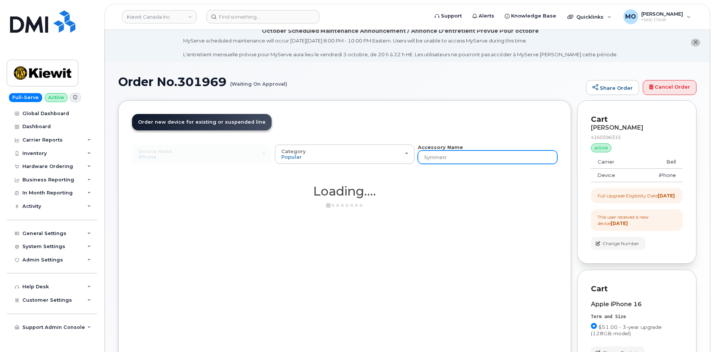
type input "Symmetry"
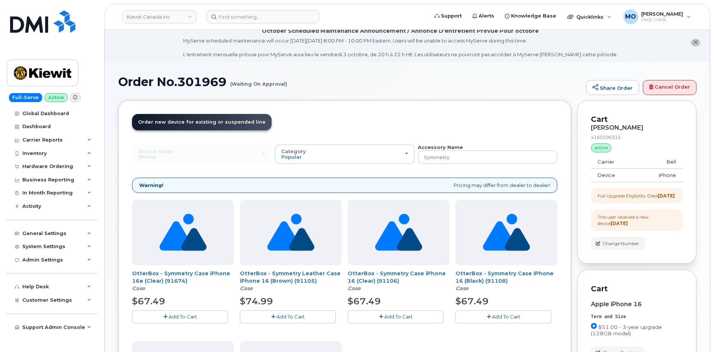
click at [268, 317] on button "Add To Cart" at bounding box center [288, 317] width 96 height 13
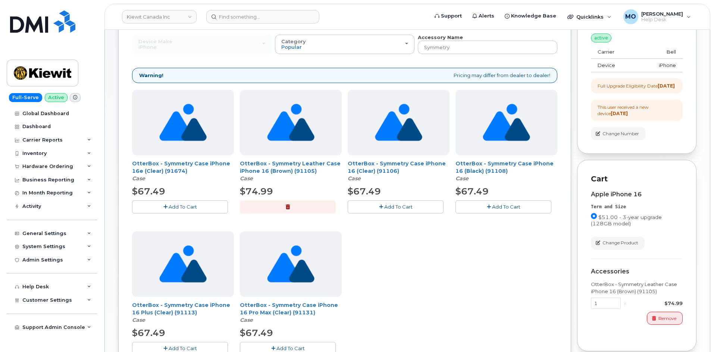
scroll to position [193, 0]
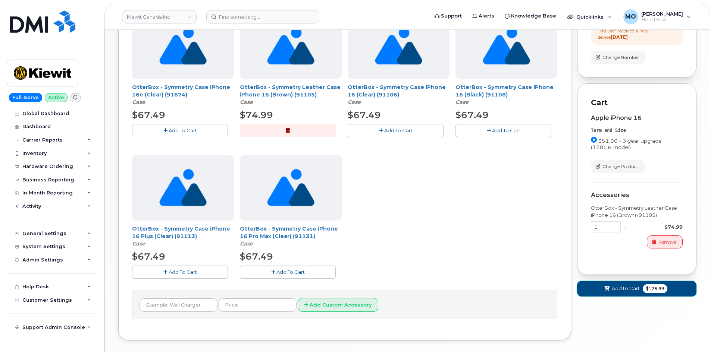
click at [635, 292] on span "Add to Cart" at bounding box center [625, 288] width 28 height 7
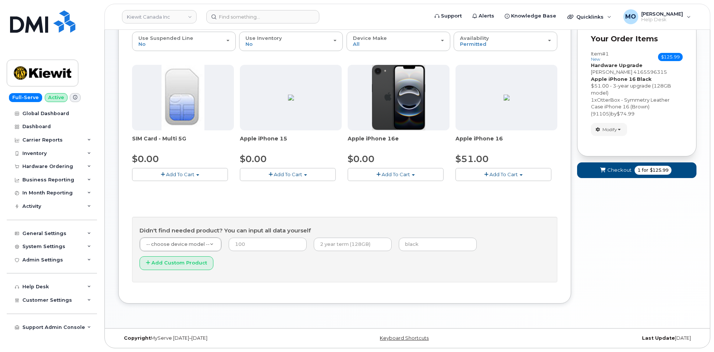
scroll to position [100, 0]
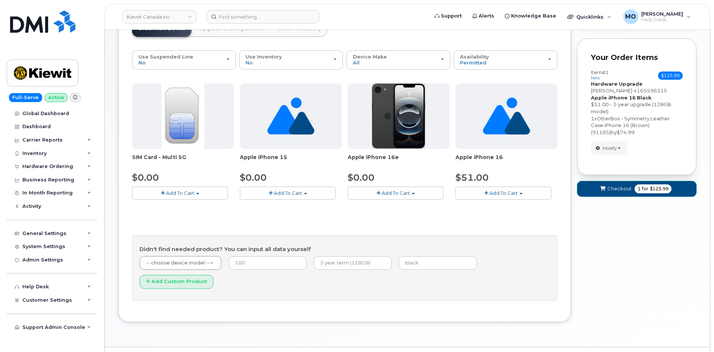
click at [619, 182] on button "Checkout 1 for $125.99" at bounding box center [636, 188] width 119 height 15
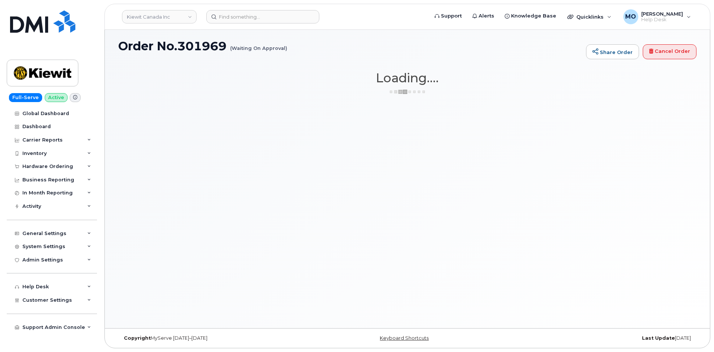
scroll to position [42, 0]
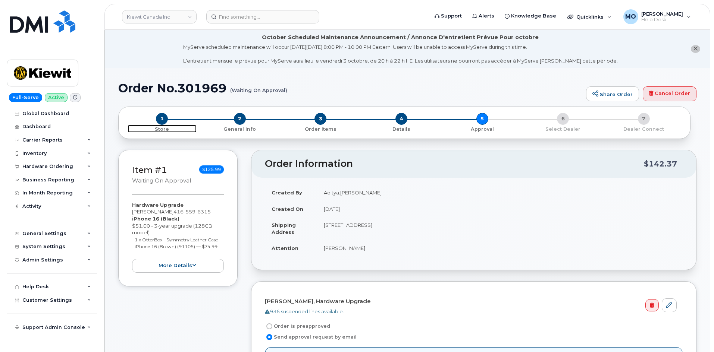
click at [164, 124] on span "1" at bounding box center [162, 119] width 12 height 12
